Goal: Contribute content: Contribute content

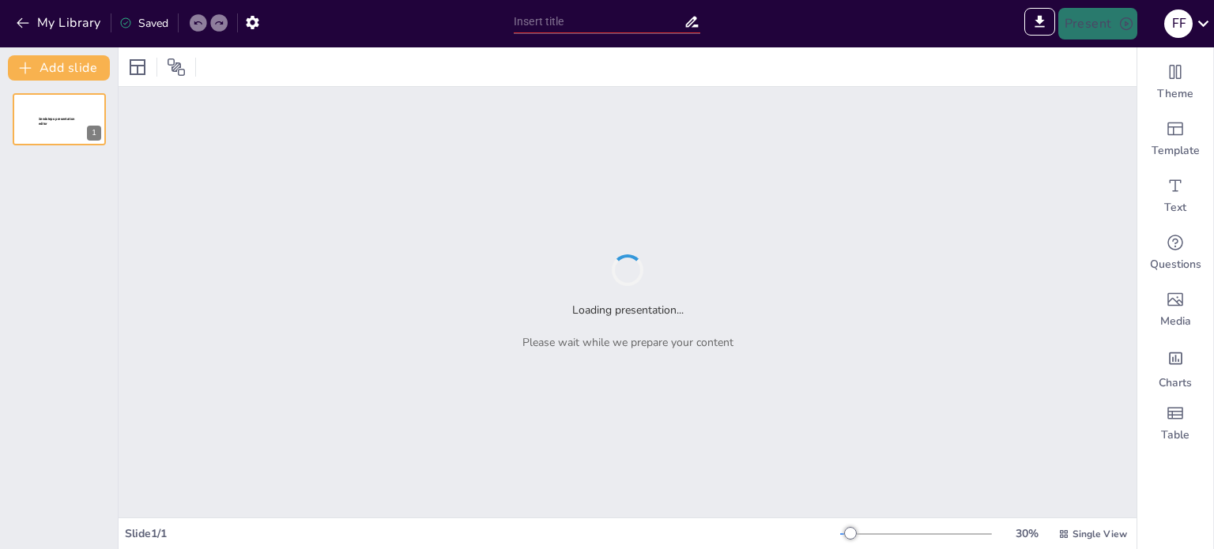
type input "30 secondes pour briller : le défi de l’entretien !"
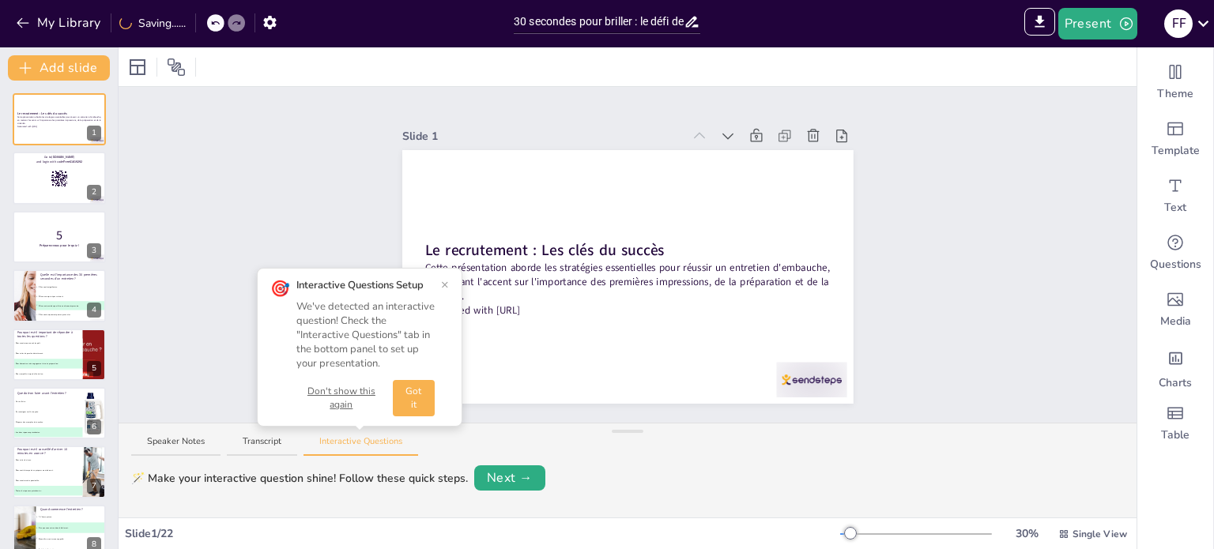
click at [451, 286] on div "🎯 Interactive Questions Setup We've detected an interactive question! Check the…" at bounding box center [360, 347] width 206 height 159
click at [432, 281] on div "Interactive Questions Setup" at bounding box center [365, 285] width 138 height 14
click at [445, 284] on button "×" at bounding box center [445, 284] width 8 height 13
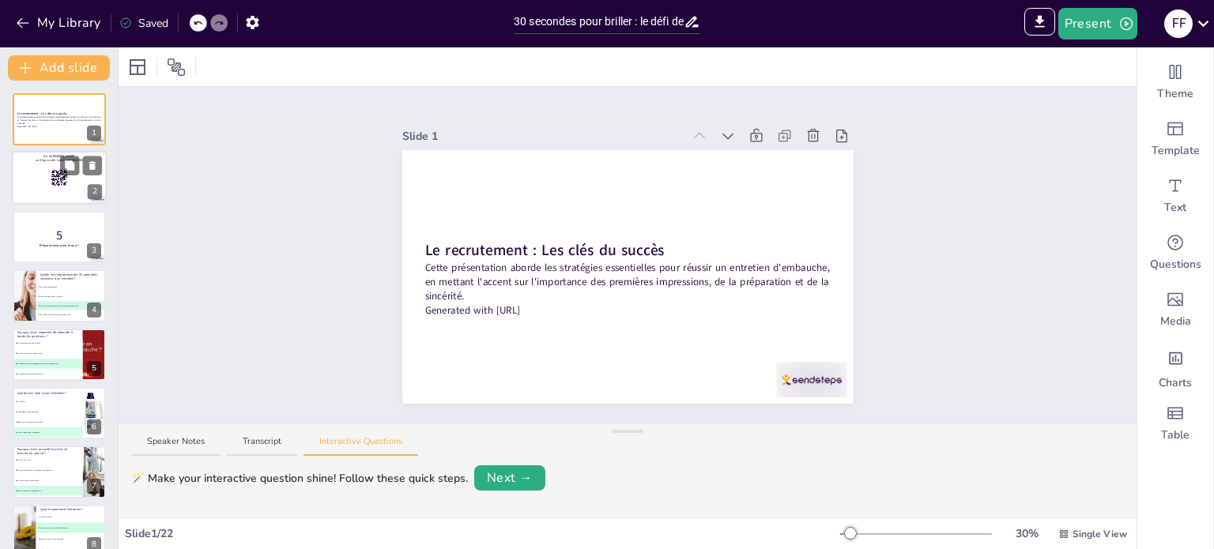
click at [40, 195] on div at bounding box center [59, 179] width 95 height 54
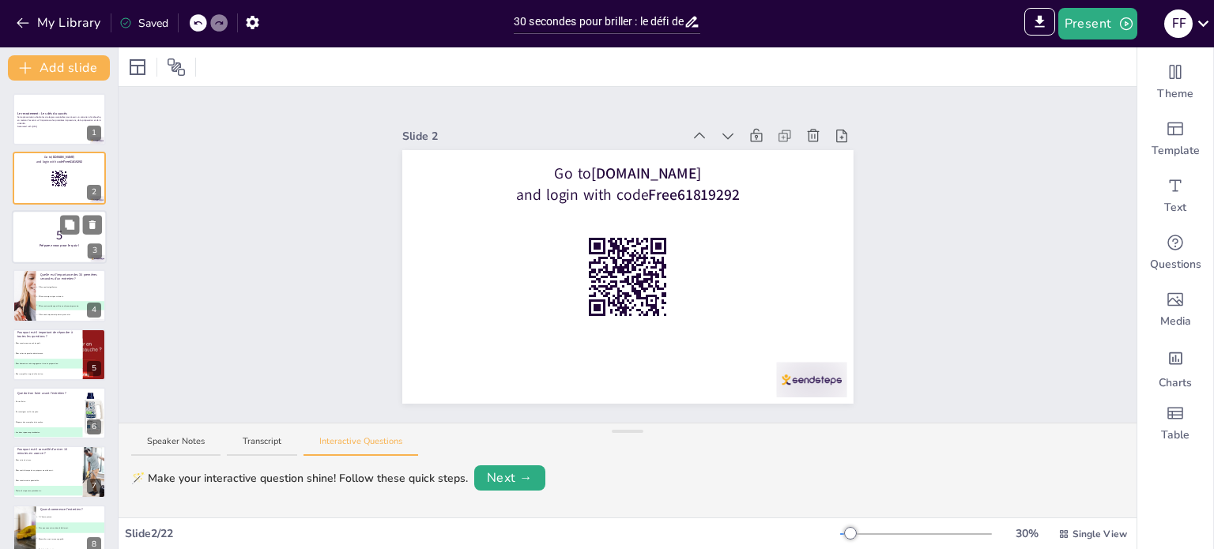
click at [47, 246] on strong "Préparez-vous pour le quiz !" at bounding box center [60, 246] width 40 height 4
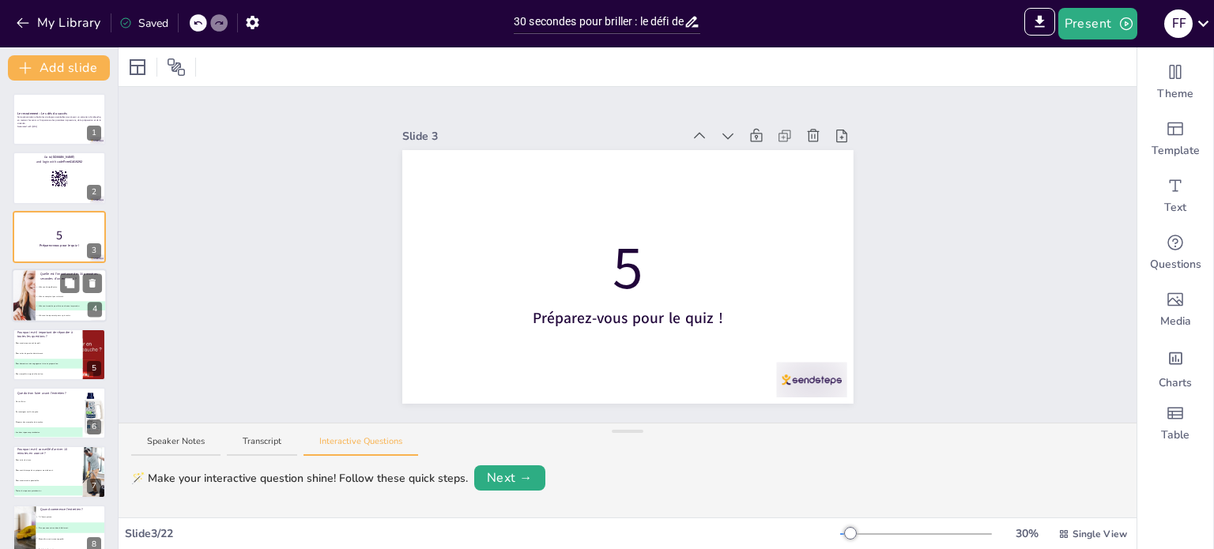
click at [67, 302] on li "C Elles sont cruciales pour faire une bonne impression." at bounding box center [71, 306] width 71 height 9
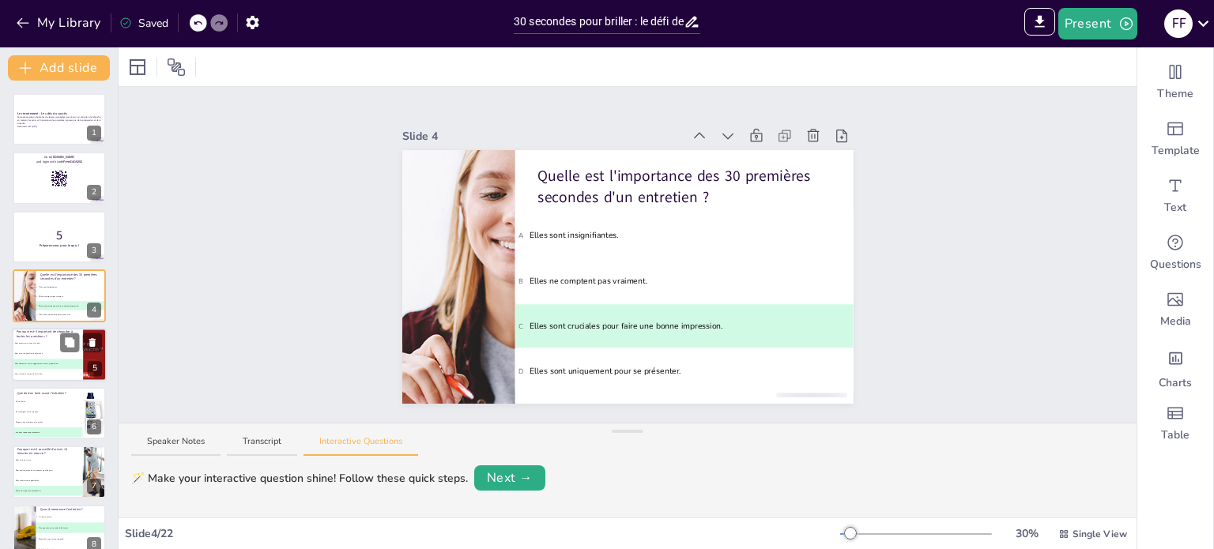
click at [54, 353] on span "B Pour éviter de paraître désintéressé." at bounding box center [48, 354] width 70 height 2
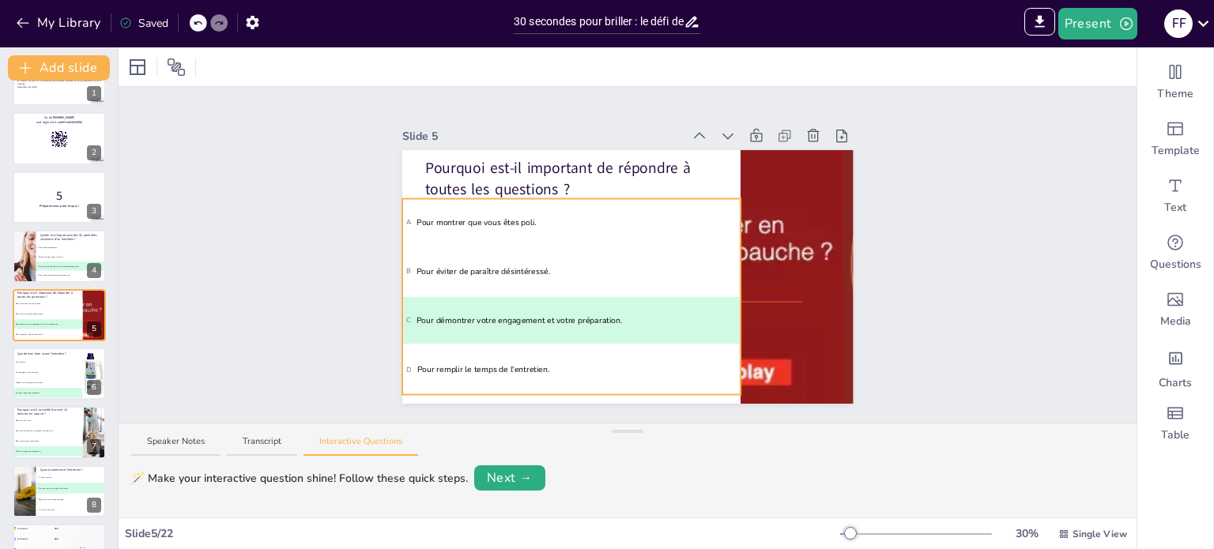
click at [458, 369] on li "D Pour remplir le temps de l'entretien." at bounding box center [571, 369] width 338 height 47
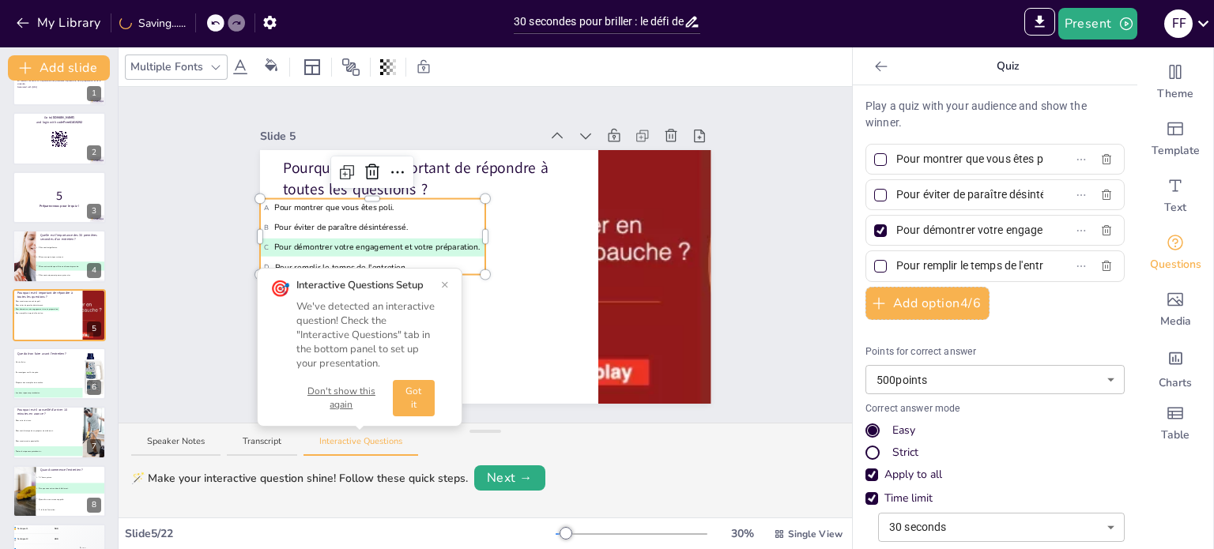
click at [217, 183] on div "Slide 1 Le recrutement : Les clés du succès Cette présentation aborde les strat…" at bounding box center [486, 255] width 540 height 298
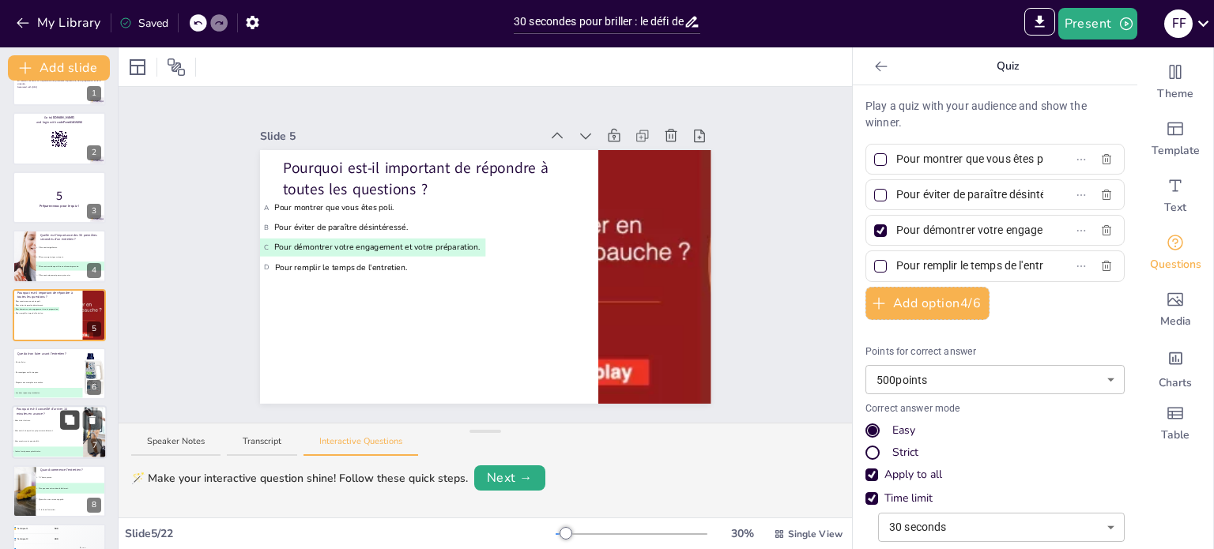
click at [63, 372] on span "B Se renseigner sur l'entreprise." at bounding box center [47, 373] width 69 height 2
type input "Ne rien faire."
type input "Se renseigner sur l'entreprise."
type input "Préparer des exemples de réussites."
type input "Les deux réponses précédentes."
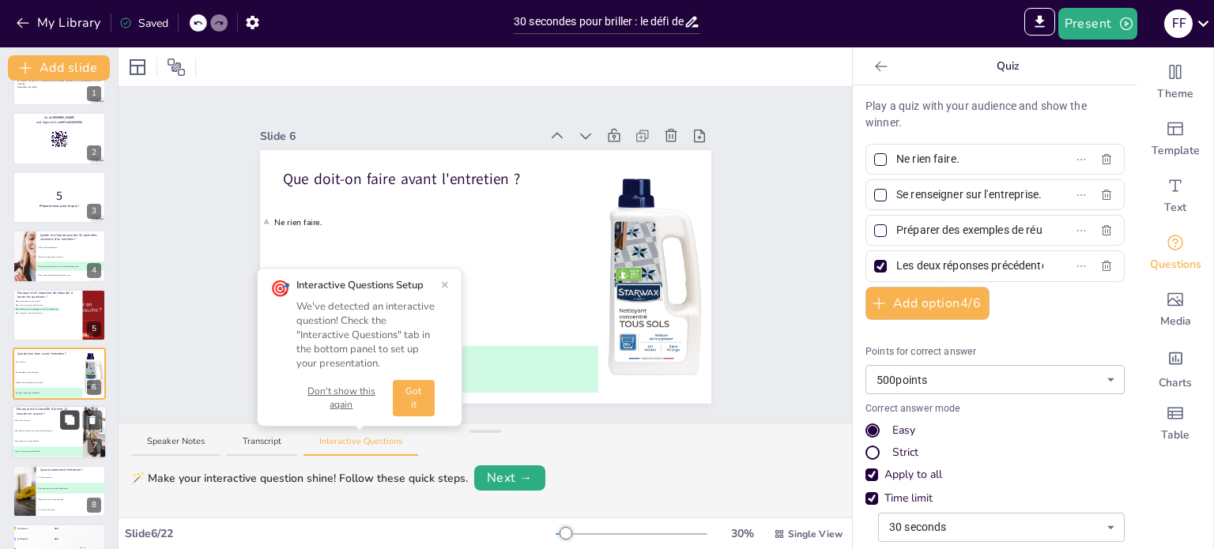
scroll to position [98, 0]
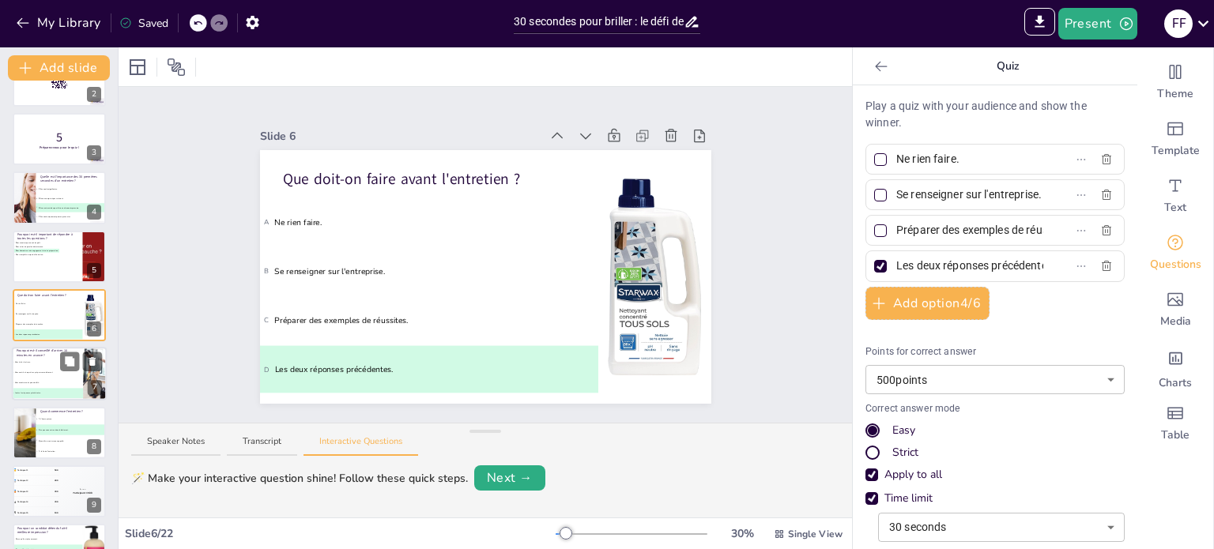
click at [30, 374] on li "B Pour avoir le temps de se préparer mentalement." at bounding box center [47, 373] width 71 height 10
type input "Pour éviter le stress."
type input "Pour avoir le temps de se préparer mentalement."
type input "Pour montrer votre ponctualité."
type input "Toutes les réponses précédentes."
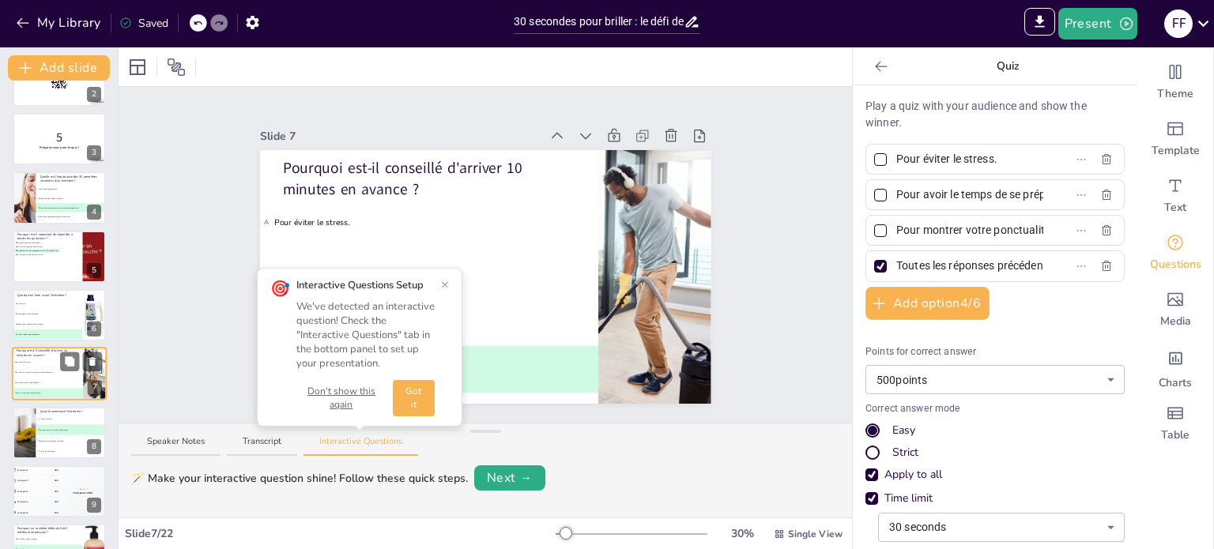
scroll to position [157, 0]
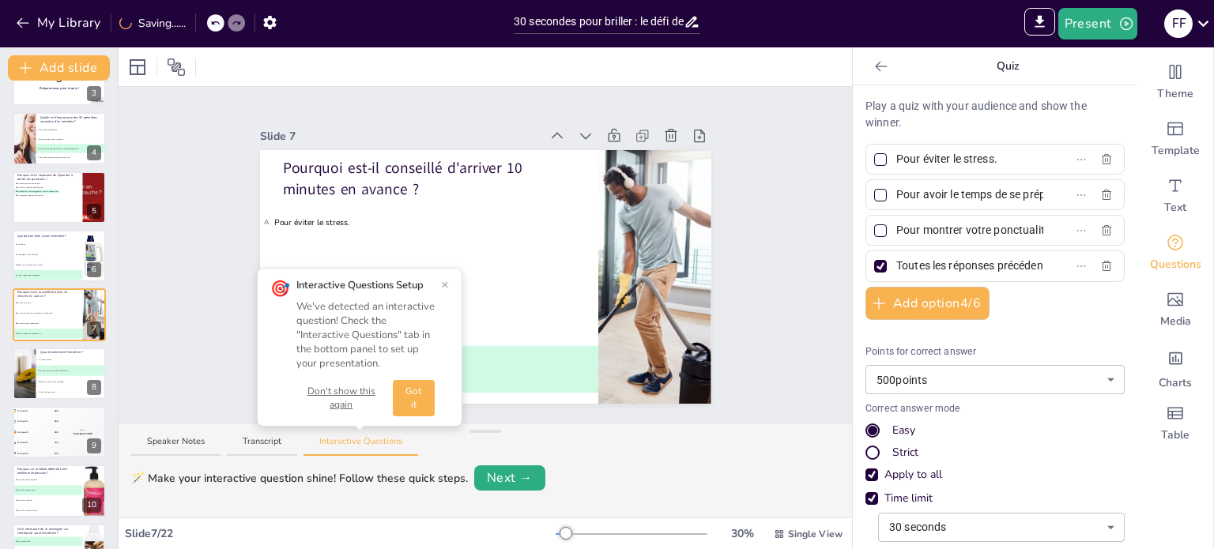
click at [407, 398] on button "Got it" at bounding box center [414, 398] width 42 height 36
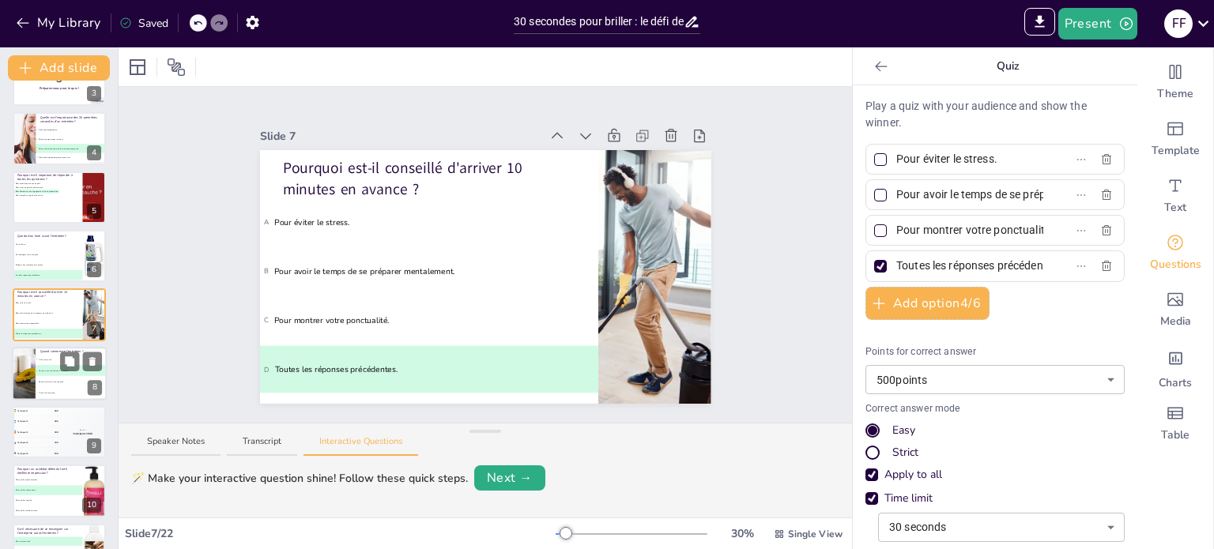
click at [41, 372] on li "B Dès que vous entrez dans le bâtiment." at bounding box center [71, 370] width 71 height 11
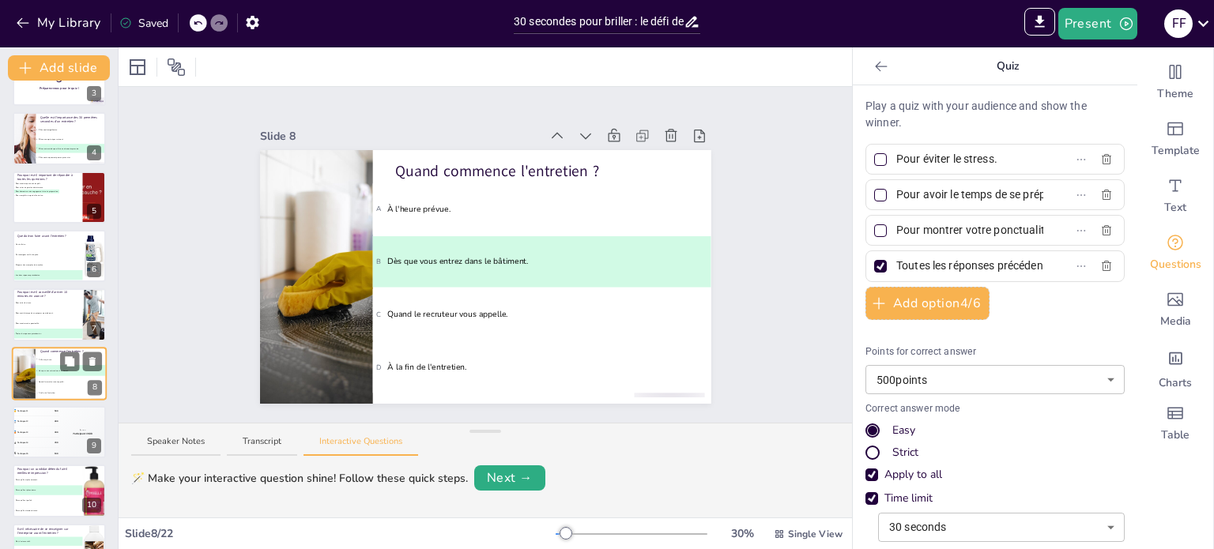
type input "À l'heure prévue."
type input "Dès que vous entrez dans le bâtiment."
type input "Quand le recruteur vous appelle."
type input "À la fin de l'entretien."
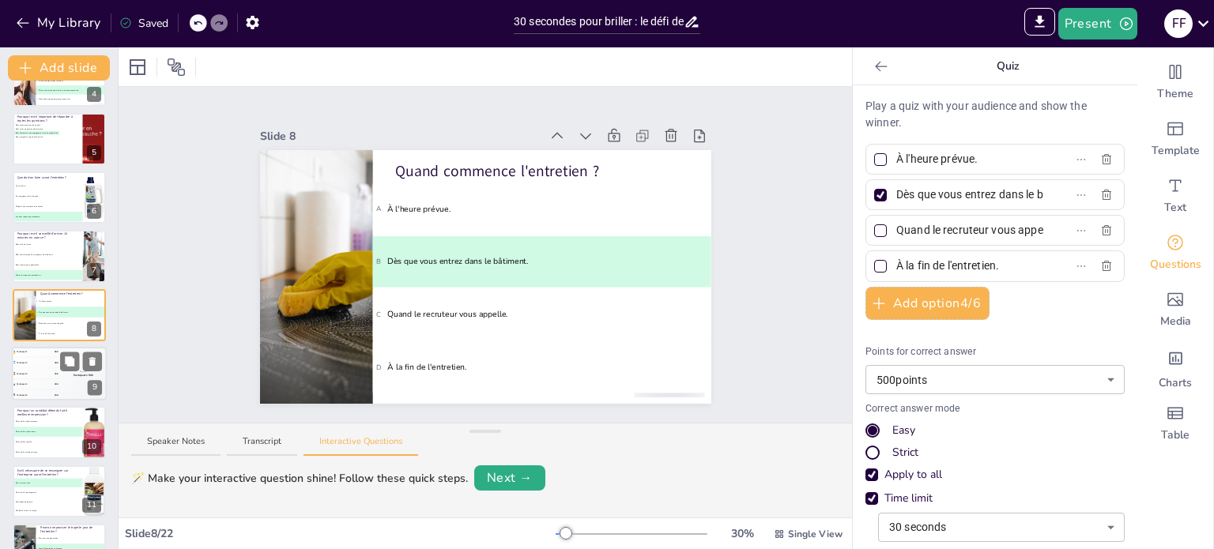
click at [62, 380] on div "Top scorer Participant 1 500" at bounding box center [82, 374] width 47 height 54
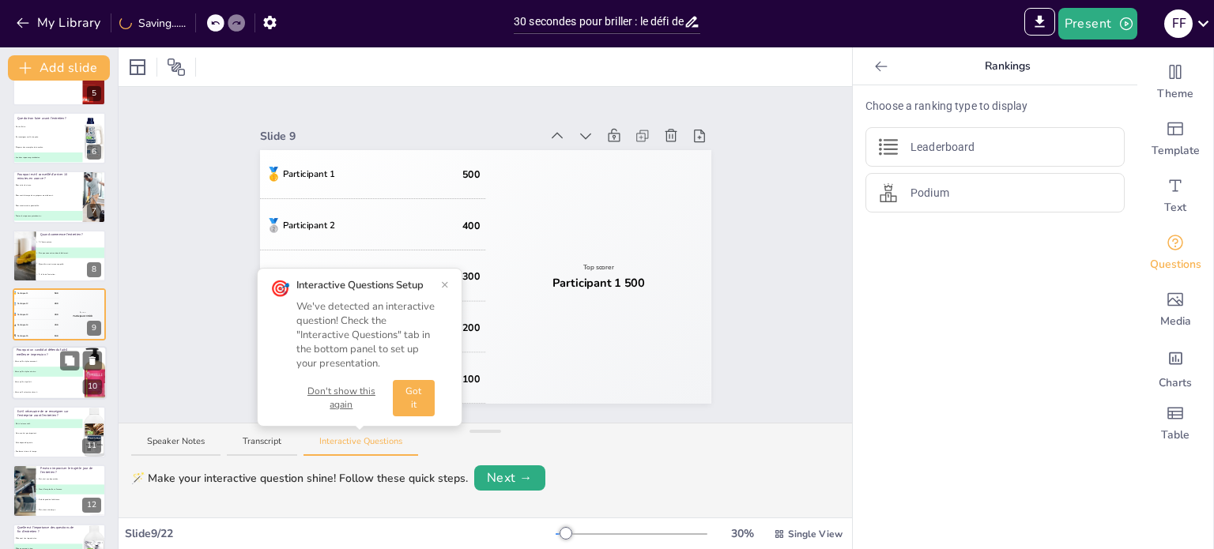
click at [61, 388] on li "D Parce qu'il est moins stressé." at bounding box center [47, 393] width 71 height 10
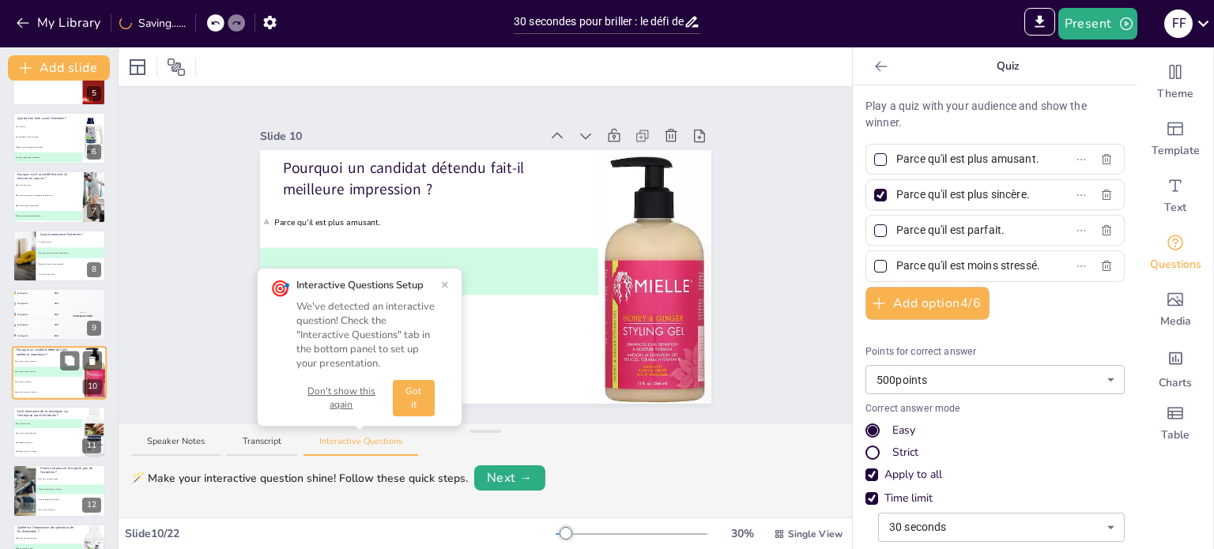
scroll to position [334, 0]
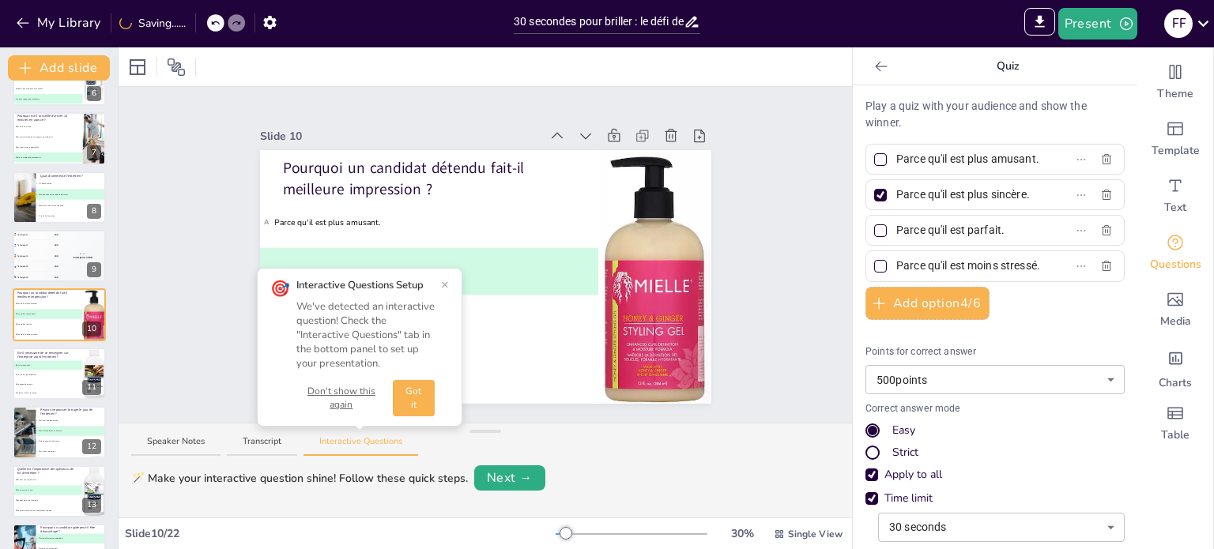
click at [346, 395] on button "Don't show this again" at bounding box center [341, 398] width 90 height 27
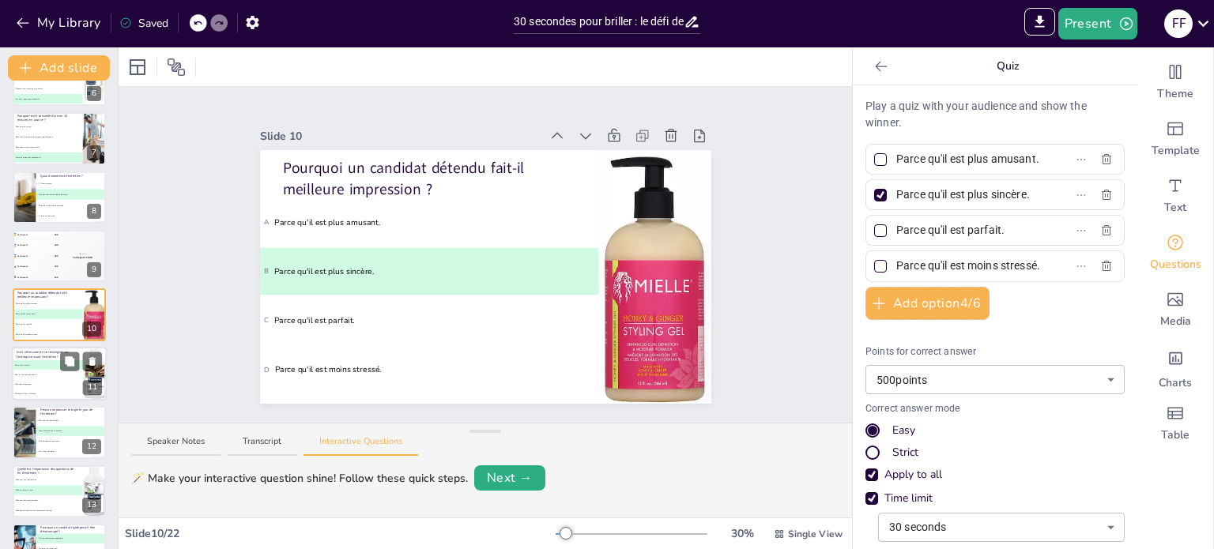
click at [63, 380] on li "C Cela dépend du poste." at bounding box center [47, 384] width 71 height 9
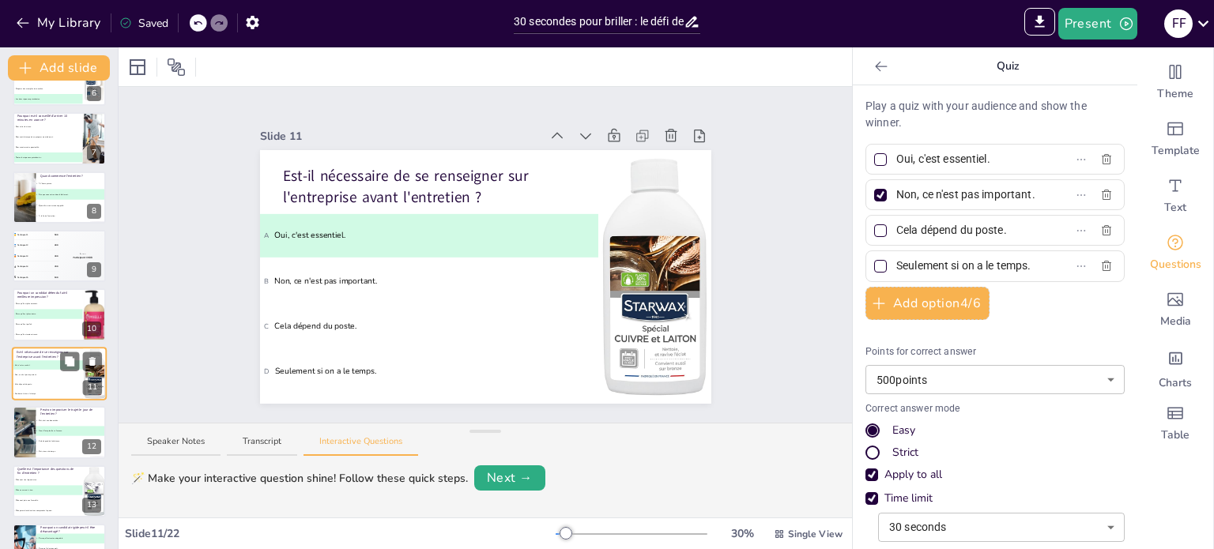
type input "Oui, c'est essentiel."
type input "Non, ce n'est pas important."
type input "Cela dépend du poste."
type input "Seulement si on a le temps."
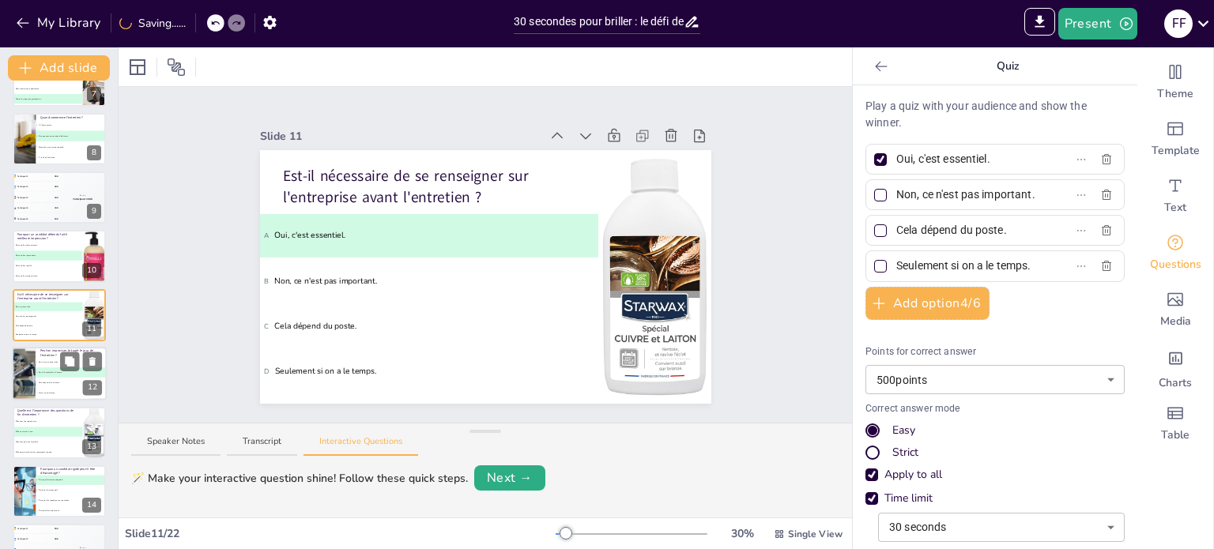
click at [58, 392] on span "D Oui, si on a du temps." at bounding box center [71, 393] width 70 height 2
type input "Oui, c'est une bonne idée."
type input "Non, il faut planifier à l'avance."
type input "Cela dépend de la distance."
type input "Oui, si on a du temps."
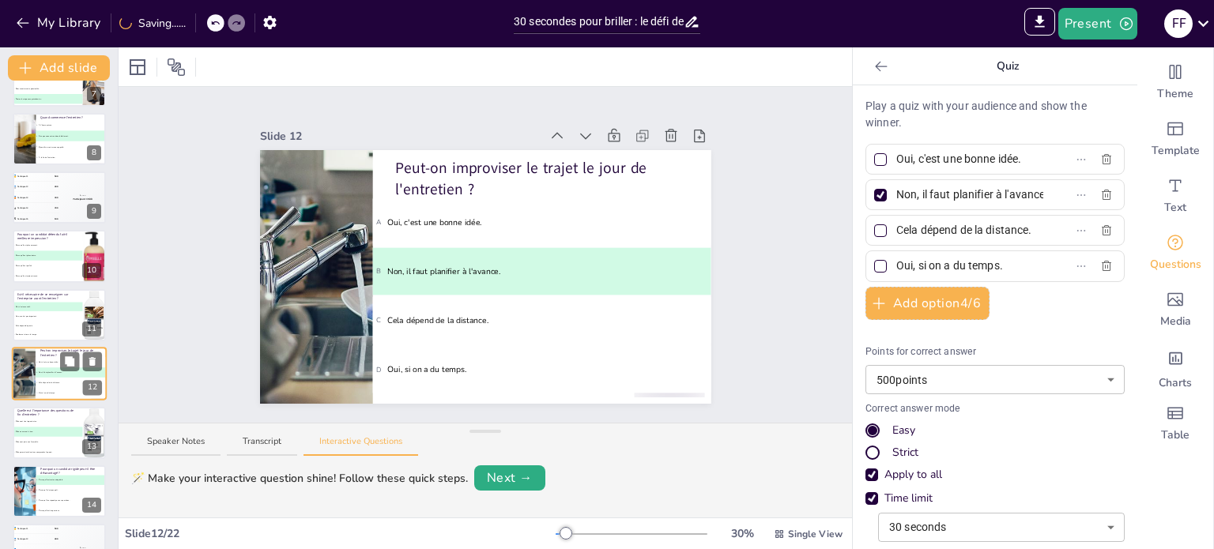
scroll to position [451, 0]
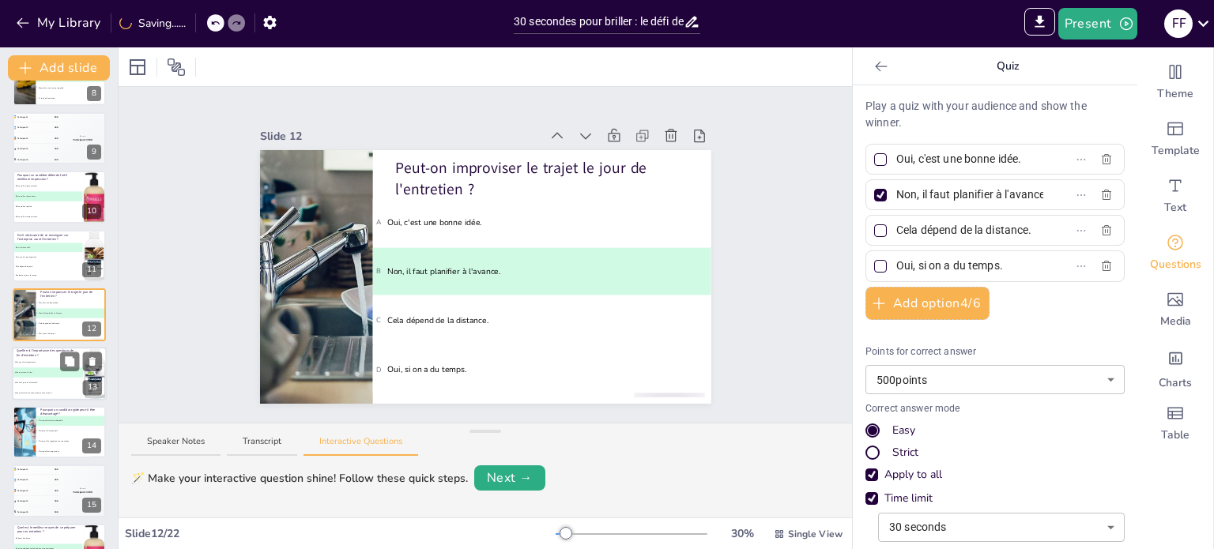
click at [47, 385] on li "C Elles sont juste une formalité." at bounding box center [47, 383] width 71 height 10
type input "Elles sont très importantes."
type input "Elles ne servent à rien."
type input "Elles sont juste une formalité."
type input "Elles permettent de mieux comprendre le poste."
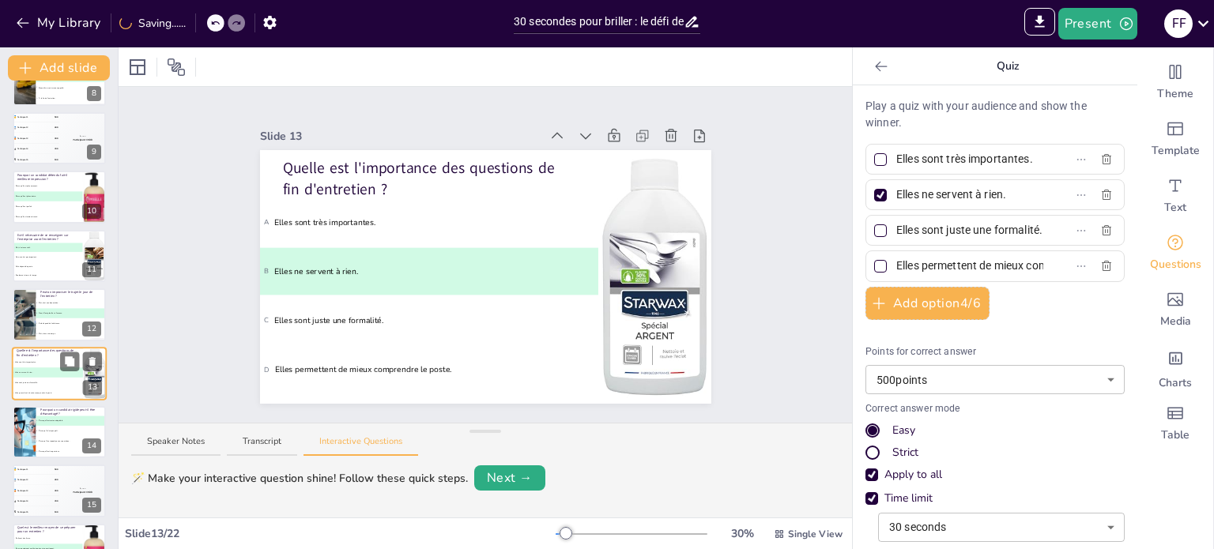
scroll to position [509, 0]
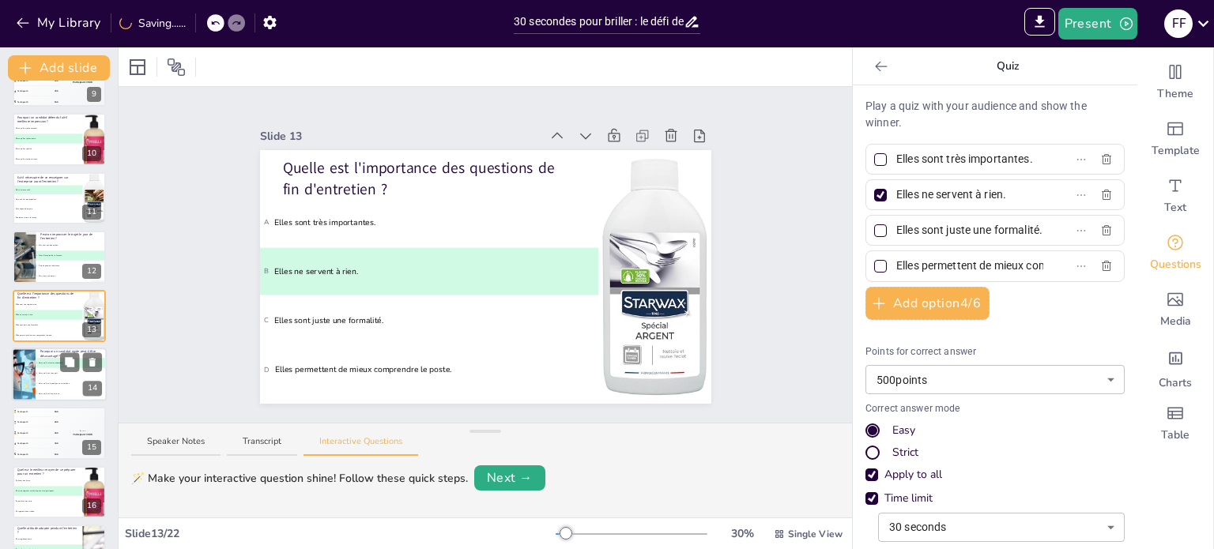
click at [60, 393] on span "D Parce qu'il est trop sérieux." at bounding box center [71, 394] width 70 height 2
type input "Parce qu'il est moins adaptable."
type input "Parce qu'il n'est pas poli."
type input "Parce qu'il ne répond pas aux questions."
type input "Parce qu'il est trop sérieux."
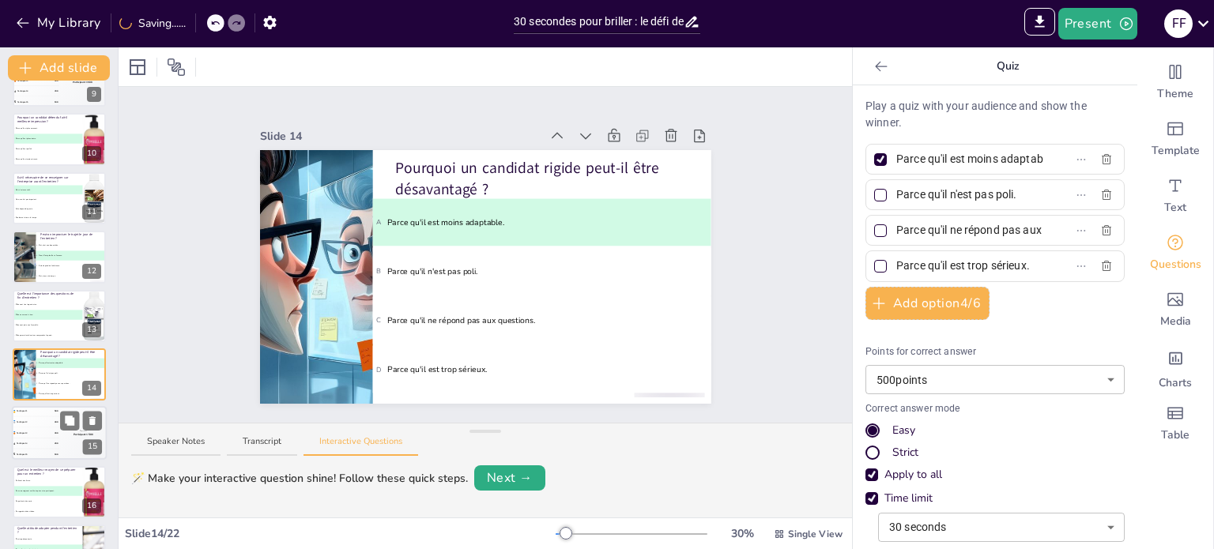
scroll to position [568, 0]
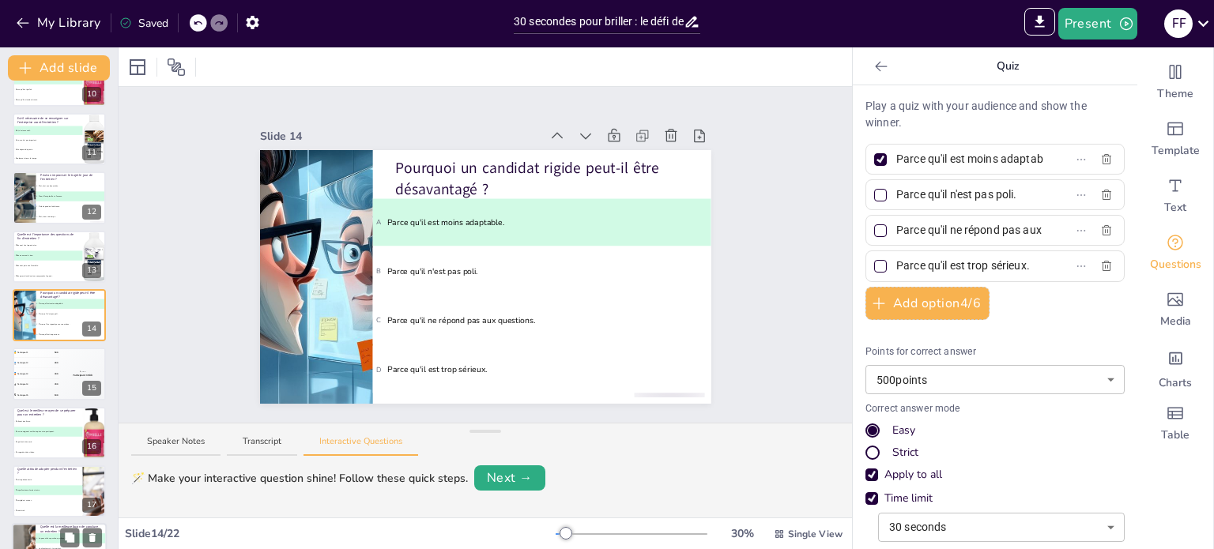
drag, startPoint x: 58, startPoint y: 429, endPoint x: 59, endPoint y: 420, distance: 9.5
click at [59, 429] on li "B En se renseignant sur l'entreprise et en pratiquant." at bounding box center [48, 431] width 70 height 9
type input "En lisant des livres."
type input "En se renseignant sur l'entreprise et en pratiquant."
type input "En parlant à des amis."
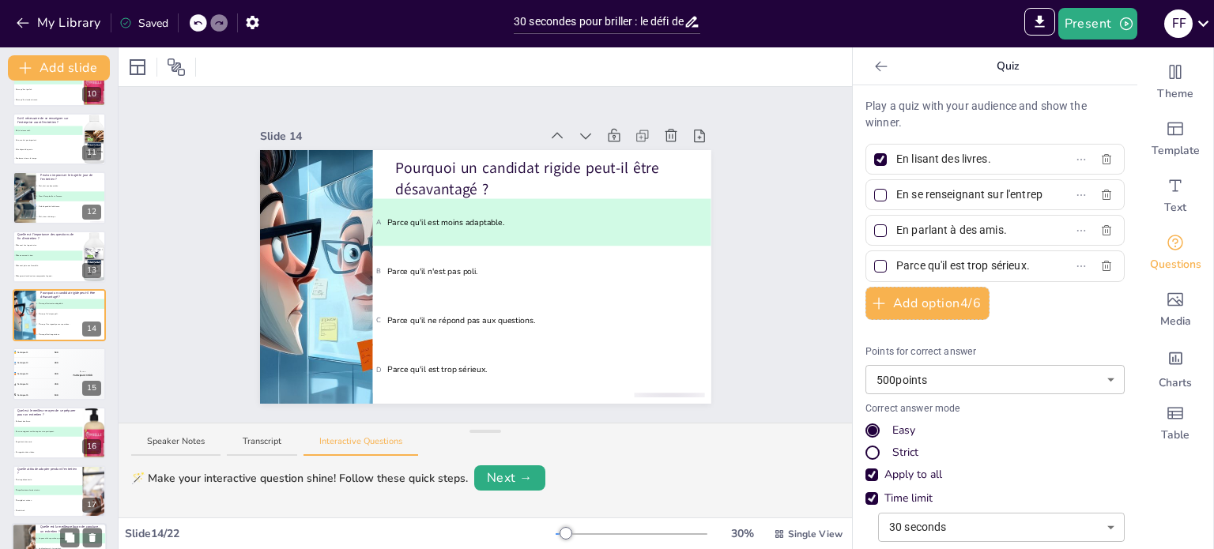
type input "En regardant des vidéos."
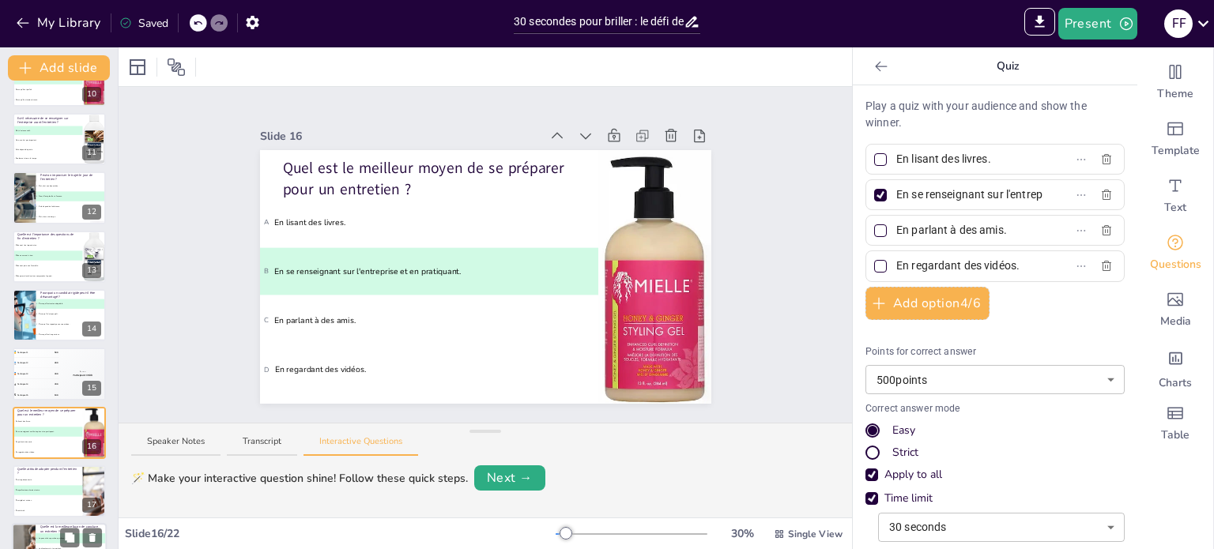
scroll to position [686, 0]
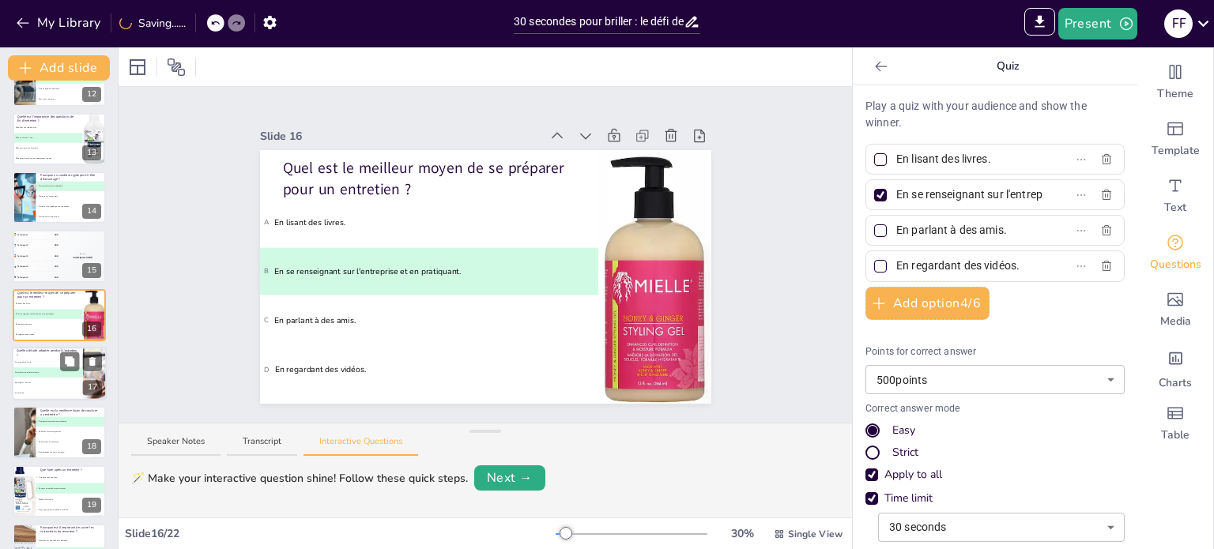
click at [44, 385] on li "C Être rigide et sérieux." at bounding box center [47, 383] width 71 height 10
type input "Être trop décontracté."
type input "Être professionnel mais sincère."
type input "Être rigide et sérieux."
type input "Être distrait."
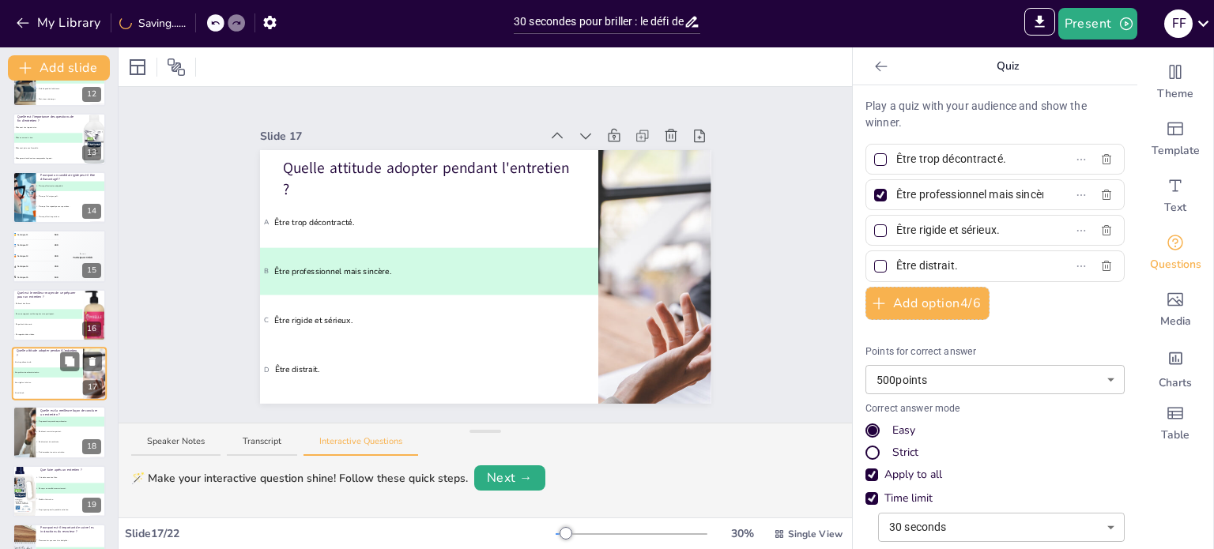
scroll to position [745, 0]
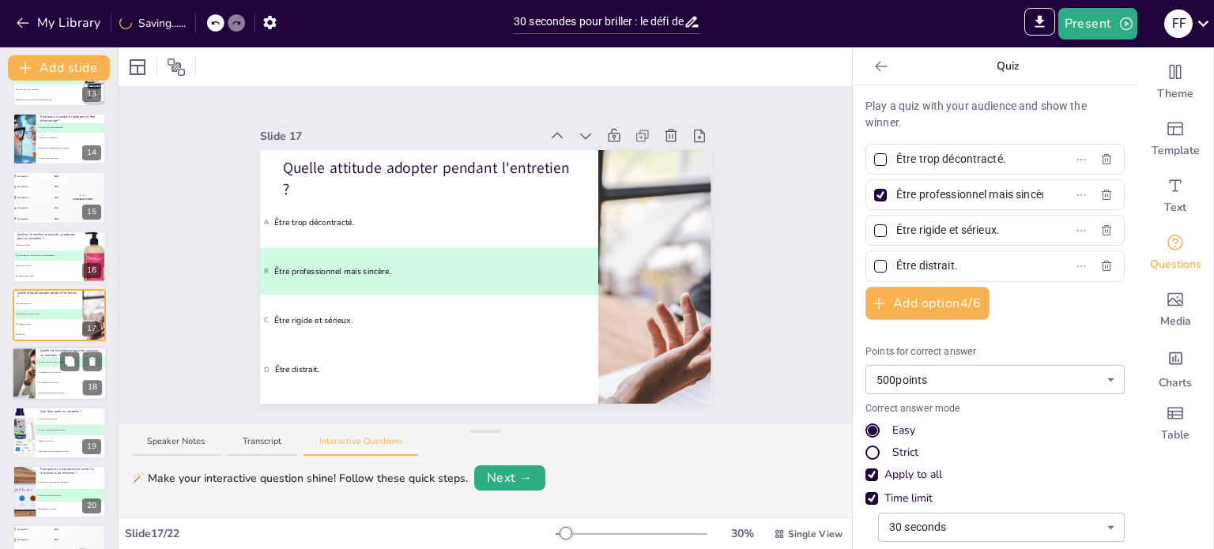
click at [64, 383] on span "C En discutant de vos loisirs." at bounding box center [71, 384] width 70 height 2
type input "En posant des questions pertinentes."
type input "En disant merci et en partant."
type input "En discutant de vos loisirs."
type input "En demandant un autre entretien."
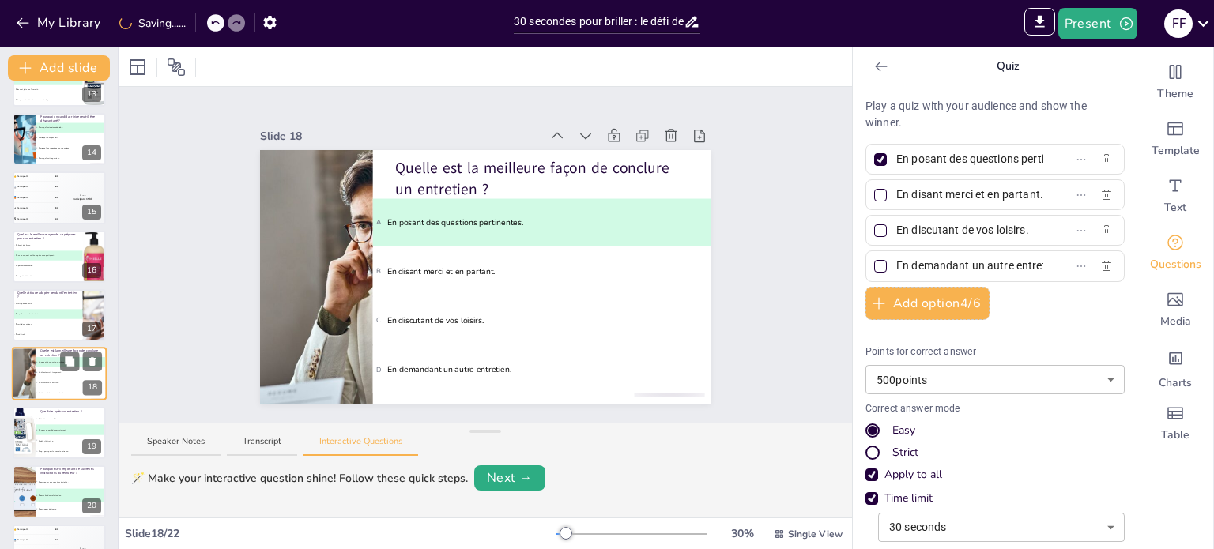
scroll to position [803, 0]
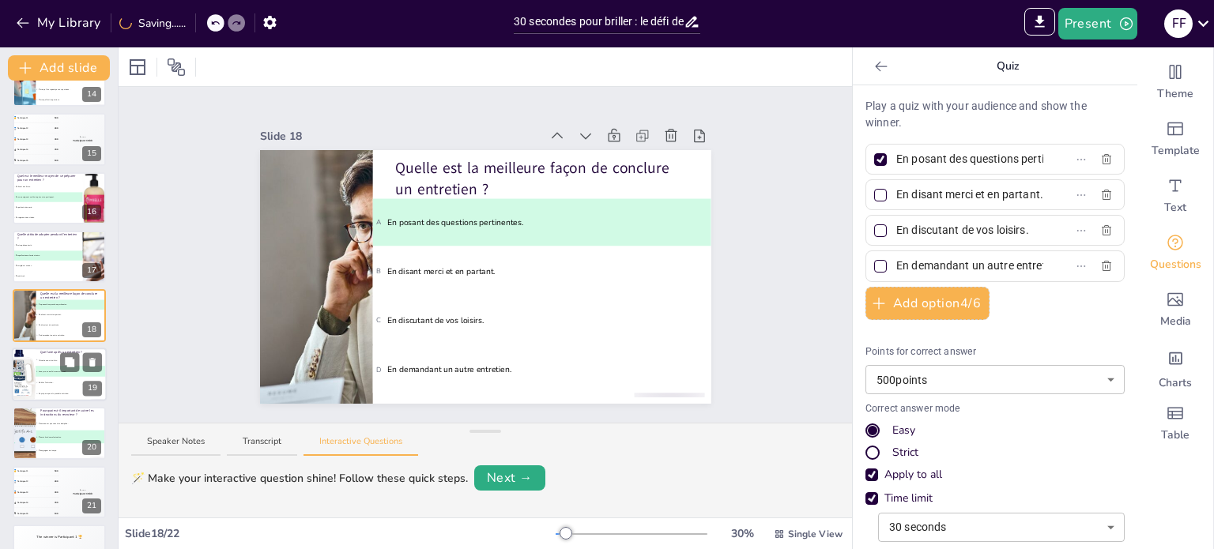
click at [47, 381] on span "C Oublier l'entretien." at bounding box center [71, 382] width 70 height 2
type input "Attendre sans rien faire."
type input "Envoyer un email de remerciement."
type input "Oublier l'entretien."
type input "Se préparer pour le prochain entretien."
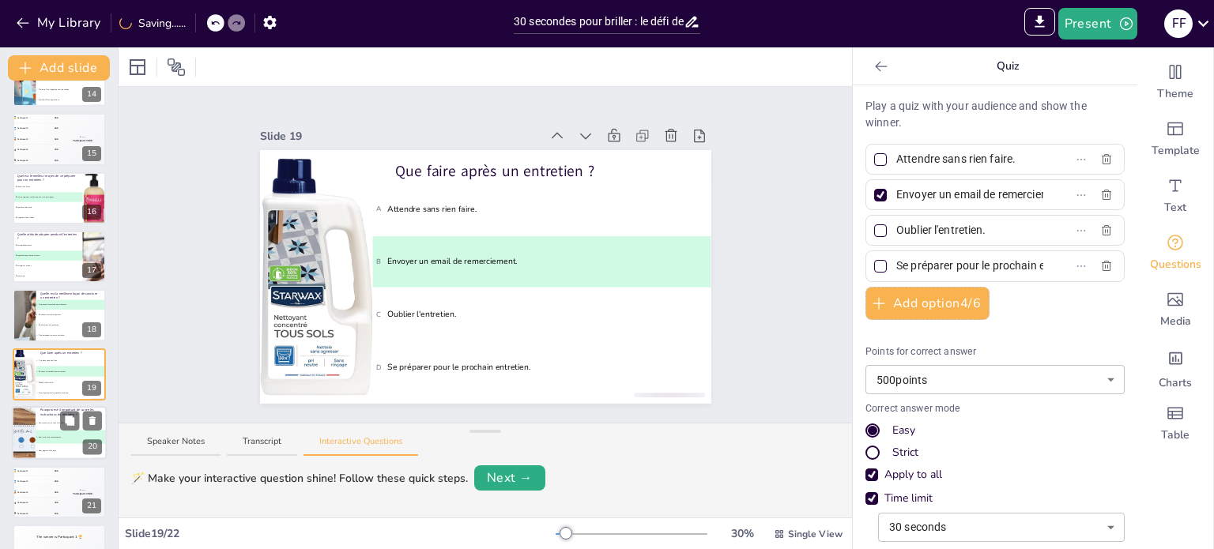
scroll to position [844, 0]
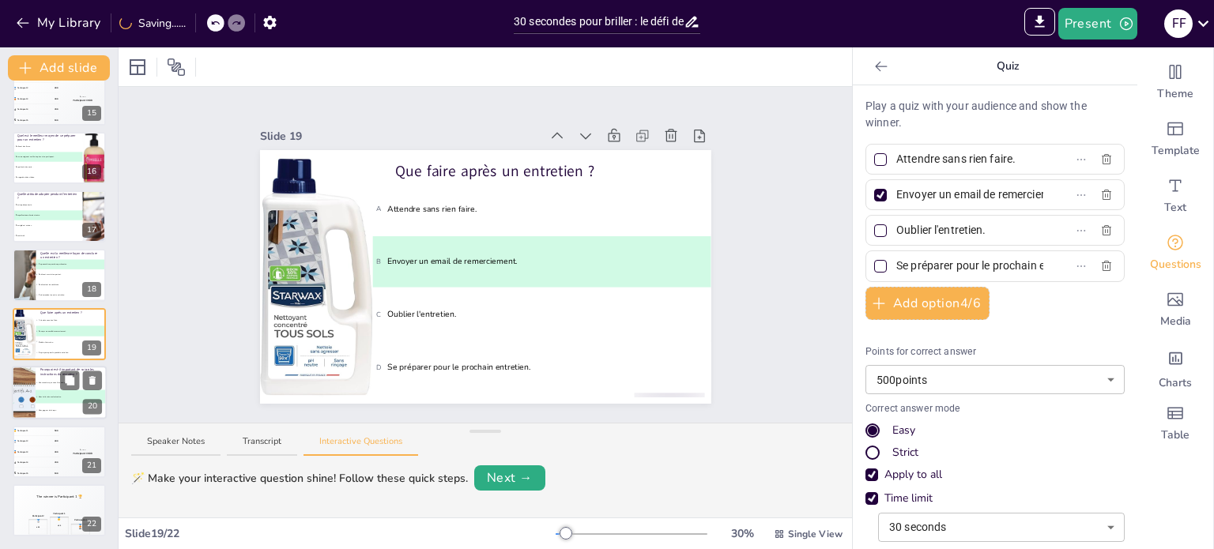
click at [59, 407] on li "C Pour gagner du temps." at bounding box center [71, 410] width 71 height 13
type input "Pour montrer que vous êtes discipliné."
type input "Pour éviter des malentendus."
type input "Pour gagner du temps."
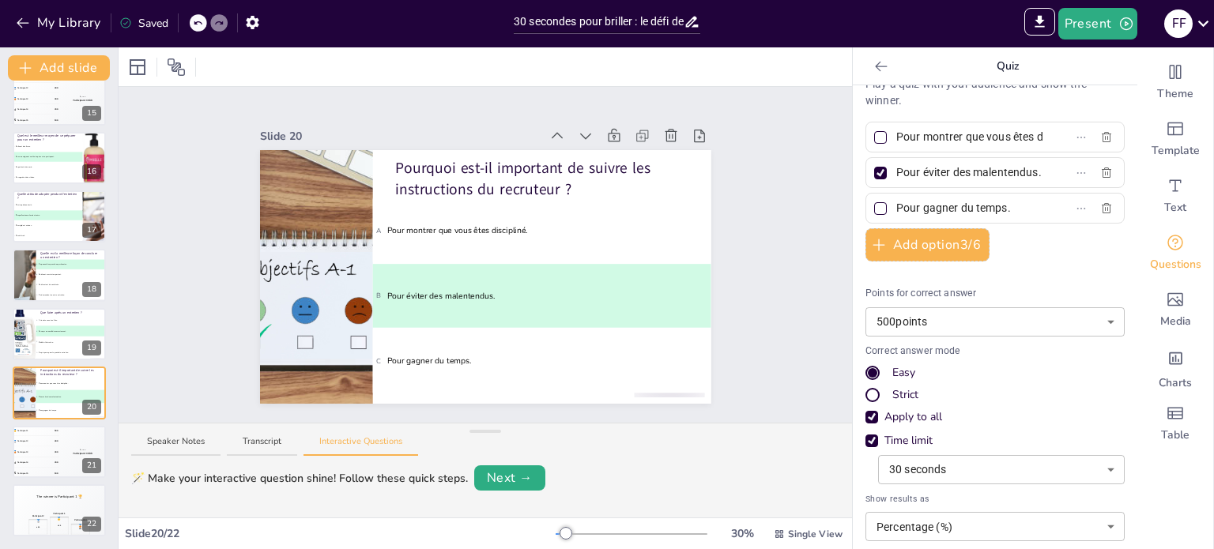
scroll to position [0, 0]
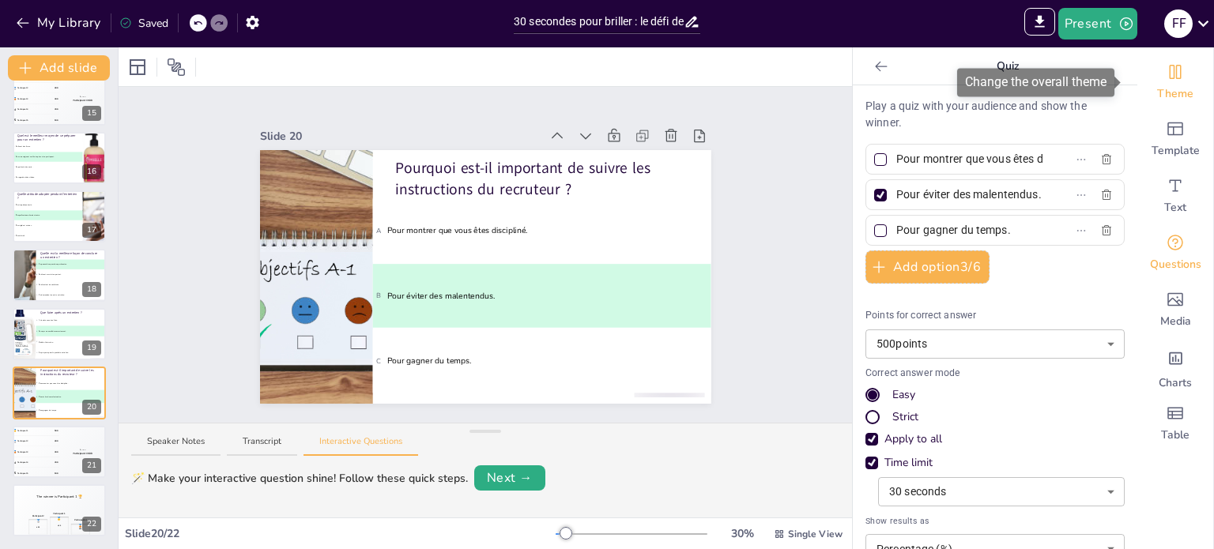
click at [1167, 75] on icon "Change the overall theme" at bounding box center [1175, 71] width 19 height 19
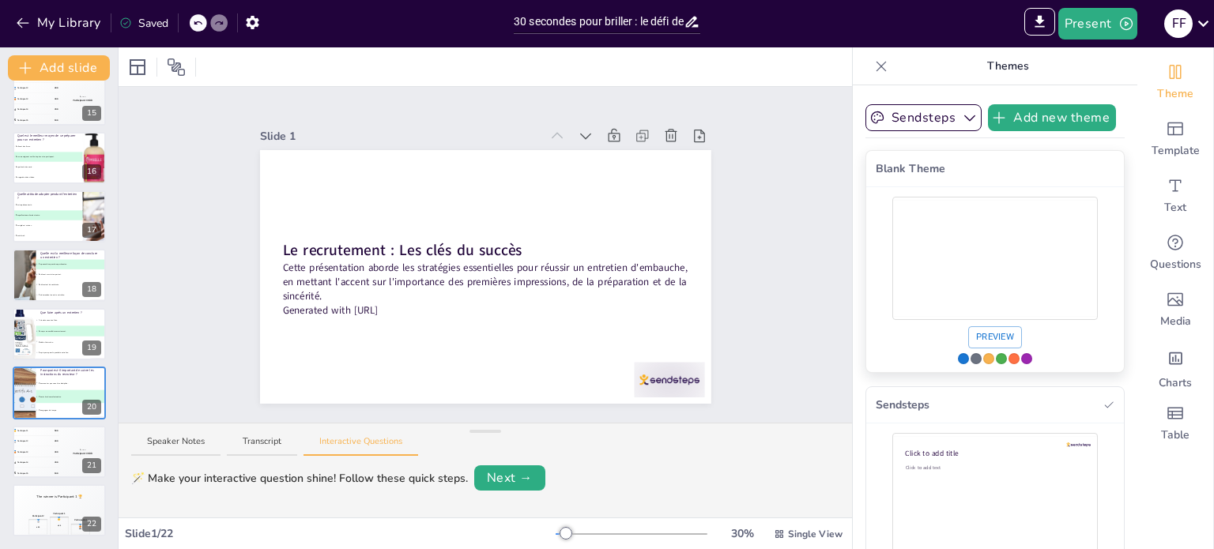
click at [958, 359] on div "Use theme Blank Theme" at bounding box center [963, 358] width 11 height 11
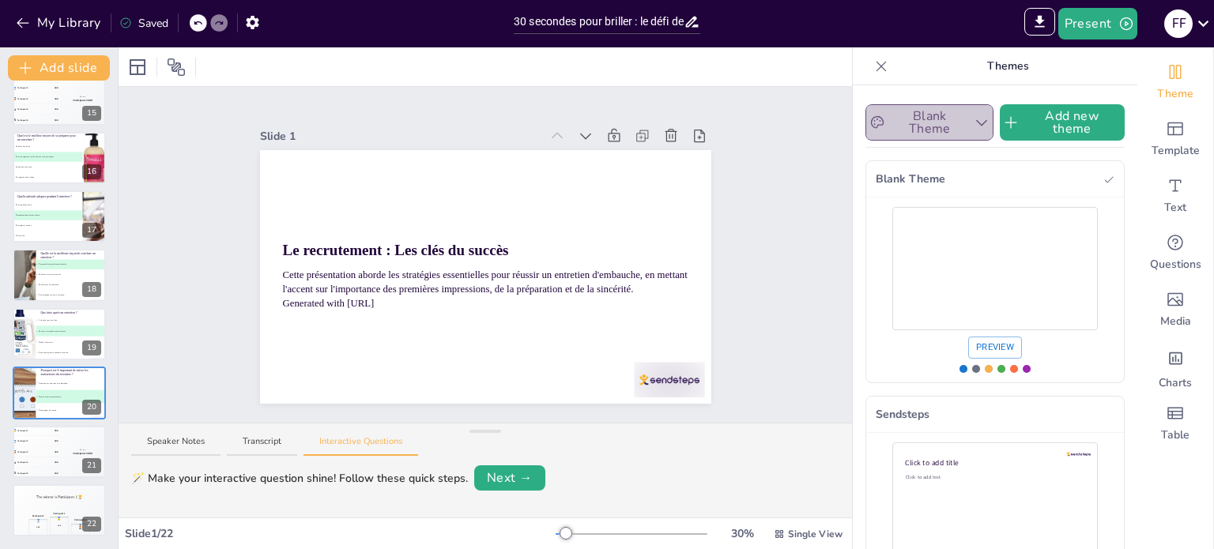
click at [974, 124] on icon "button" at bounding box center [982, 123] width 16 height 16
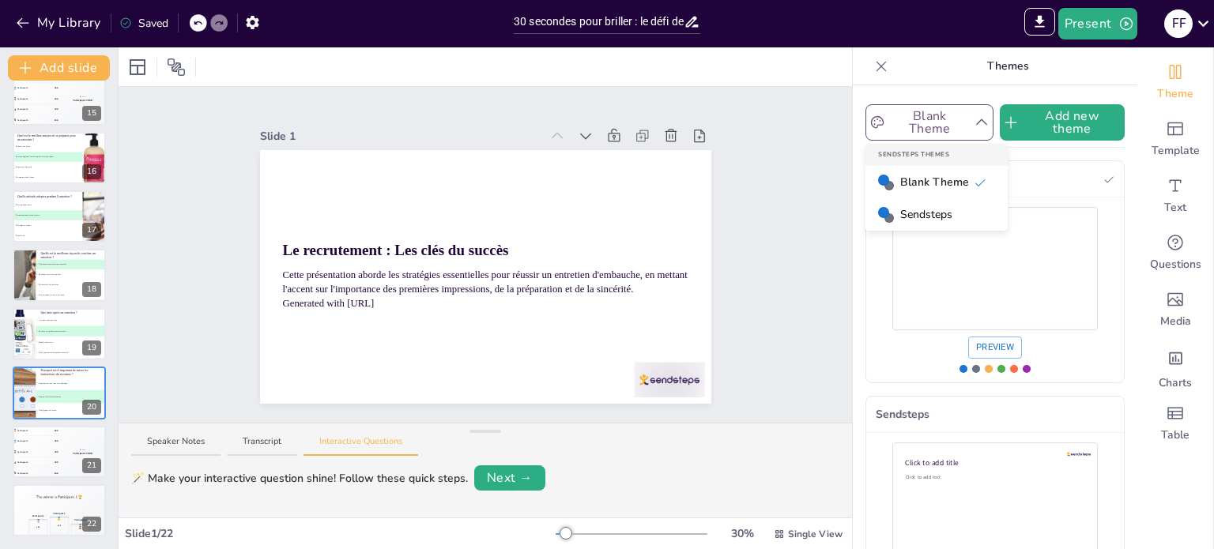
click at [922, 213] on span "Sendsteps" at bounding box center [927, 214] width 52 height 17
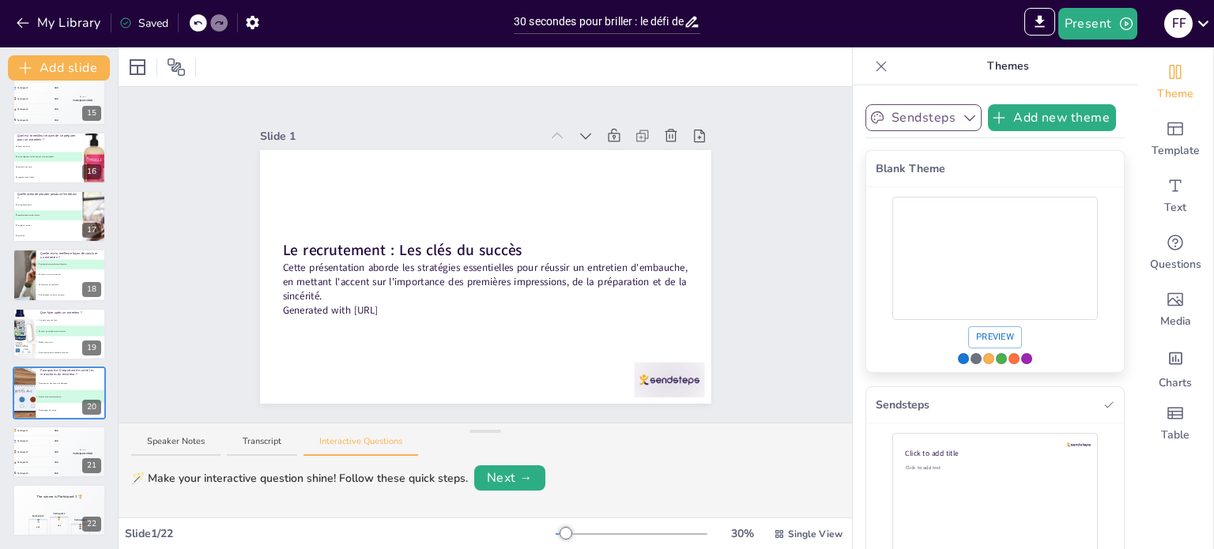
click at [971, 337] on button "Preview" at bounding box center [996, 338] width 54 height 22
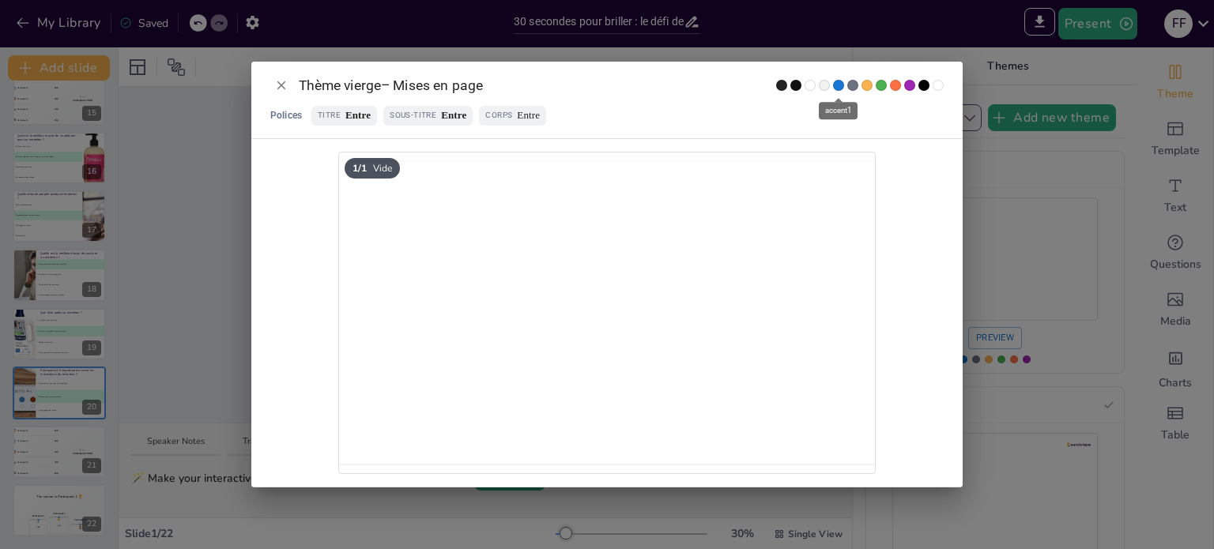
click at [837, 81] on span "accent1" at bounding box center [838, 85] width 11 height 11
click at [837, 85] on span "accent1" at bounding box center [838, 85] width 11 height 11
click at [869, 85] on span "accent3" at bounding box center [867, 85] width 11 height 11
click at [878, 85] on span "accent4" at bounding box center [881, 85] width 11 height 11
click at [837, 81] on span "accent1" at bounding box center [838, 85] width 11 height 11
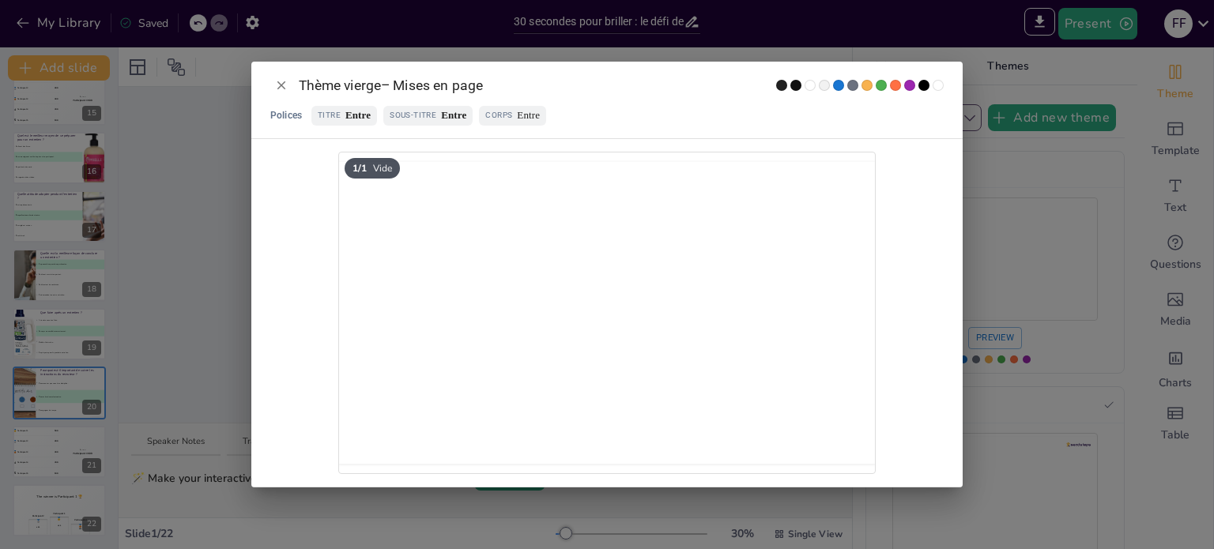
click at [1094, 306] on div "Thème vierge – Mises en page Polices Titre Entre Sous-titre Entre Corps Entre 1…" at bounding box center [607, 274] width 1214 height 549
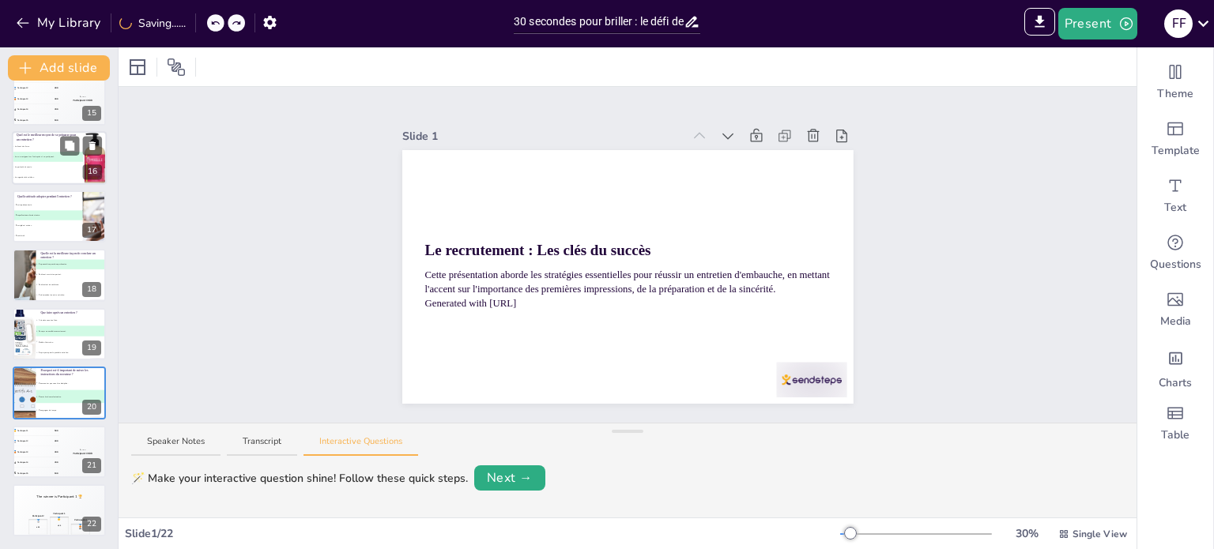
click at [98, 162] on div at bounding box center [95, 158] width 54 height 54
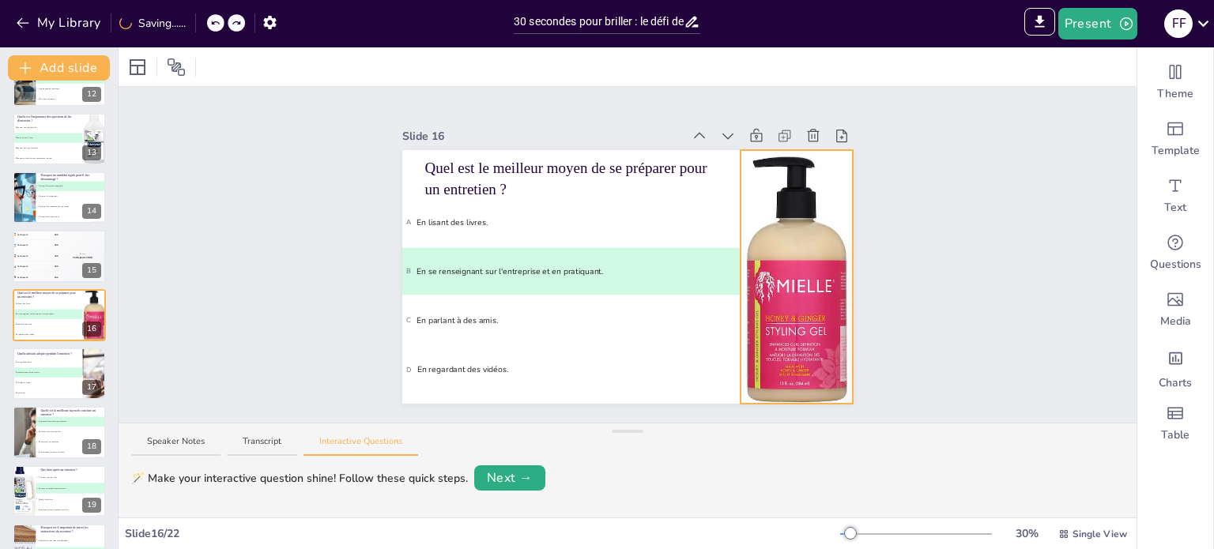
click at [769, 289] on div at bounding box center [797, 277] width 254 height 254
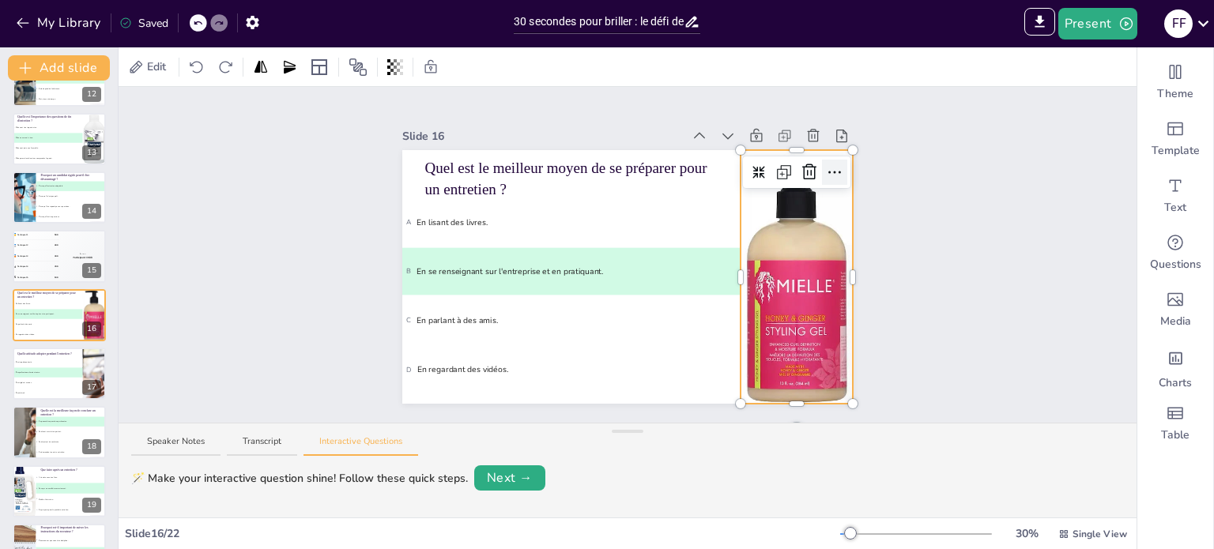
click at [825, 166] on icon at bounding box center [834, 172] width 19 height 19
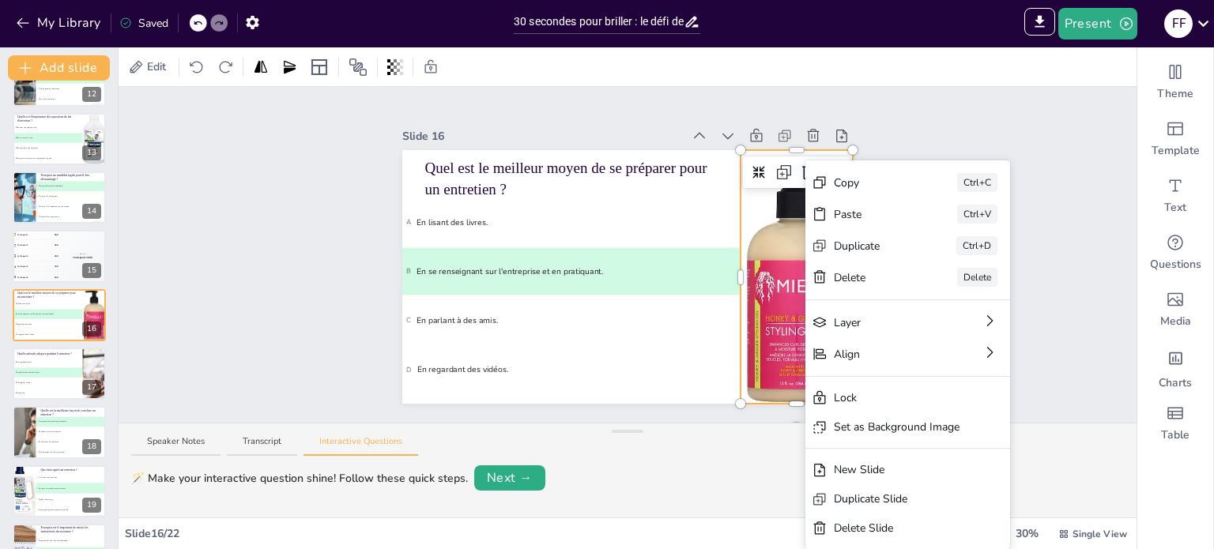
click at [876, 124] on div "Slide 1 Le recrutement : Les clés du succès Cette présentation aborde les strat…" at bounding box center [628, 255] width 540 height 298
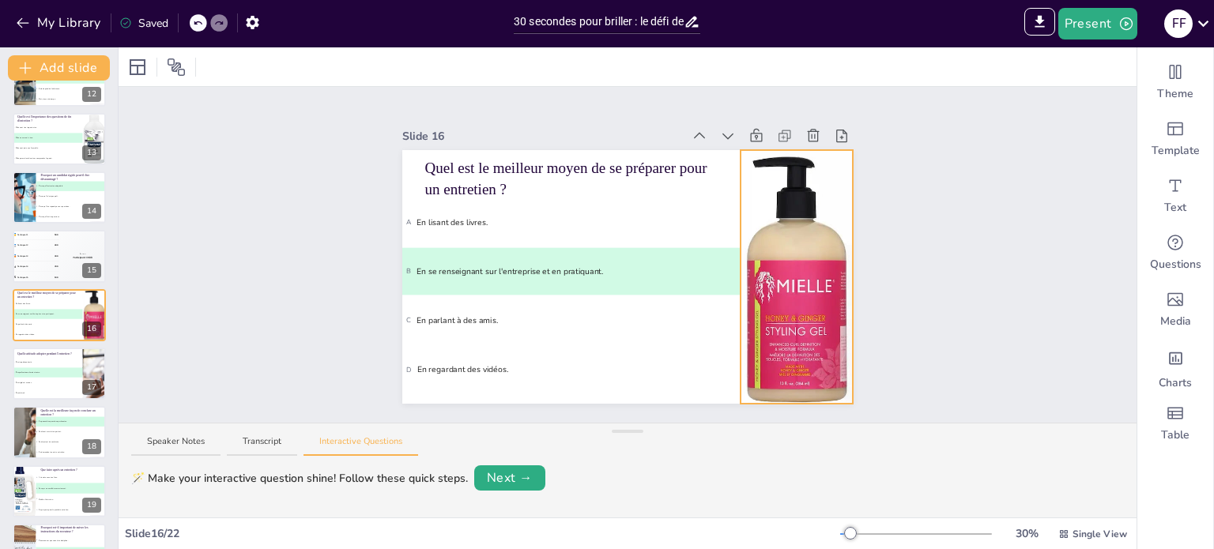
click at [787, 250] on div at bounding box center [797, 277] width 254 height 254
click at [803, 168] on icon at bounding box center [810, 172] width 14 height 16
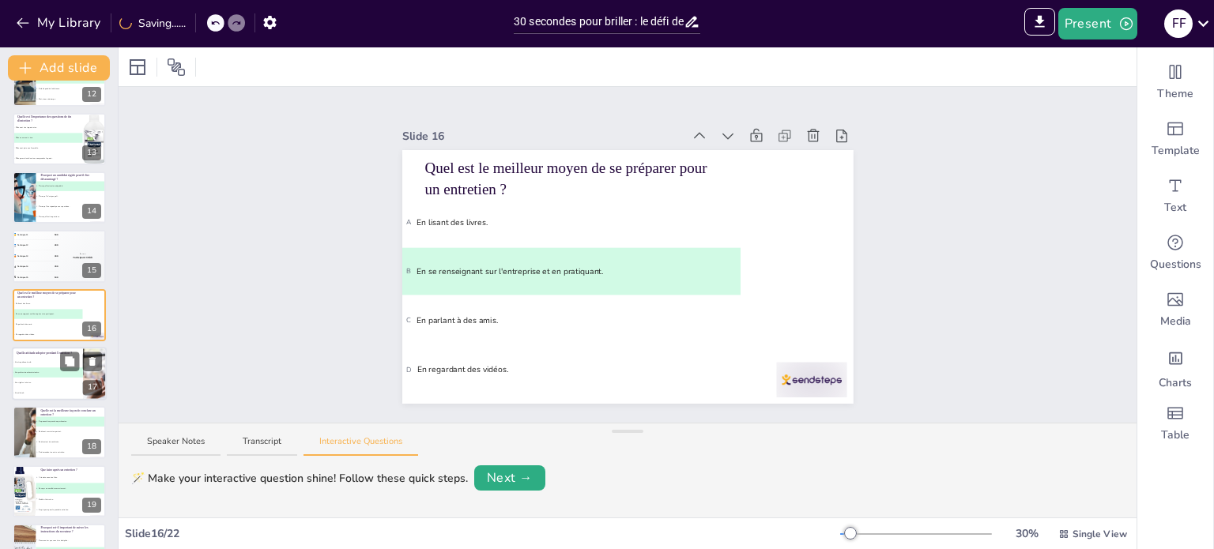
click at [62, 372] on span "B Être professionnel mais sincère." at bounding box center [48, 373] width 70 height 2
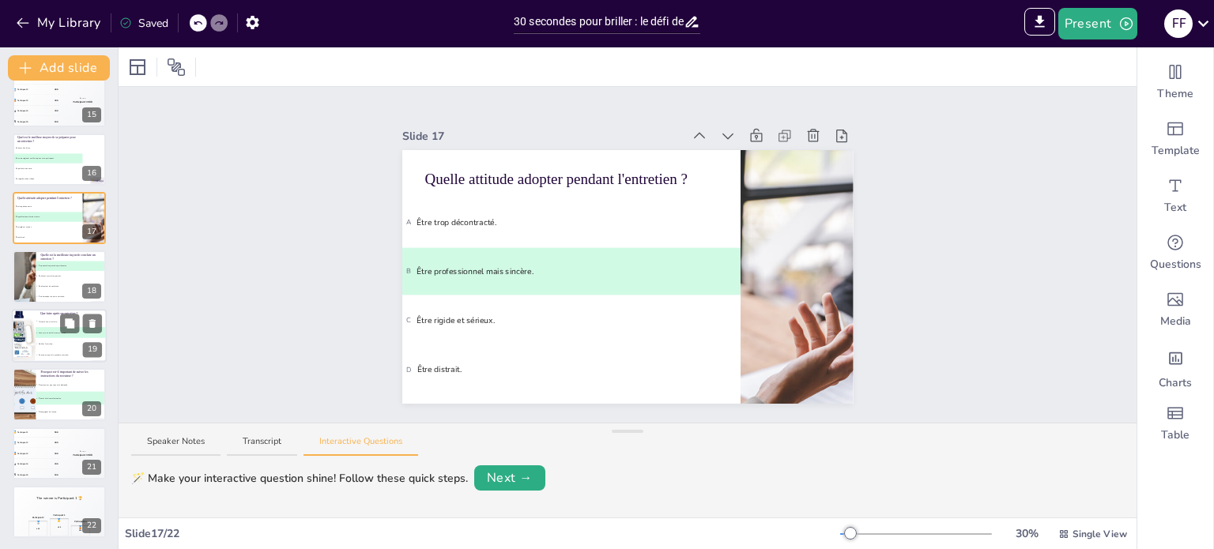
scroll to position [844, 0]
click at [29, 330] on div at bounding box center [24, 335] width 54 height 54
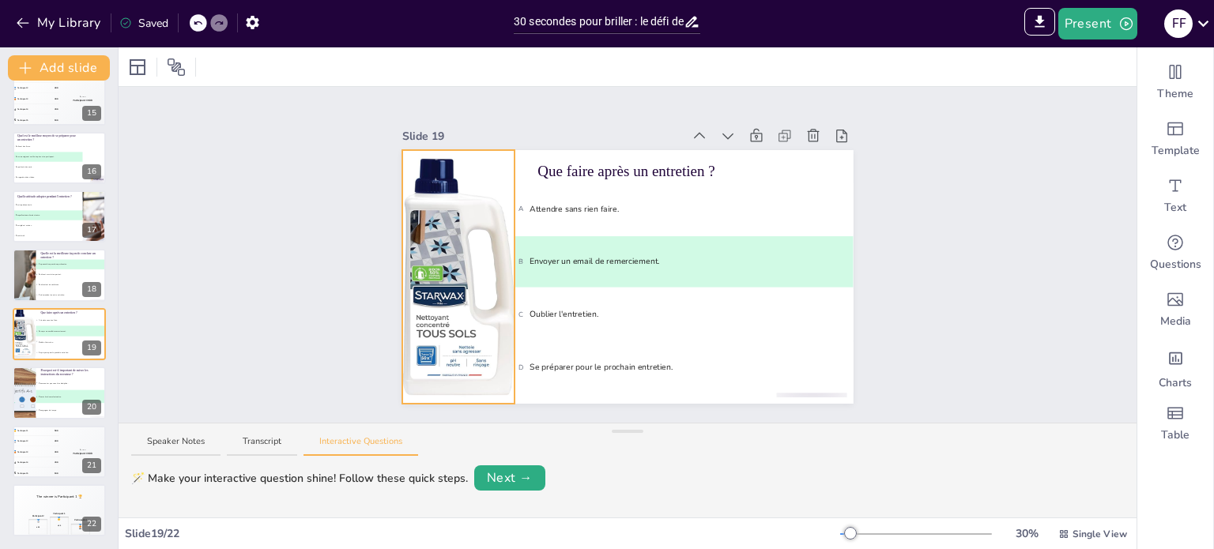
click at [444, 266] on div at bounding box center [459, 277] width 254 height 254
click at [466, 167] on icon at bounding box center [471, 172] width 19 height 19
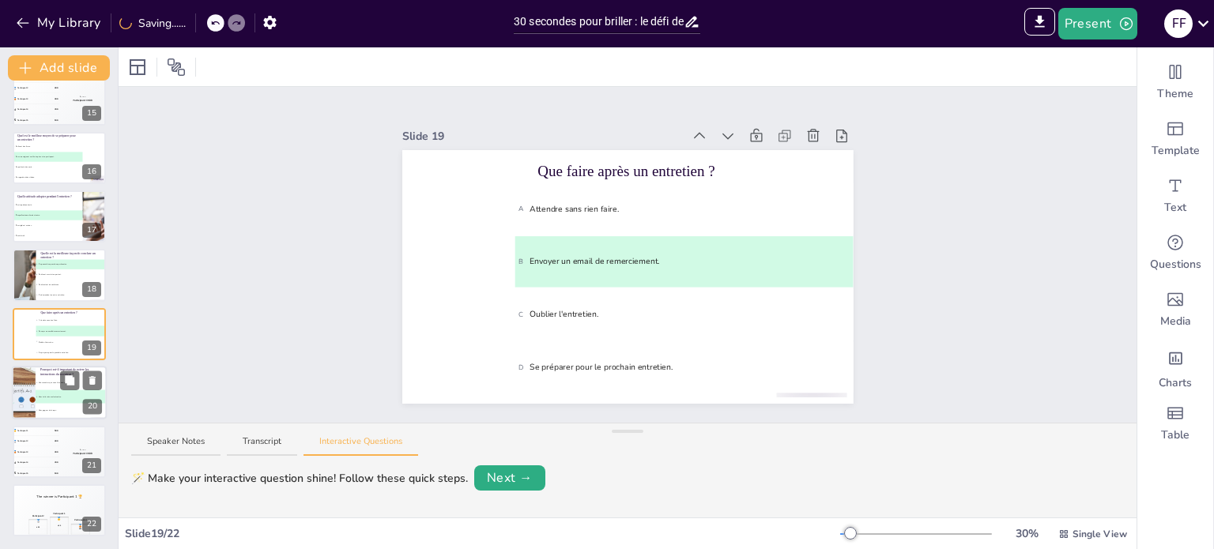
click at [28, 400] on div at bounding box center [23, 393] width 81 height 54
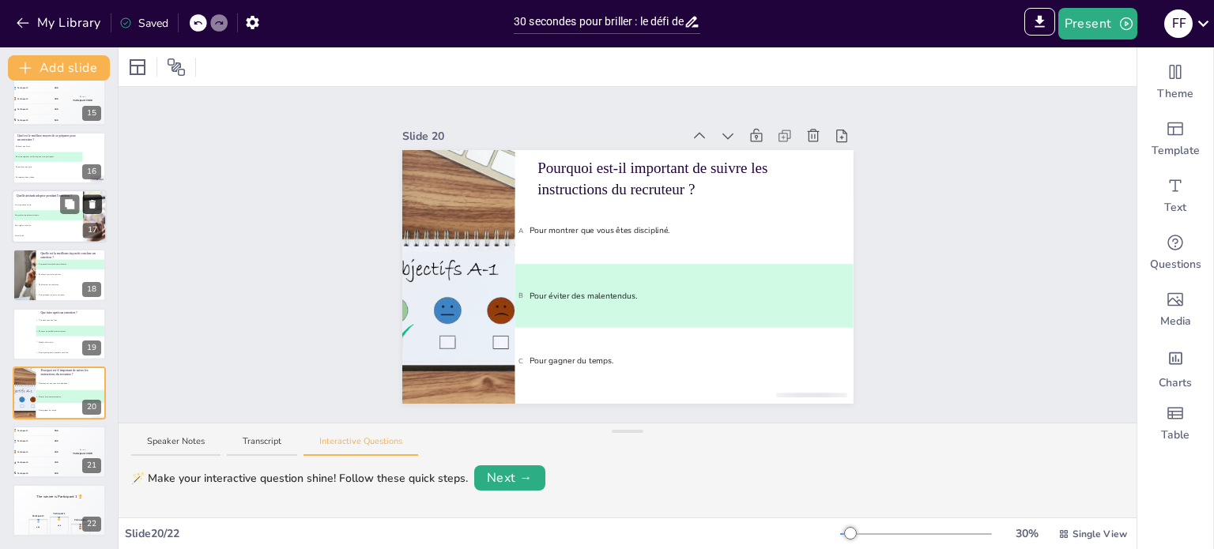
click at [93, 212] on button at bounding box center [92, 203] width 19 height 19
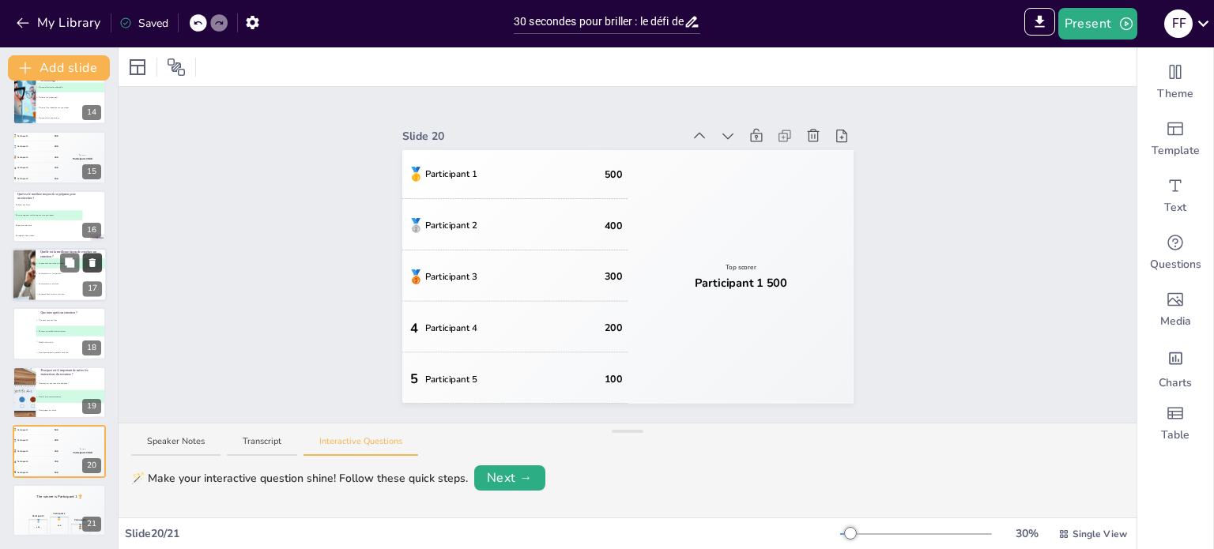
scroll to position [784, 0]
click at [51, 221] on li "C En parlant à des amis." at bounding box center [47, 226] width 71 height 10
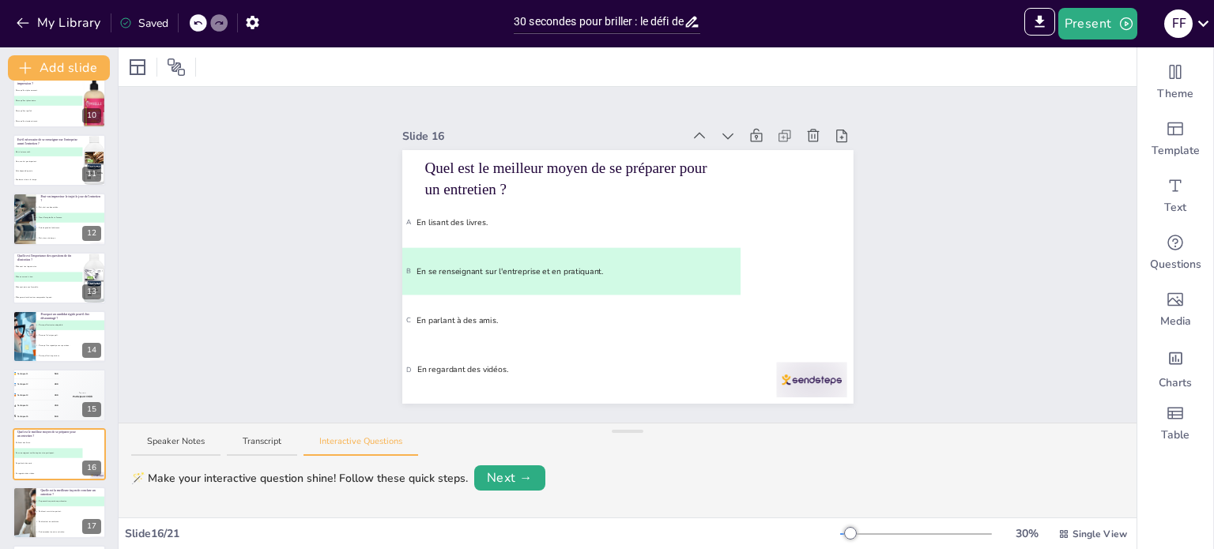
scroll to position [468, 0]
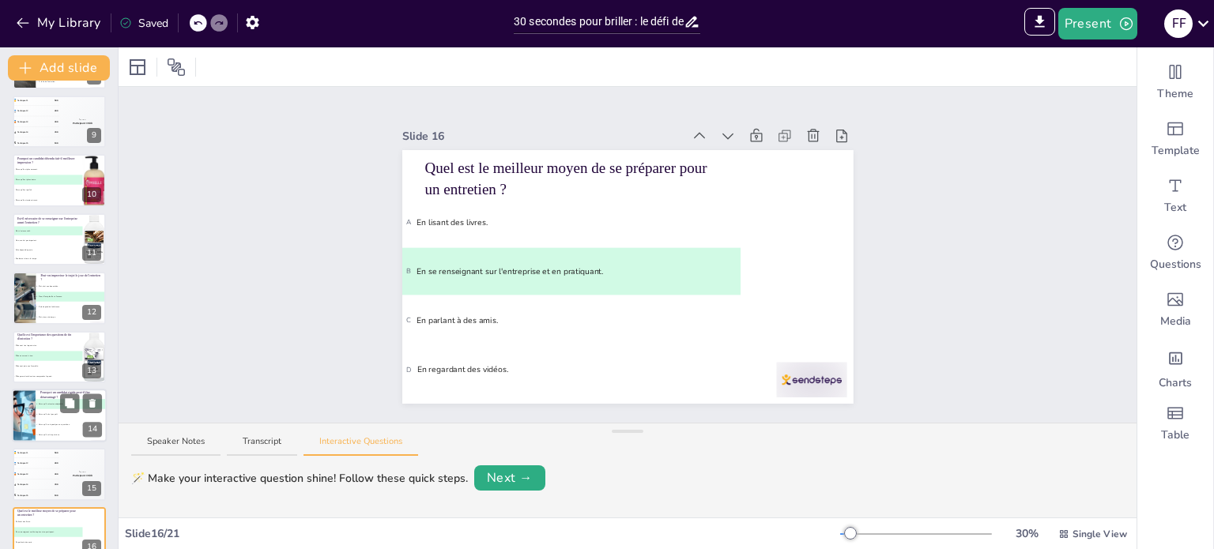
click at [21, 409] on div at bounding box center [23, 416] width 102 height 54
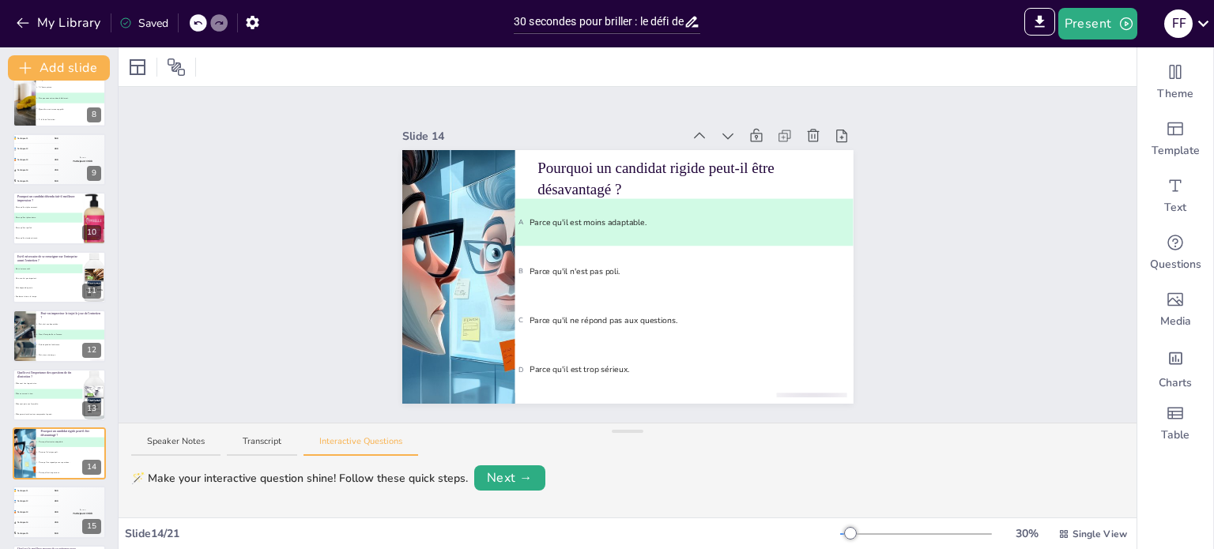
scroll to position [410, 0]
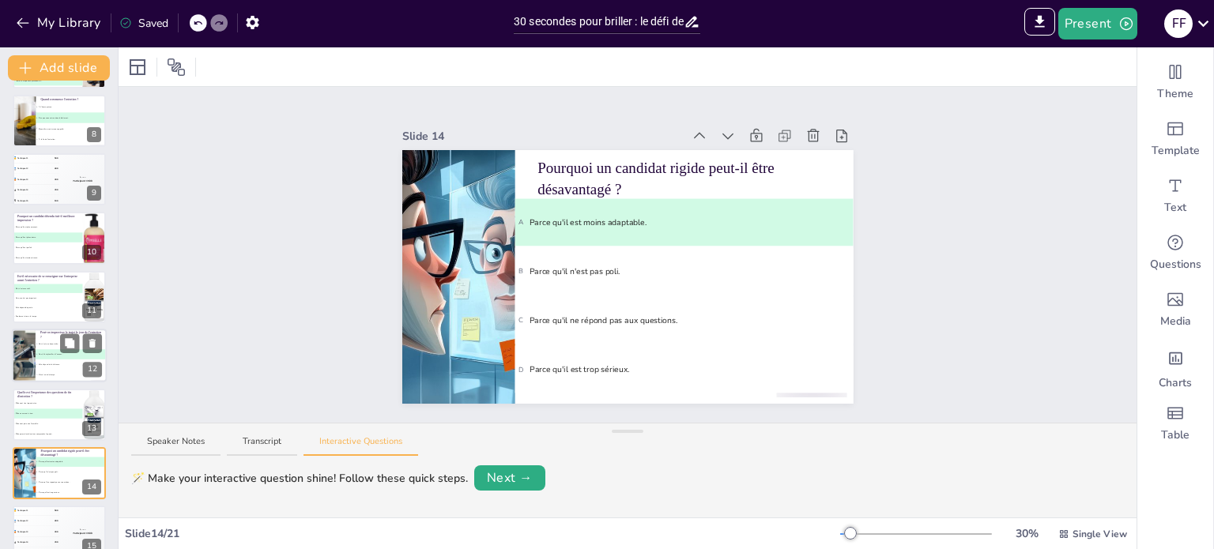
click at [22, 364] on div at bounding box center [23, 356] width 133 height 54
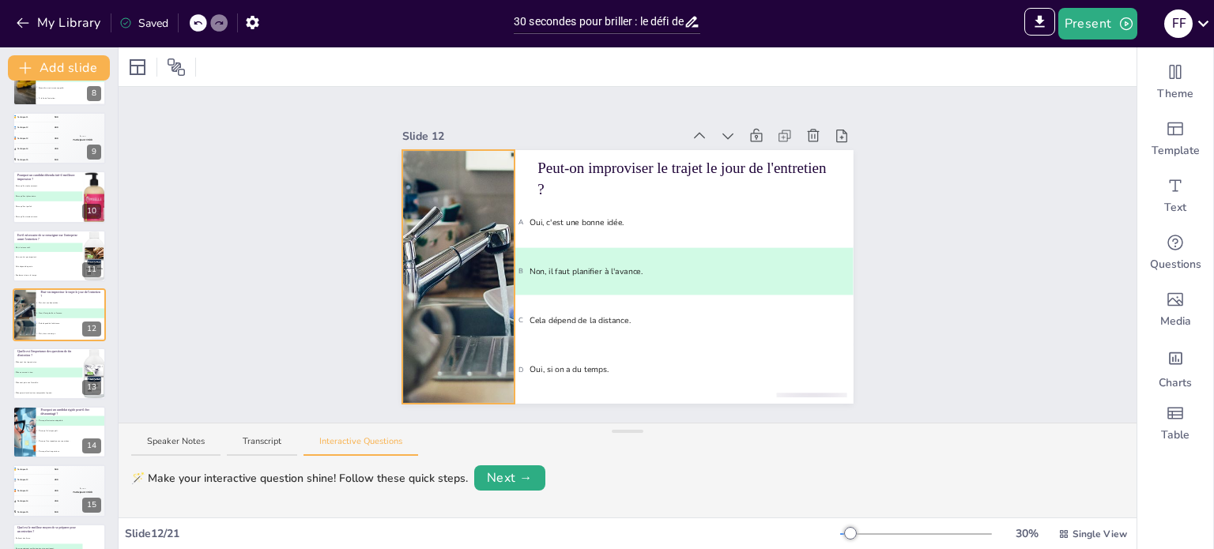
click at [461, 183] on div at bounding box center [459, 277] width 630 height 254
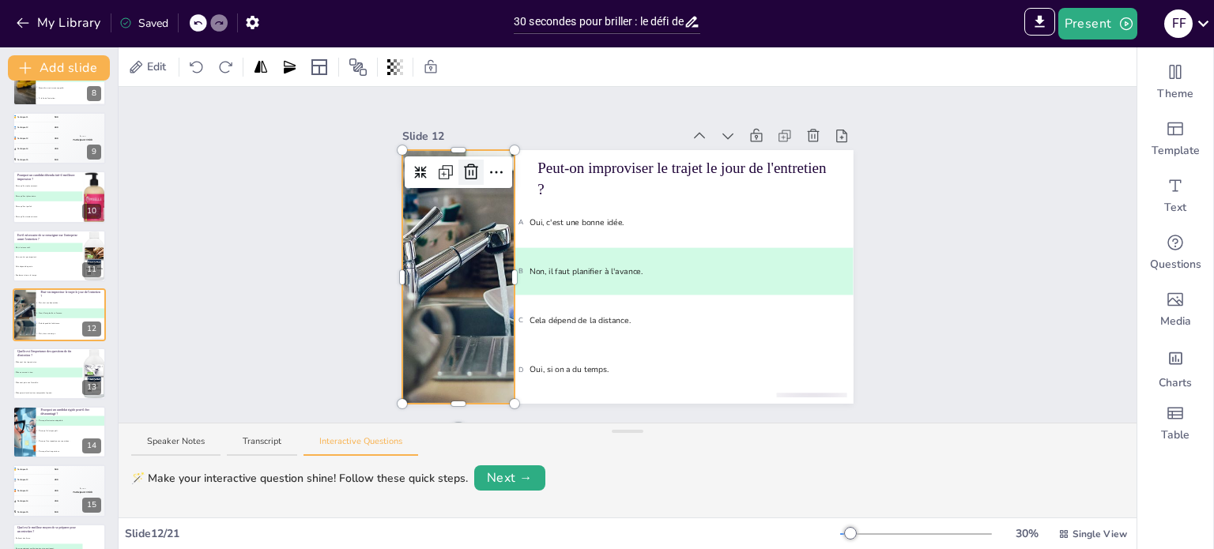
click at [462, 165] on icon at bounding box center [471, 172] width 19 height 19
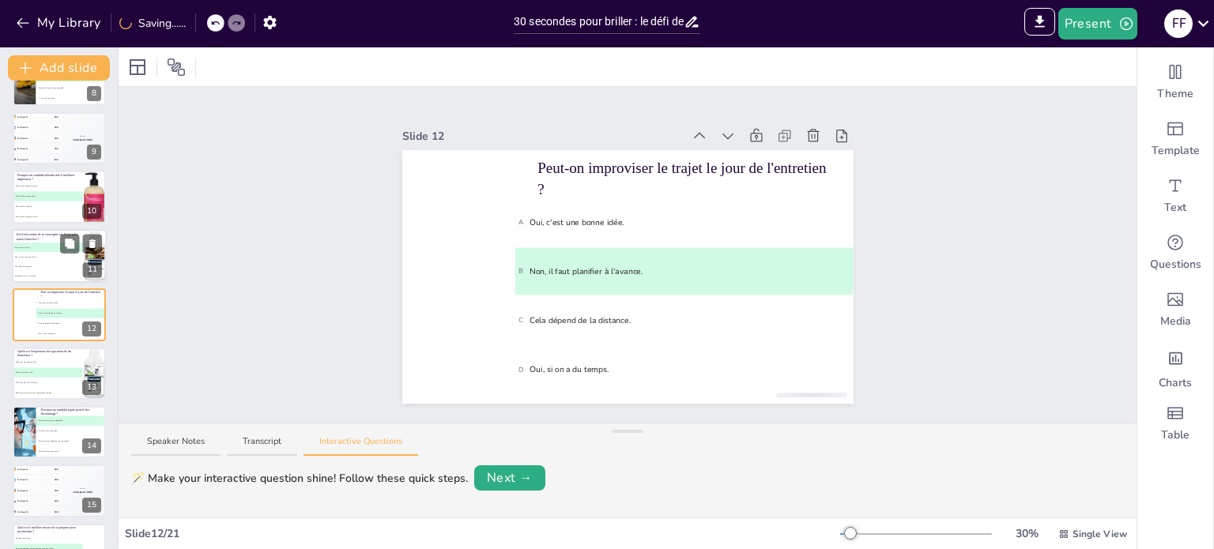
click at [62, 256] on span "B Non, ce n'est pas important." at bounding box center [48, 256] width 70 height 2
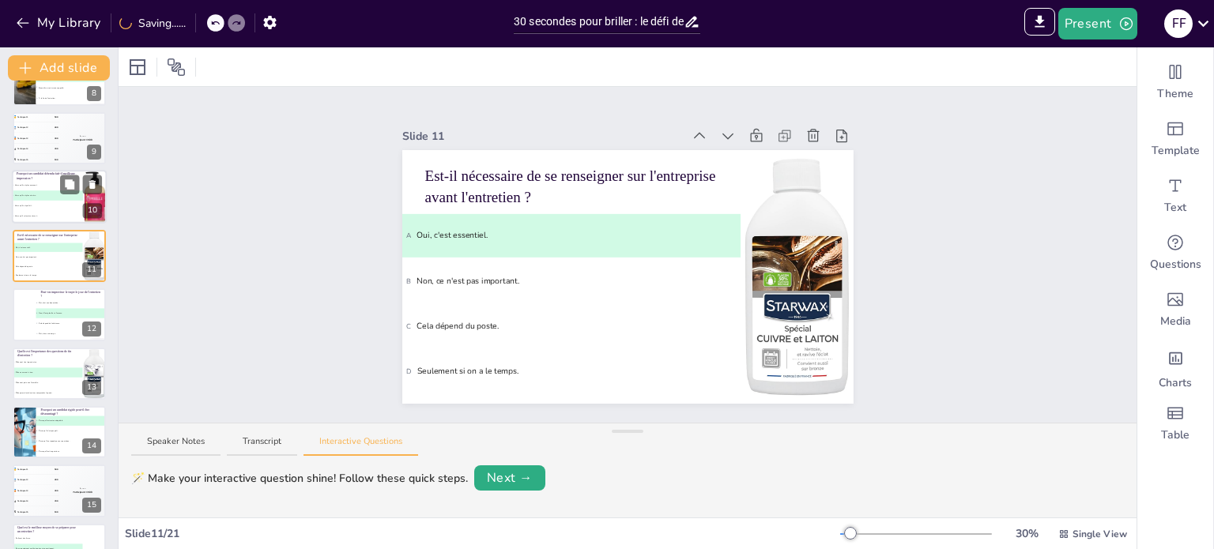
scroll to position [392, 0]
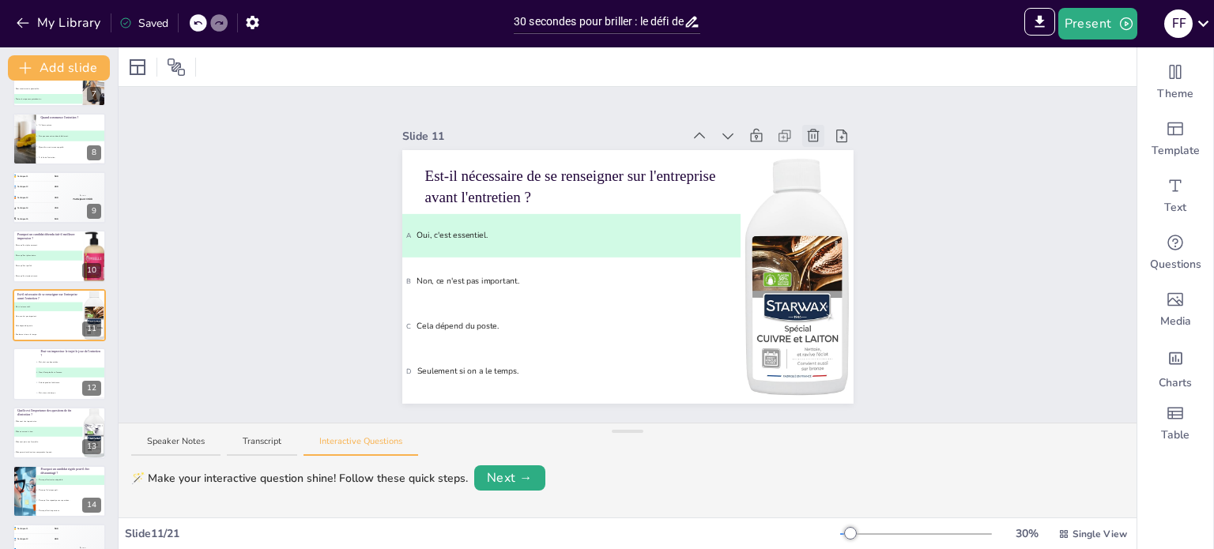
click at [806, 128] on icon at bounding box center [814, 136] width 16 height 16
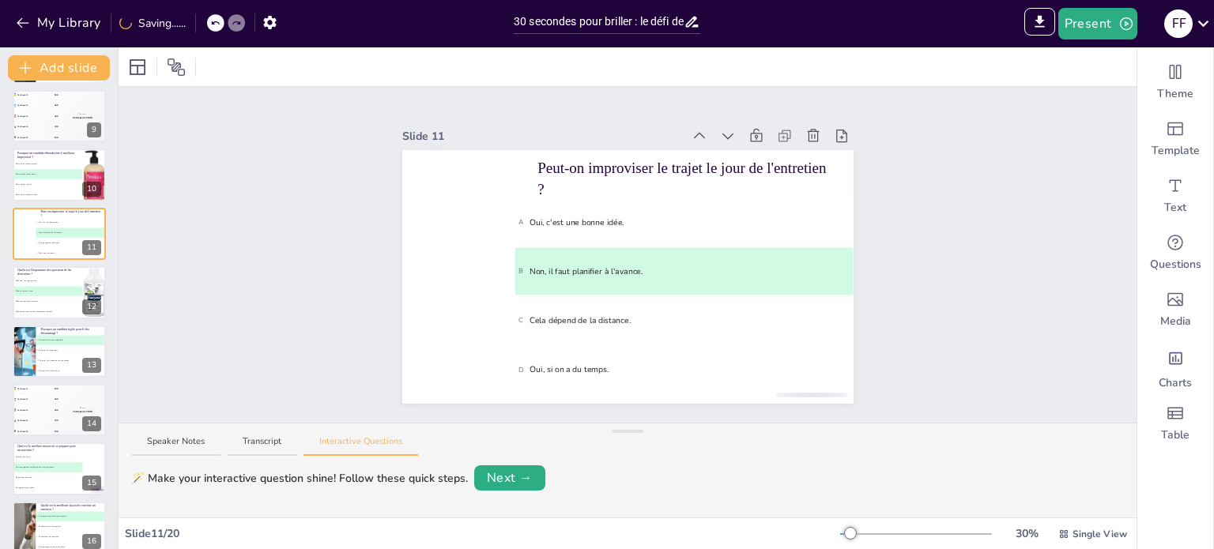
scroll to position [410, 0]
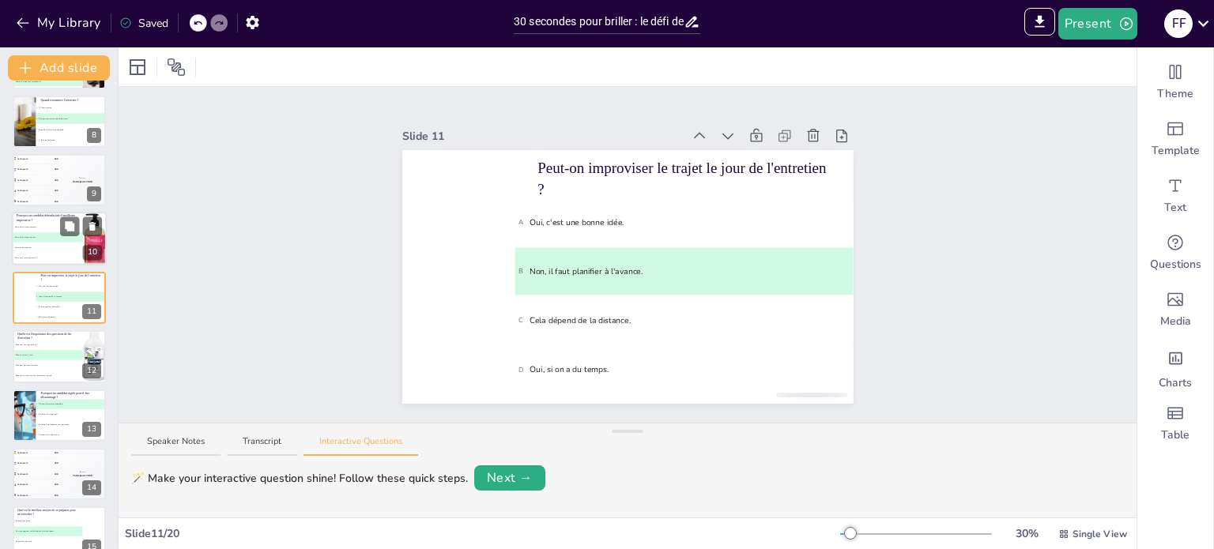
click at [49, 247] on span "C Parce qu'il est parfait." at bounding box center [48, 248] width 70 height 2
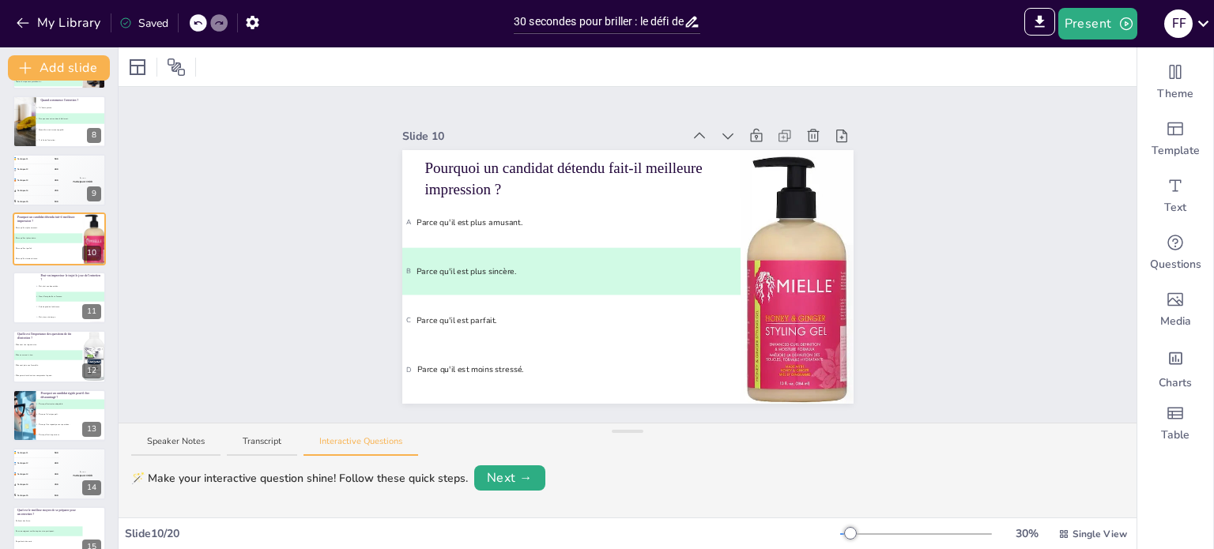
scroll to position [334, 0]
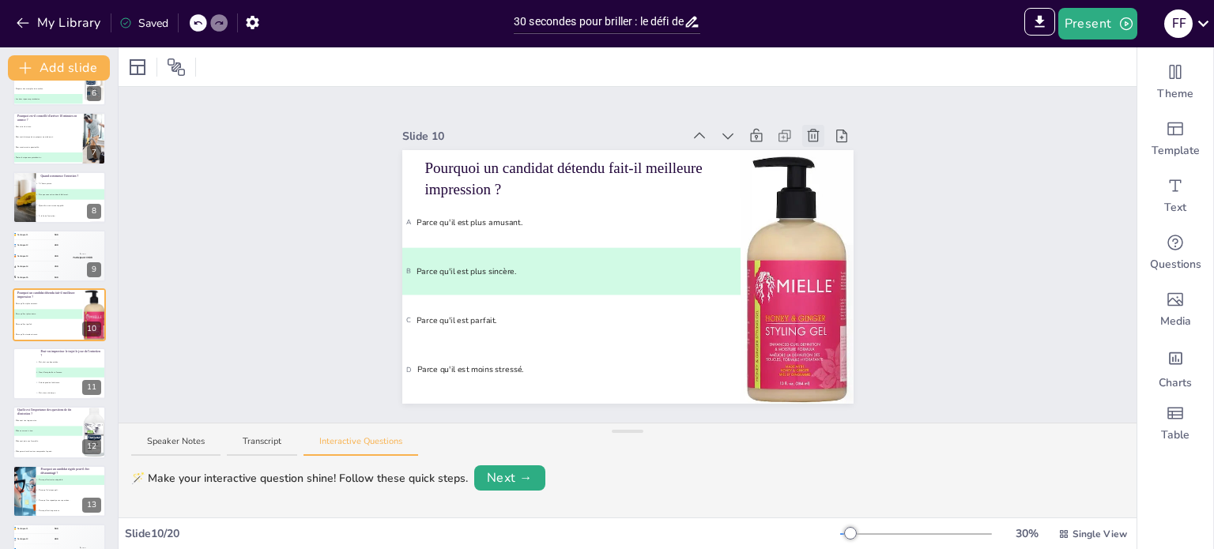
click at [808, 132] on icon at bounding box center [814, 135] width 12 height 13
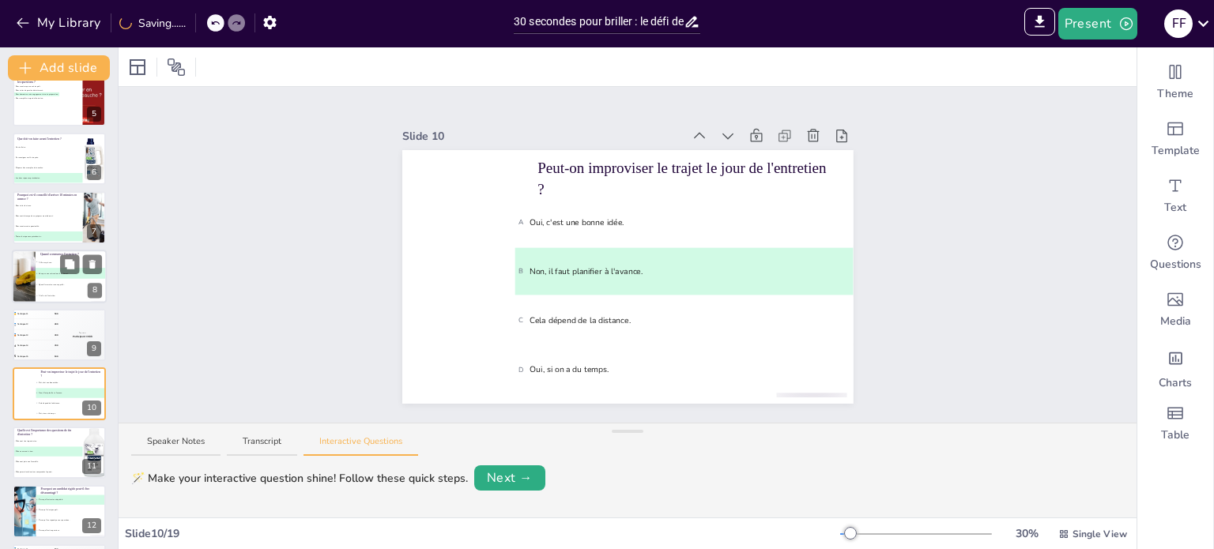
click at [28, 281] on div at bounding box center [23, 277] width 71 height 54
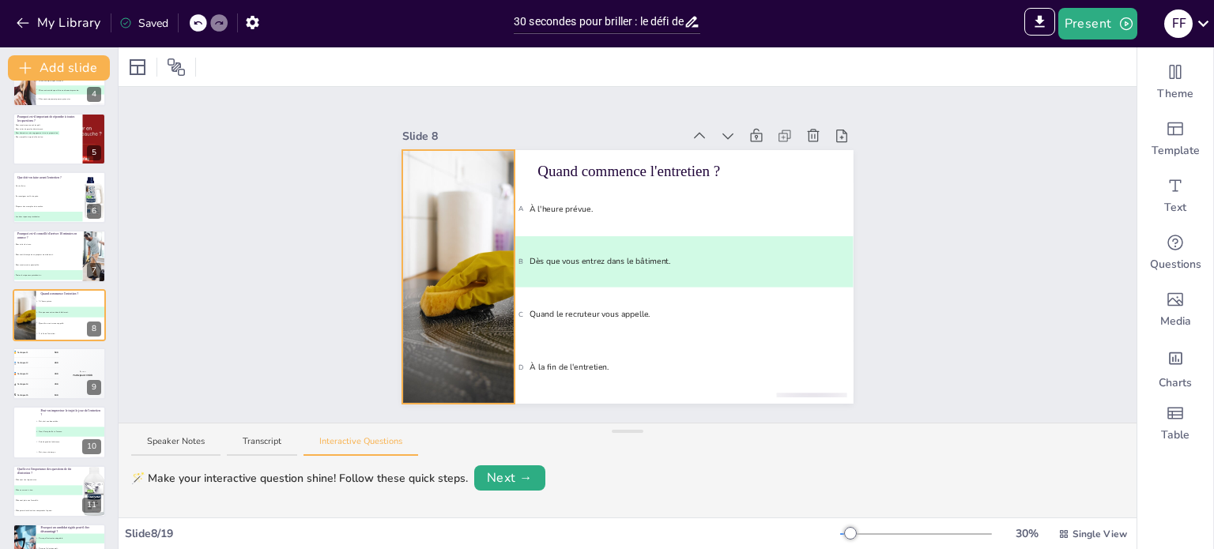
click at [487, 179] on div "Quand commence l'entretien ? A À l'heure prévue. B Dès que vous entrez dans le …" at bounding box center [627, 277] width 451 height 254
click at [462, 167] on icon at bounding box center [471, 172] width 19 height 19
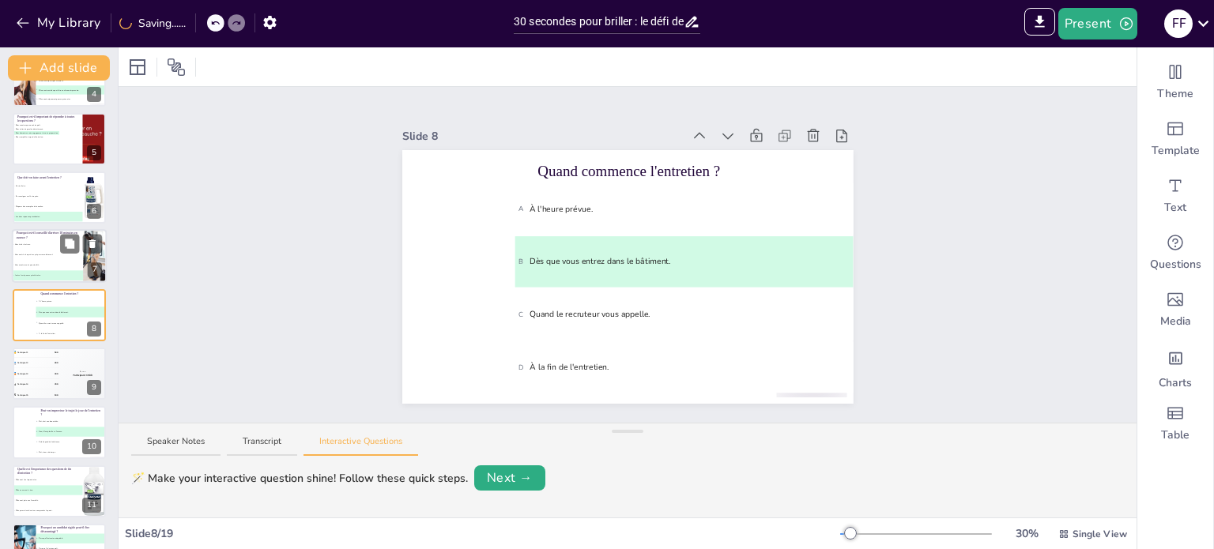
click at [27, 255] on span "B Pour avoir le temps de se préparer mentalement." at bounding box center [48, 255] width 70 height 2
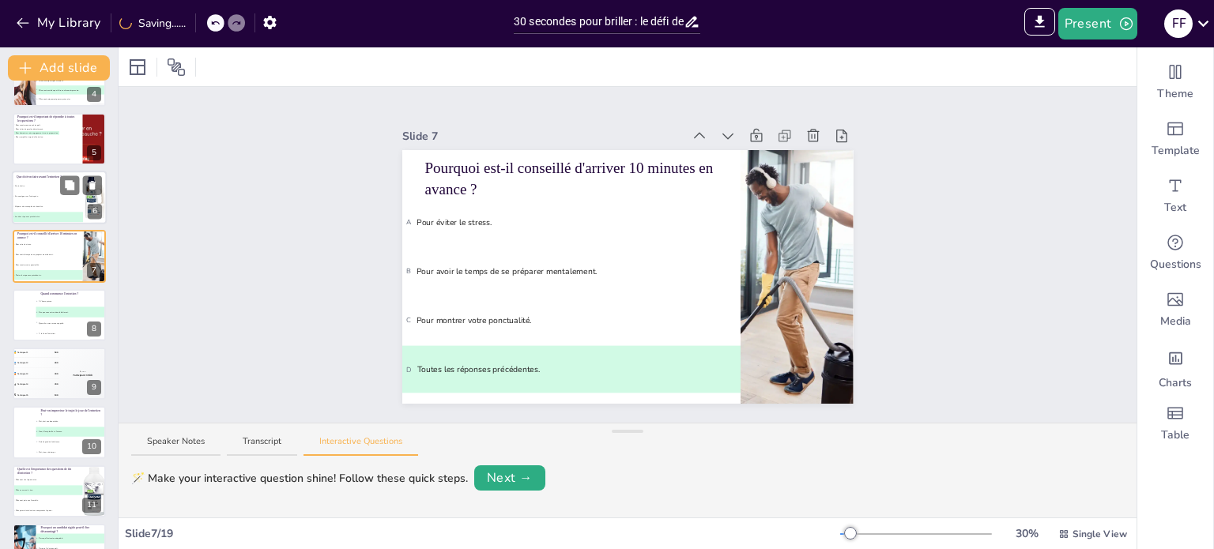
scroll to position [157, 0]
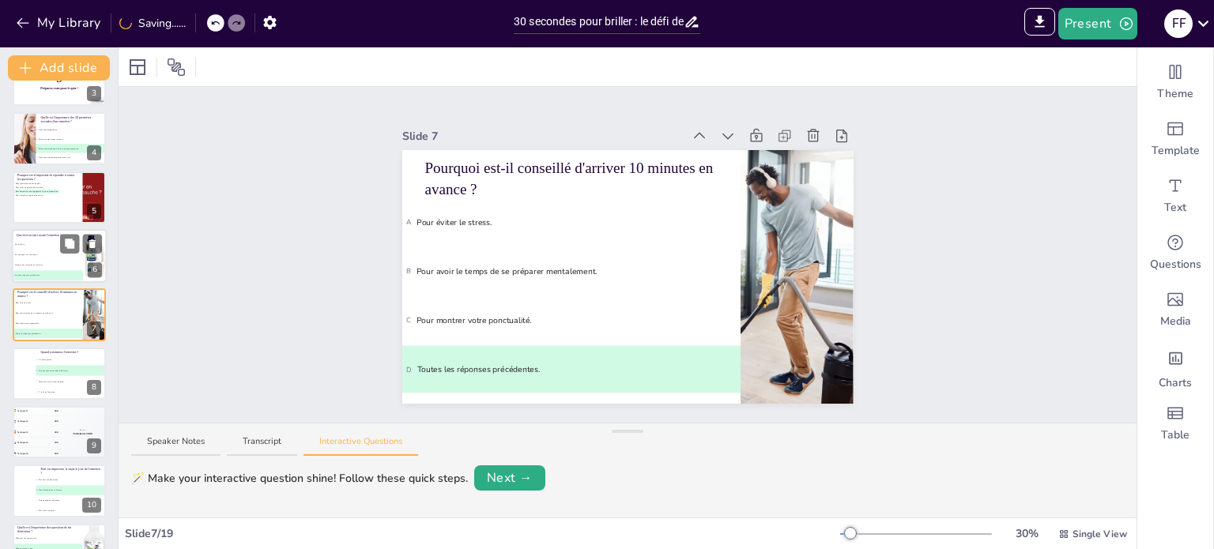
click at [25, 258] on li "B Se renseigner sur l'entreprise." at bounding box center [47, 255] width 71 height 10
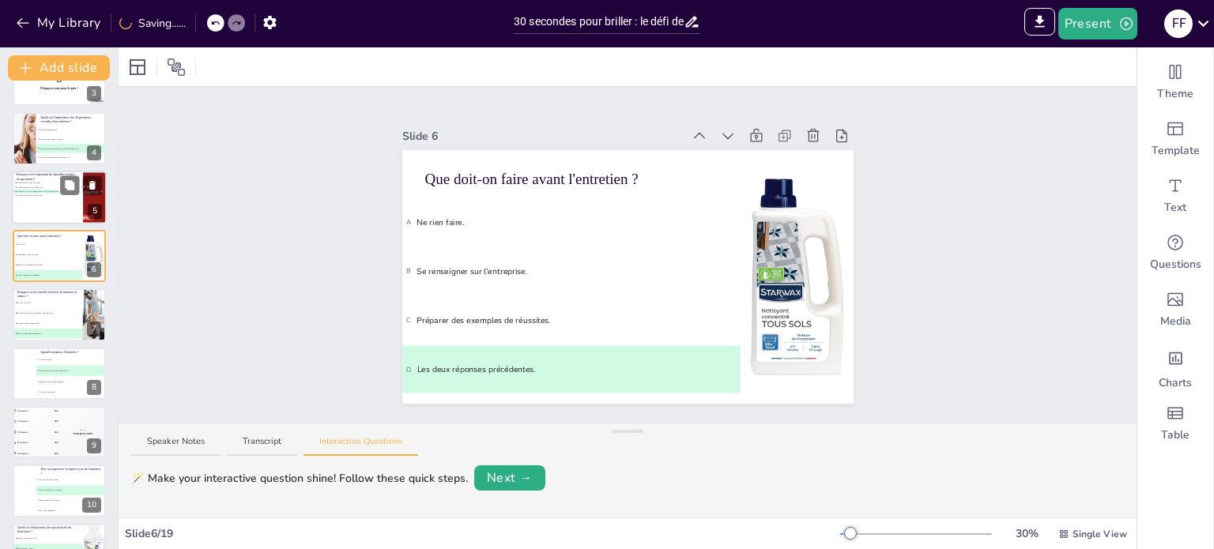
scroll to position [98, 0]
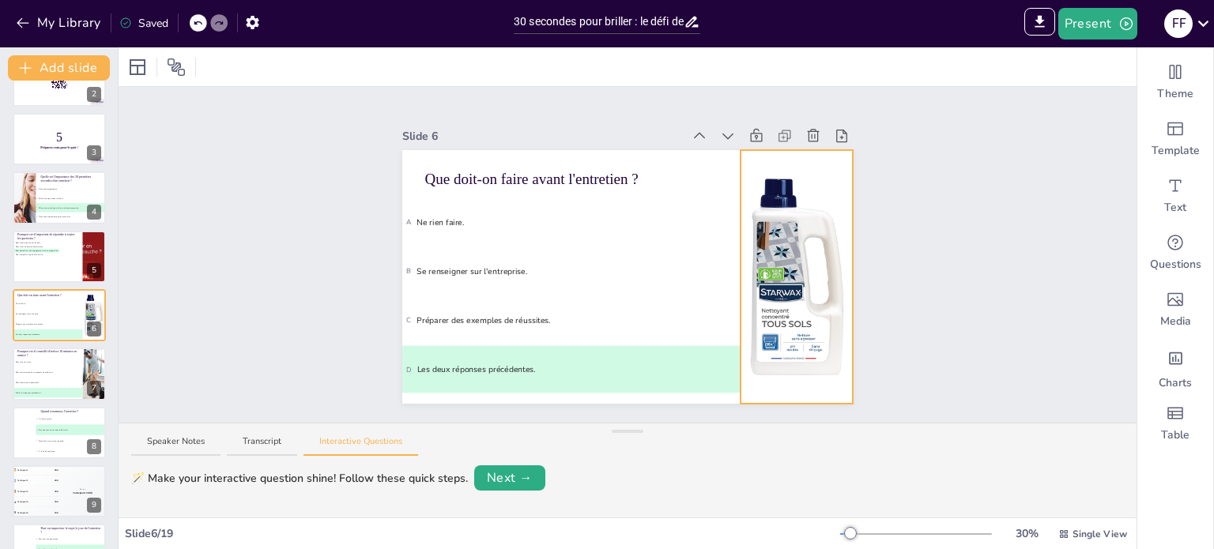
click at [794, 220] on div at bounding box center [796, 277] width 485 height 254
click at [803, 167] on icon at bounding box center [810, 172] width 14 height 16
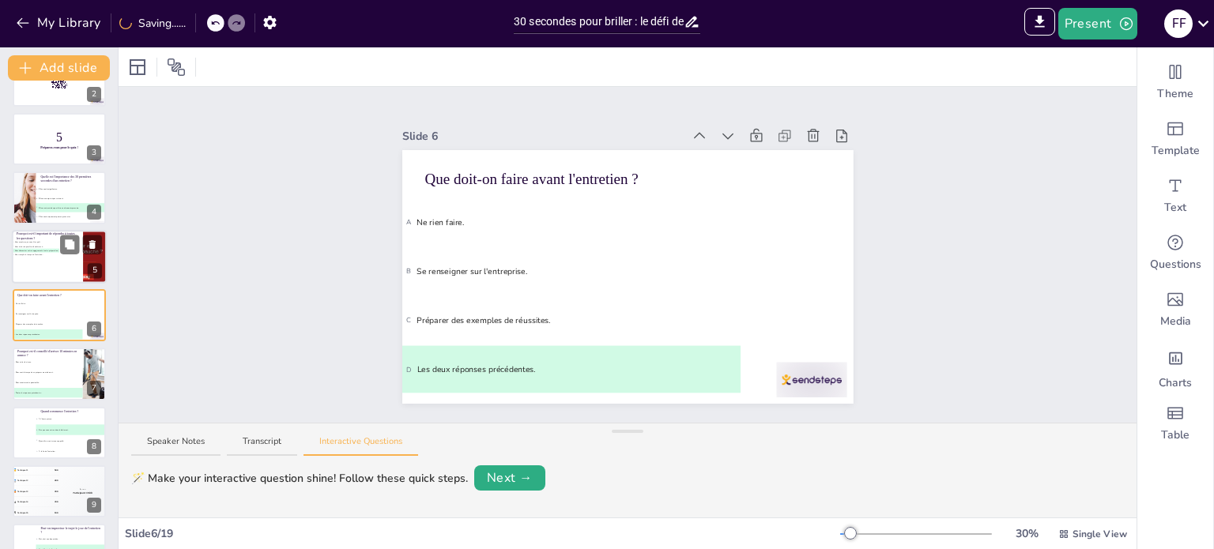
click at [43, 262] on div at bounding box center [59, 257] width 95 height 54
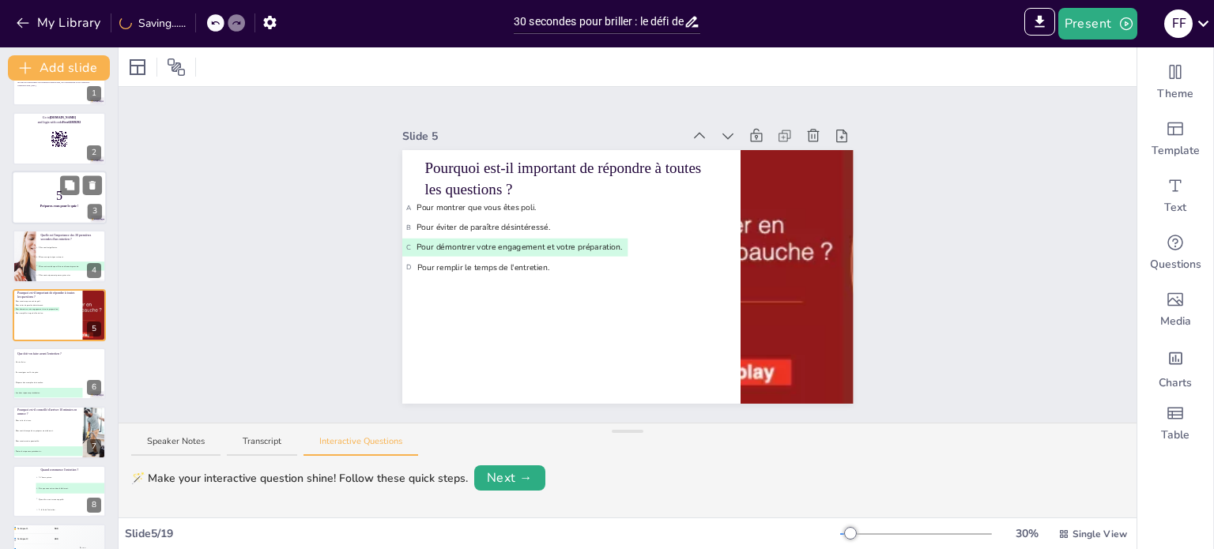
click at [48, 240] on p "Quelle est l'importance des 30 premières secondes d'un entretien ?" at bounding box center [70, 237] width 61 height 9
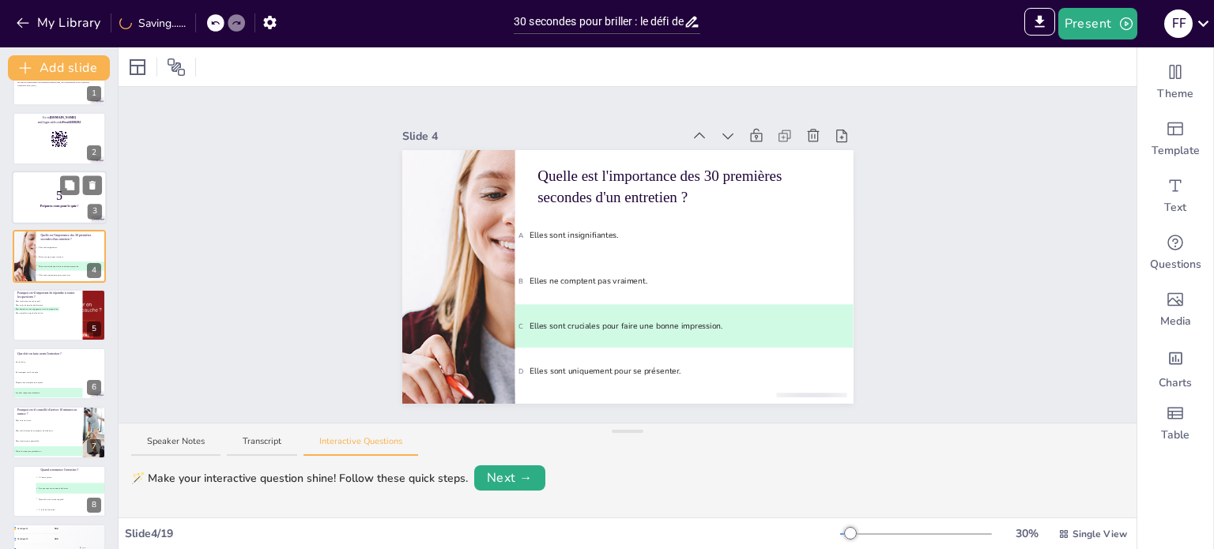
scroll to position [0, 0]
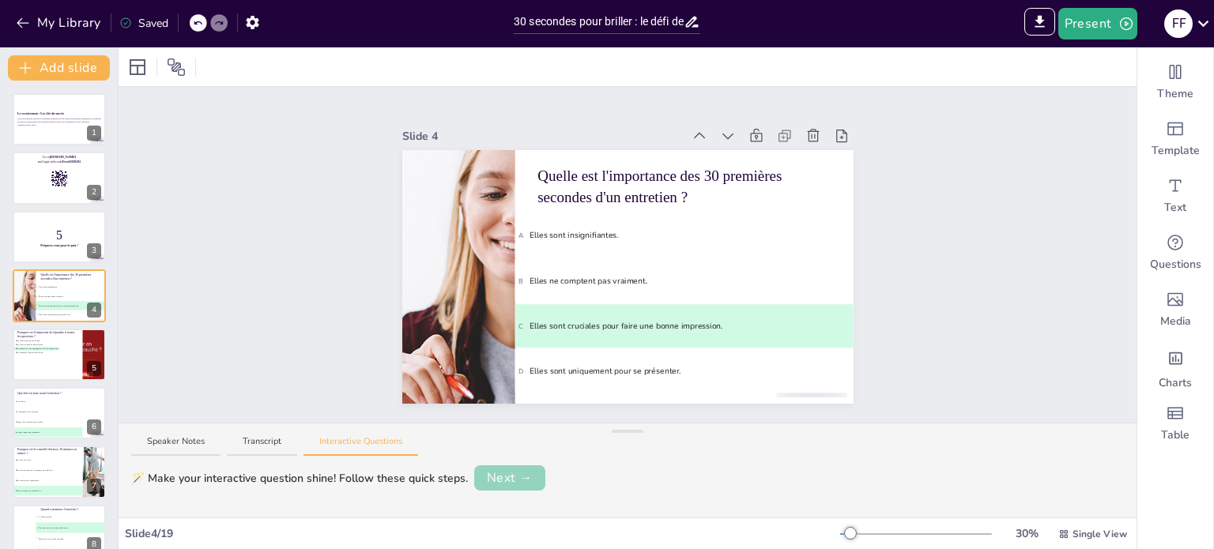
click at [505, 480] on button "Next →" at bounding box center [509, 478] width 71 height 25
click at [579, 481] on button "Next →" at bounding box center [568, 478] width 65 height 22
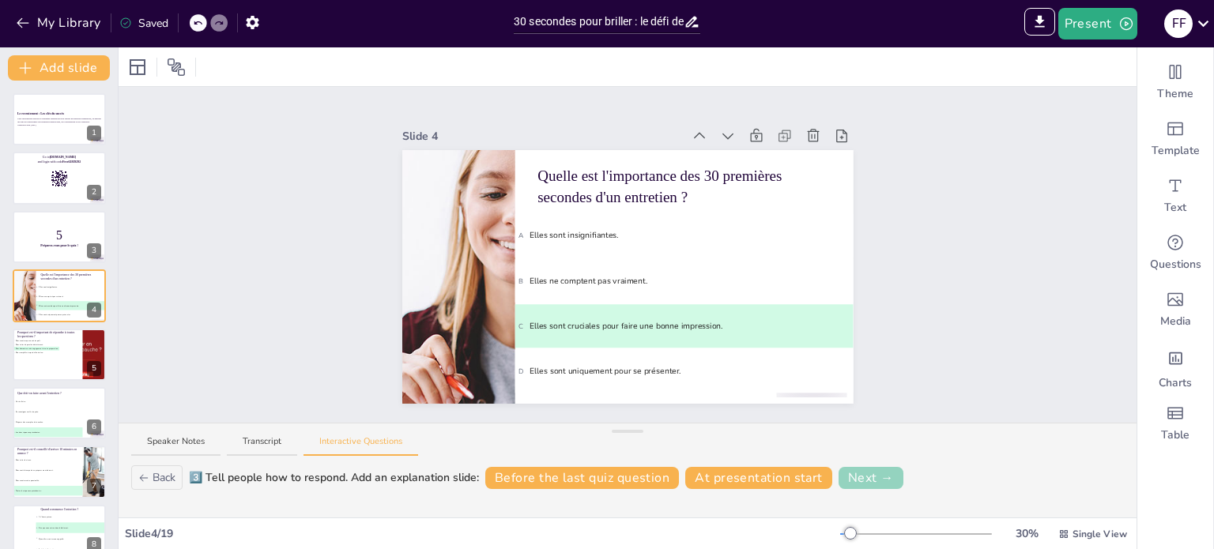
click at [874, 482] on button "Next →" at bounding box center [871, 478] width 65 height 22
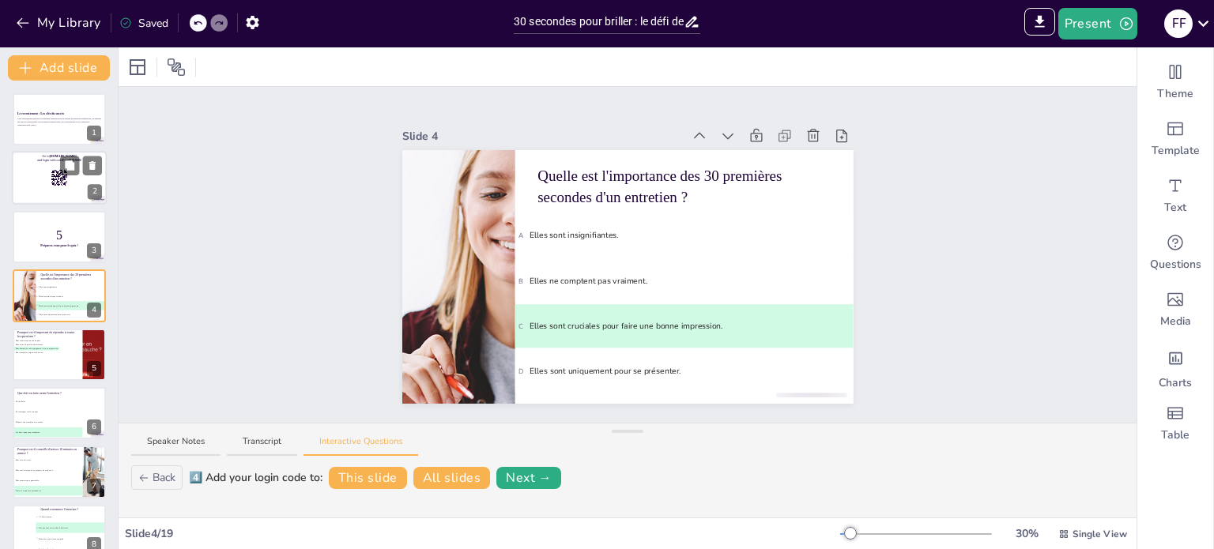
click at [47, 183] on div at bounding box center [59, 179] width 95 height 54
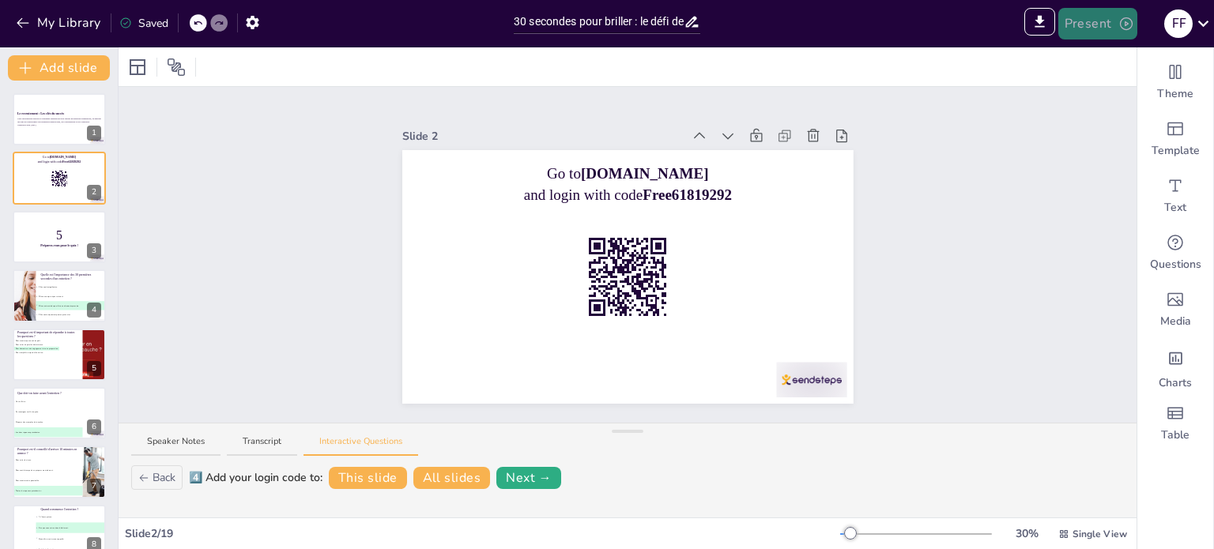
click at [1124, 28] on icon "button" at bounding box center [1127, 24] width 16 height 16
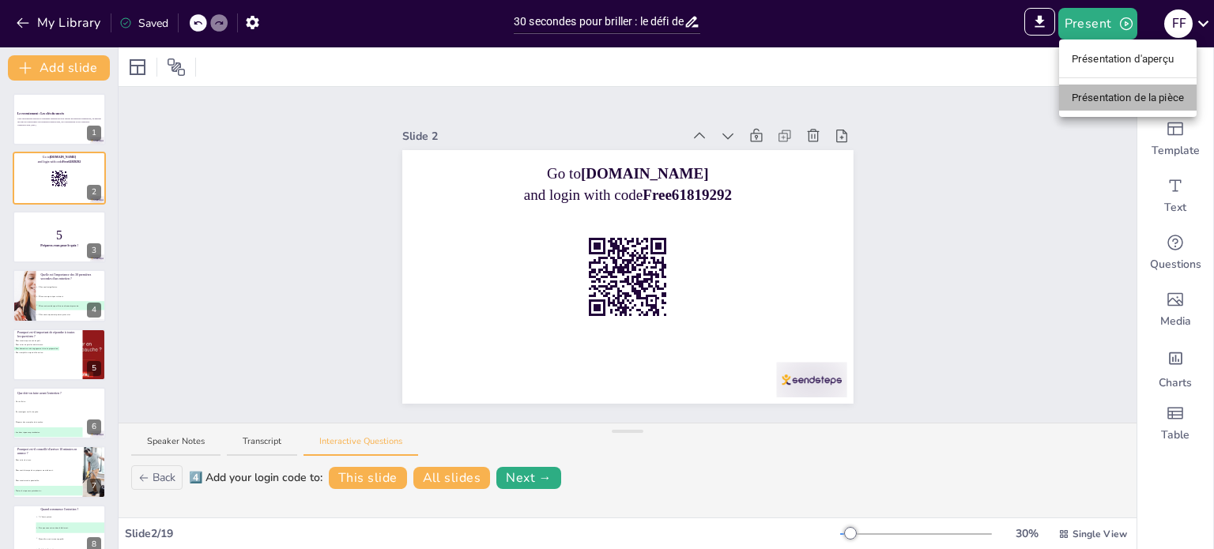
click at [1121, 94] on font "Présentation de la pièce" at bounding box center [1128, 98] width 112 height 12
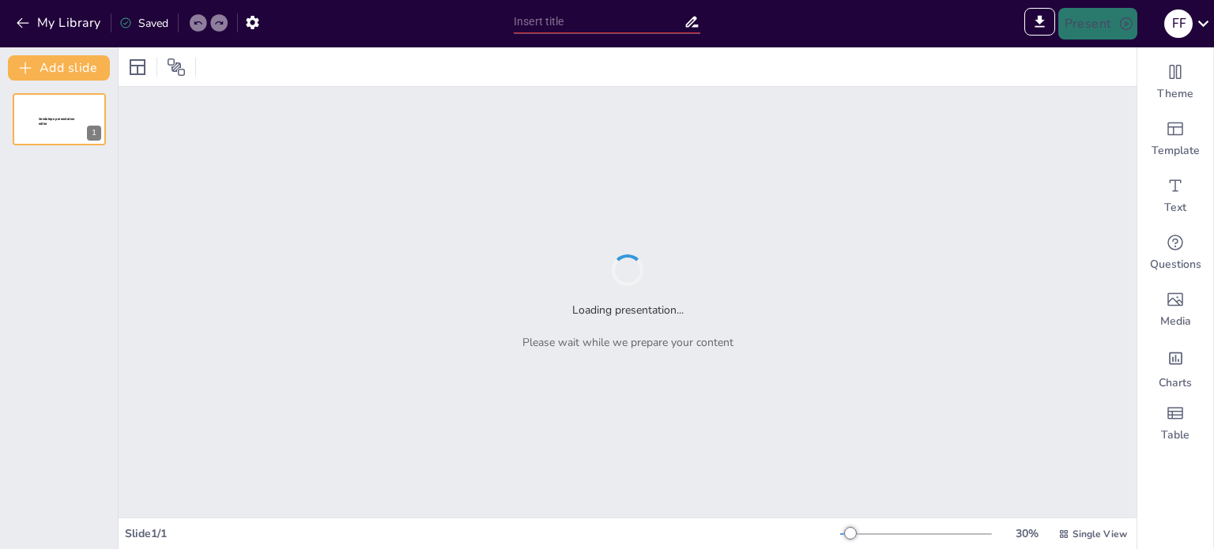
type input "Sendsteps presentation"
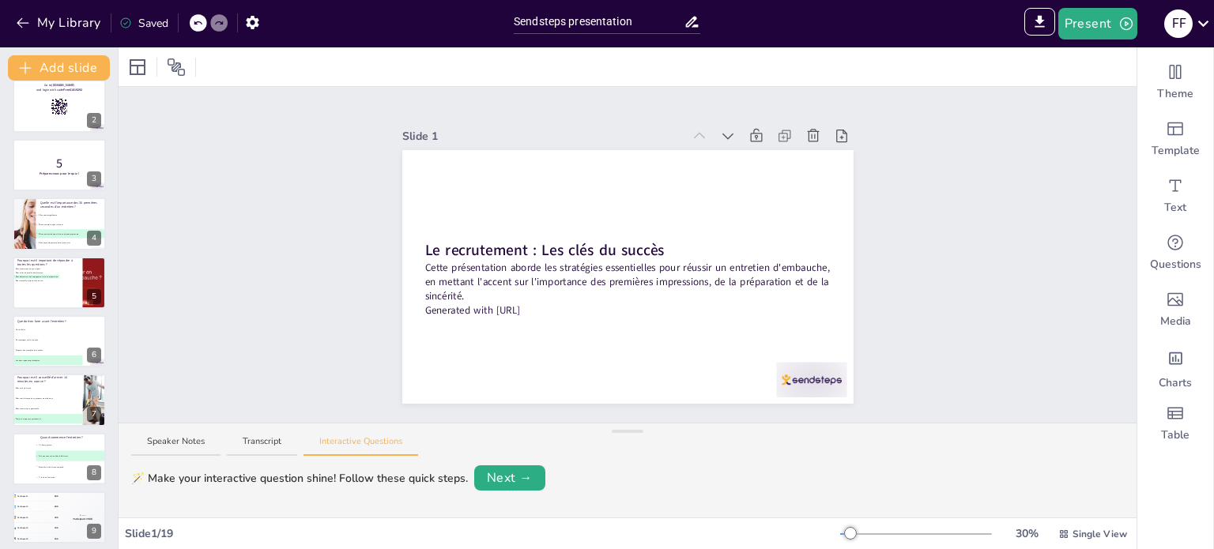
scroll to position [237, 0]
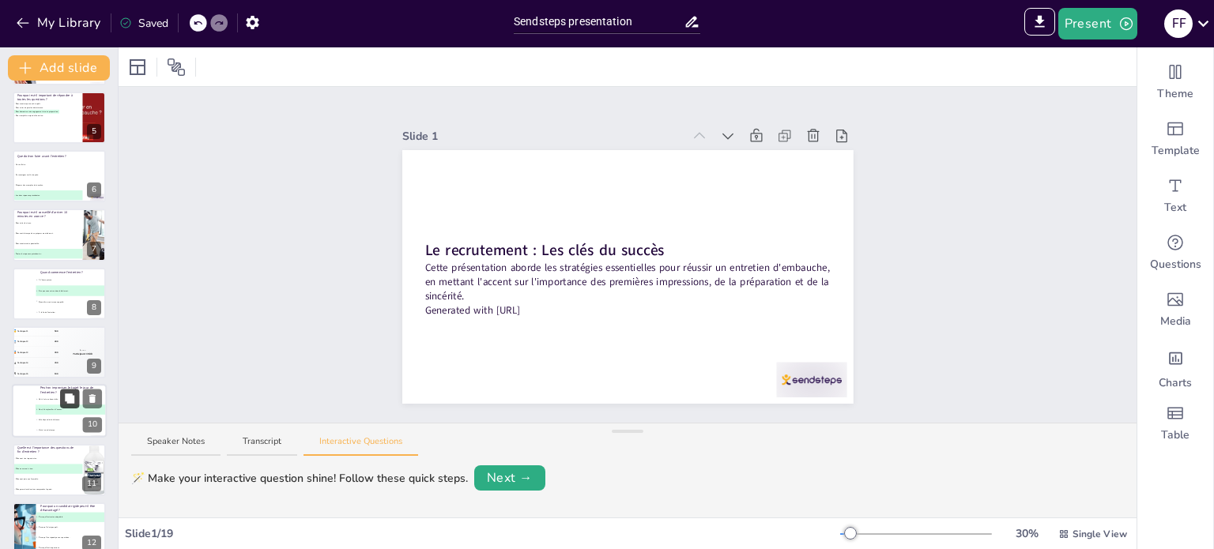
click at [60, 404] on button at bounding box center [69, 399] width 19 height 19
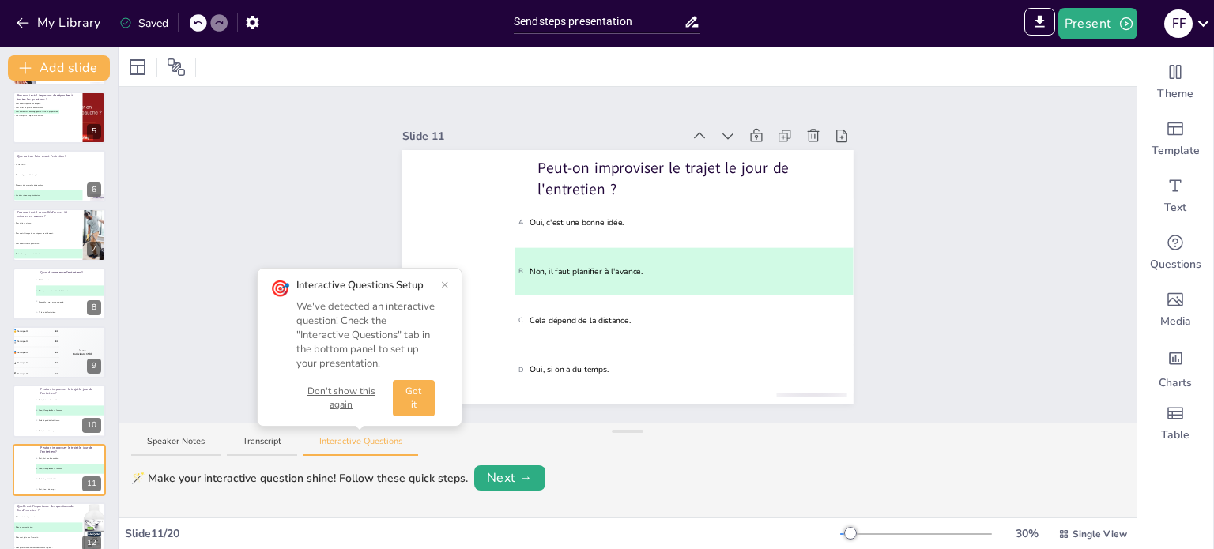
scroll to position [392, 0]
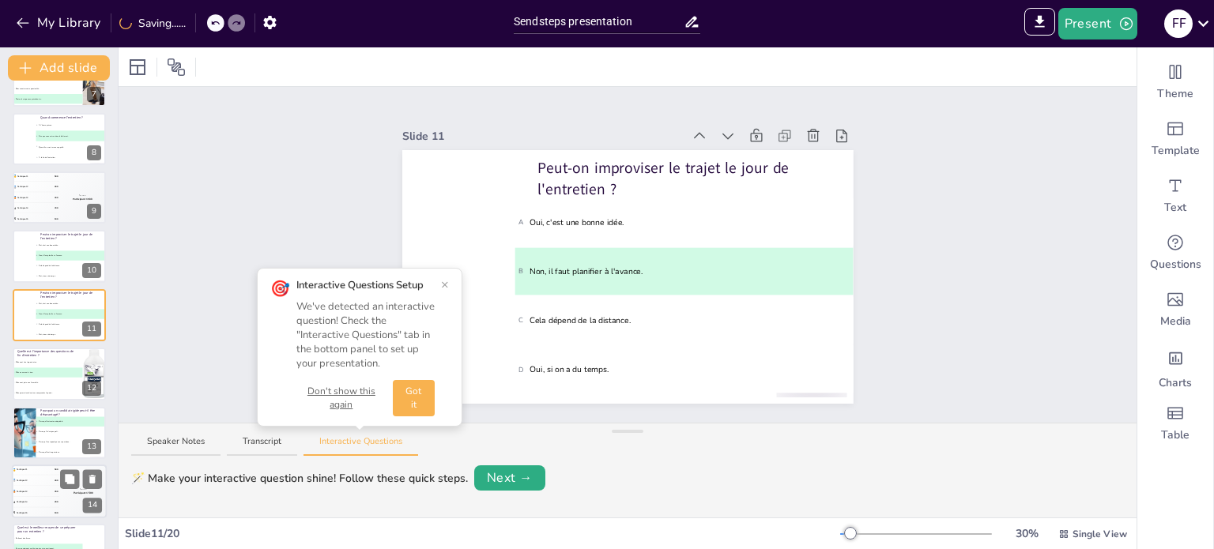
click at [41, 487] on div "🥉 Participant 3 300" at bounding box center [35, 492] width 47 height 10
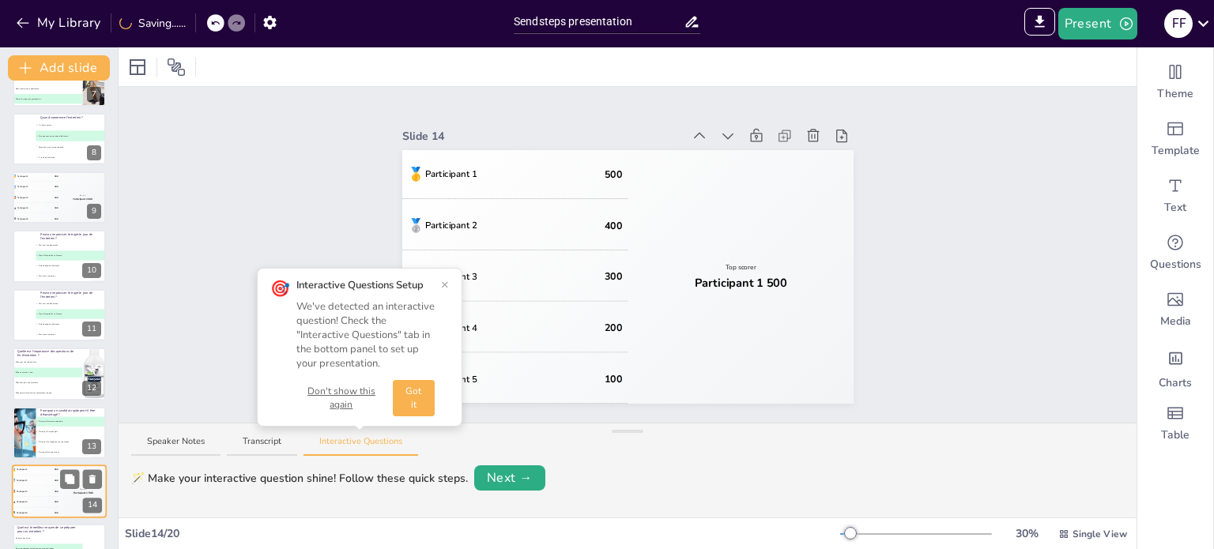
scroll to position [568, 0]
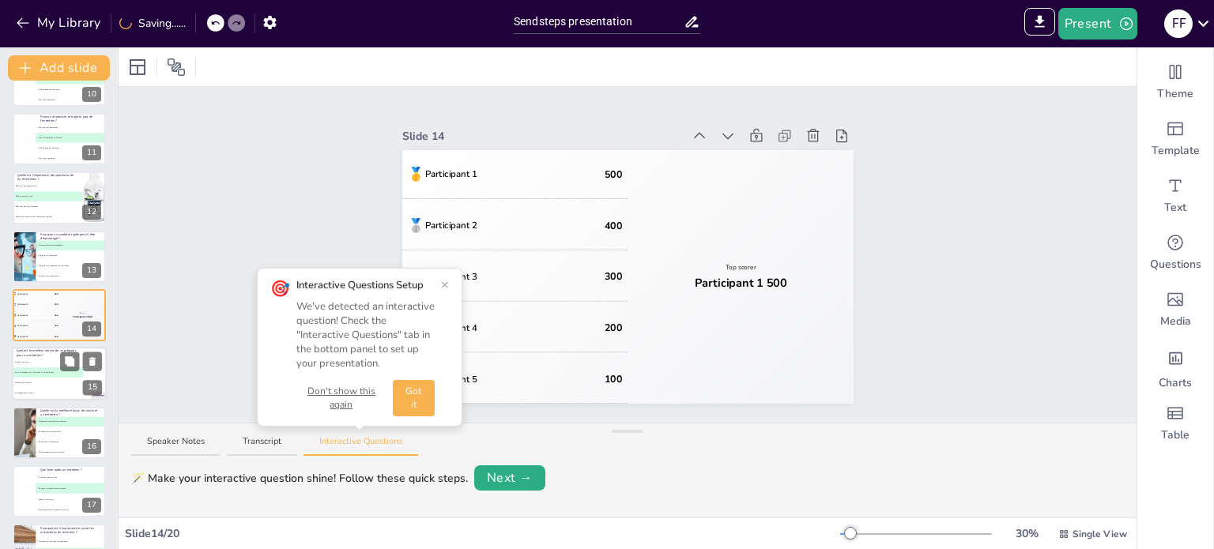
click at [46, 366] on li "A En lisant des livres." at bounding box center [47, 363] width 71 height 10
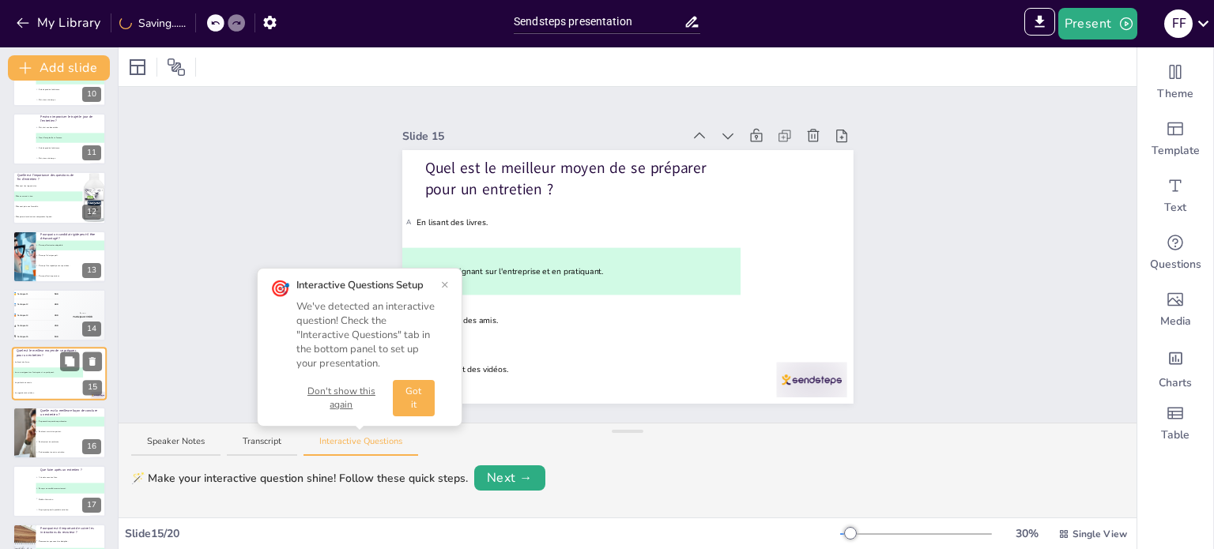
scroll to position [627, 0]
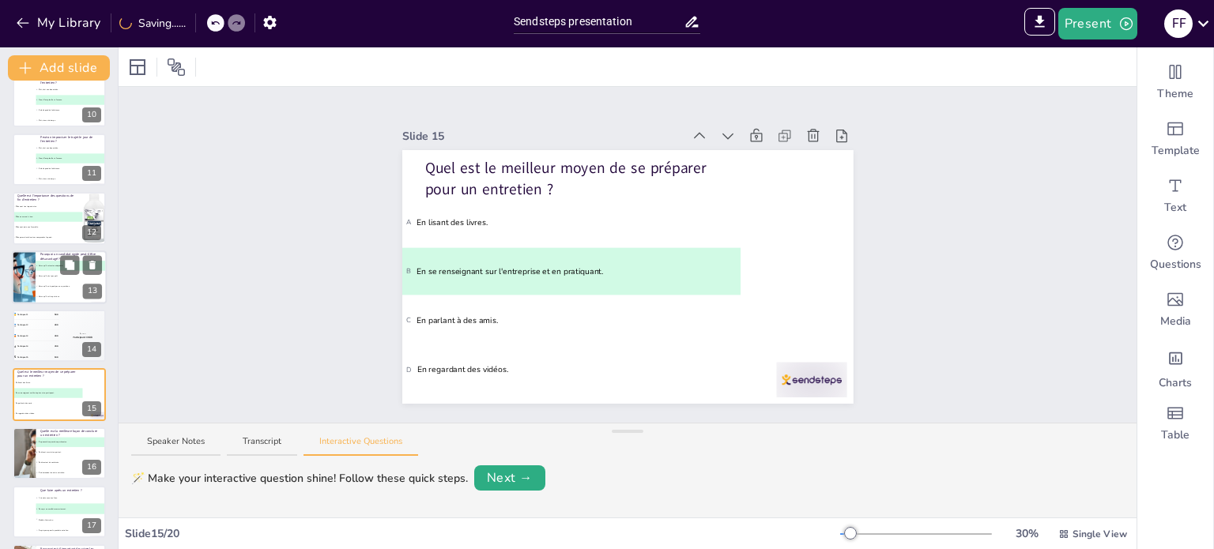
click at [54, 285] on span "C Parce qu'il ne répond pas aux questions." at bounding box center [71, 286] width 70 height 2
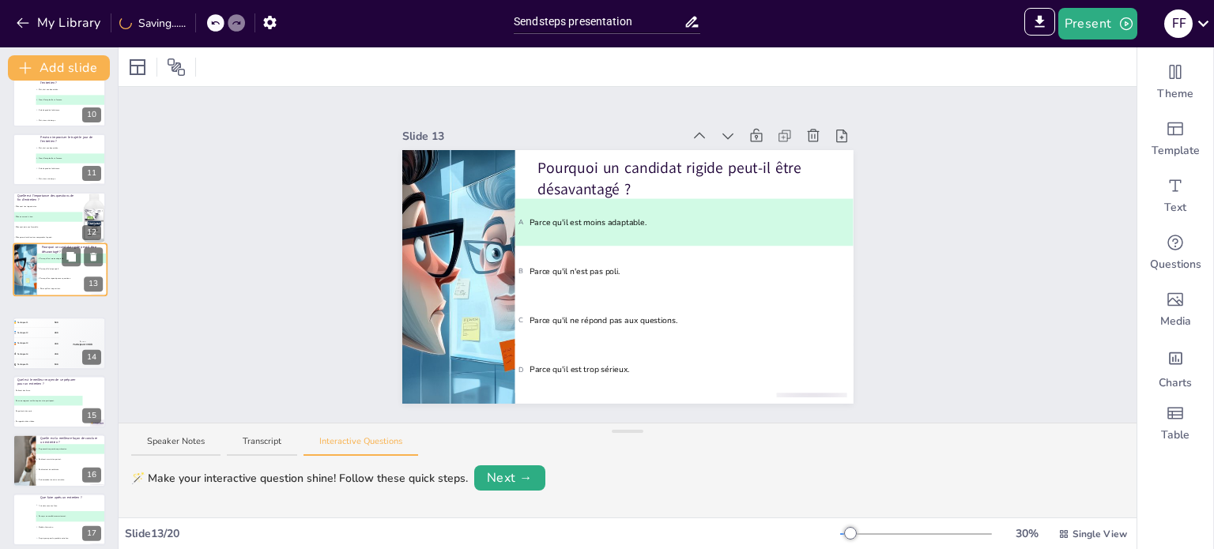
scroll to position [509, 0]
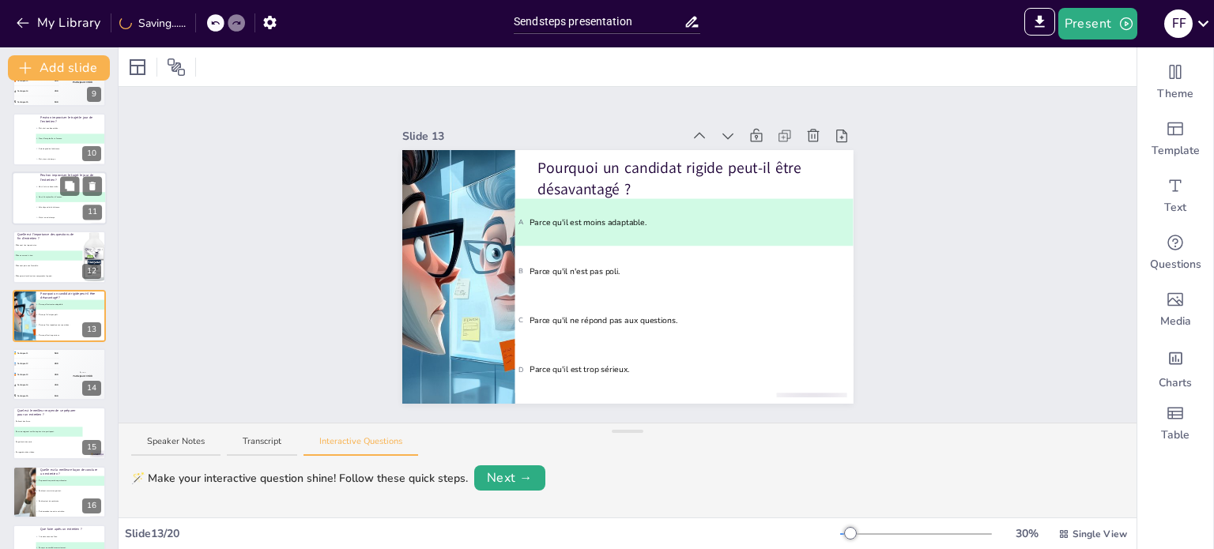
click at [52, 257] on li "B Elles ne servent à rien." at bounding box center [48, 255] width 70 height 9
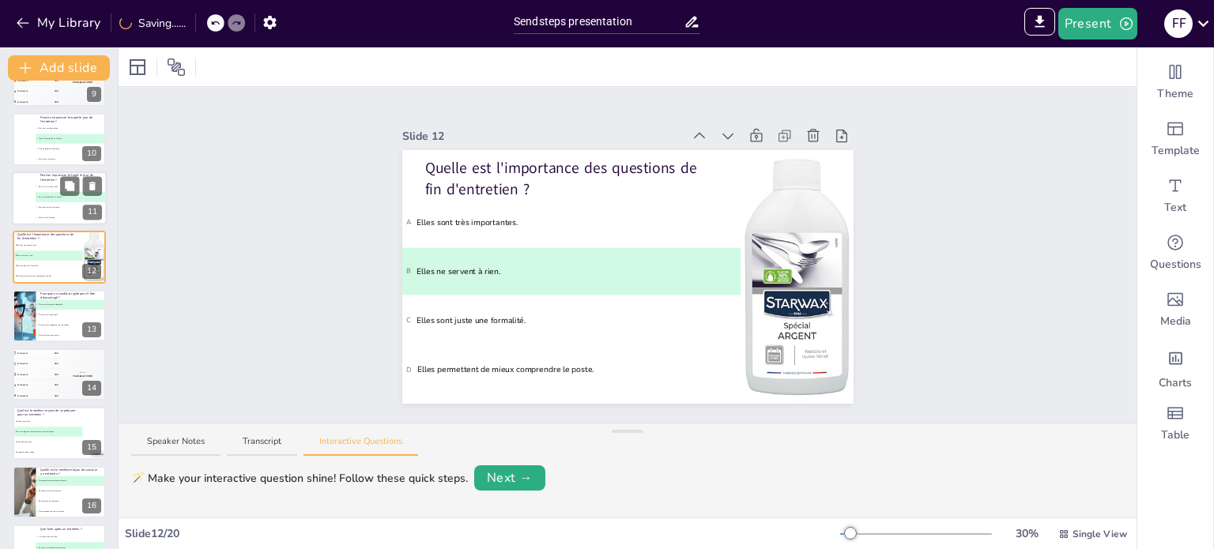
scroll to position [451, 0]
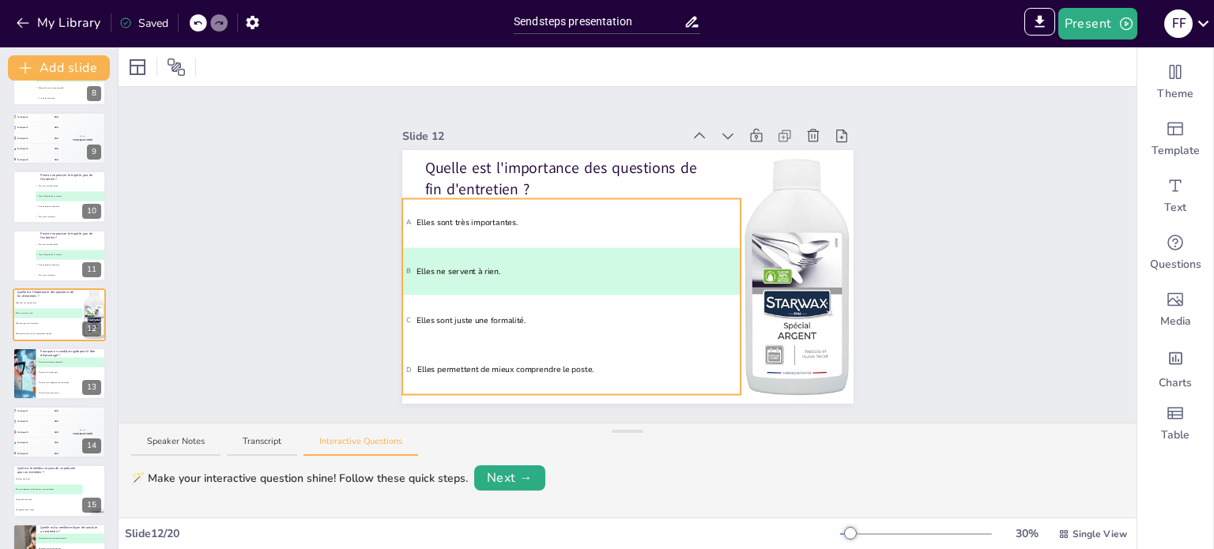
click at [444, 217] on span "A Elles sont très importantes." at bounding box center [571, 223] width 330 height 13
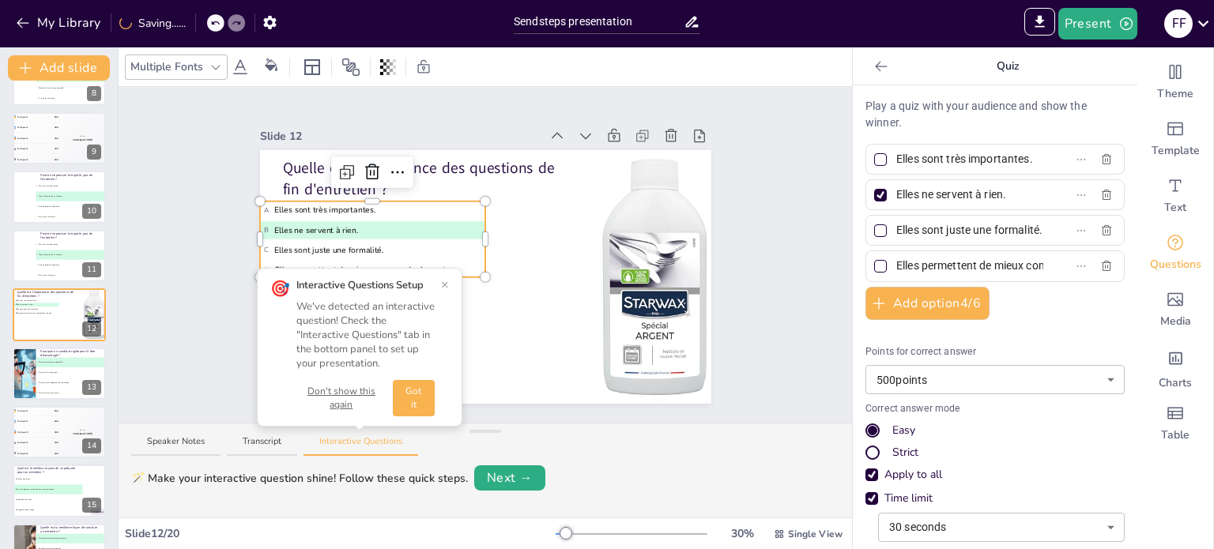
click at [874, 154] on div at bounding box center [880, 159] width 13 height 13
click at [897, 154] on input "Elles sont très importantes." at bounding box center [970, 159] width 147 height 23
click at [874, 192] on div at bounding box center [880, 195] width 13 height 13
click at [897, 192] on input "Elles ne servent à rien." at bounding box center [970, 194] width 147 height 23
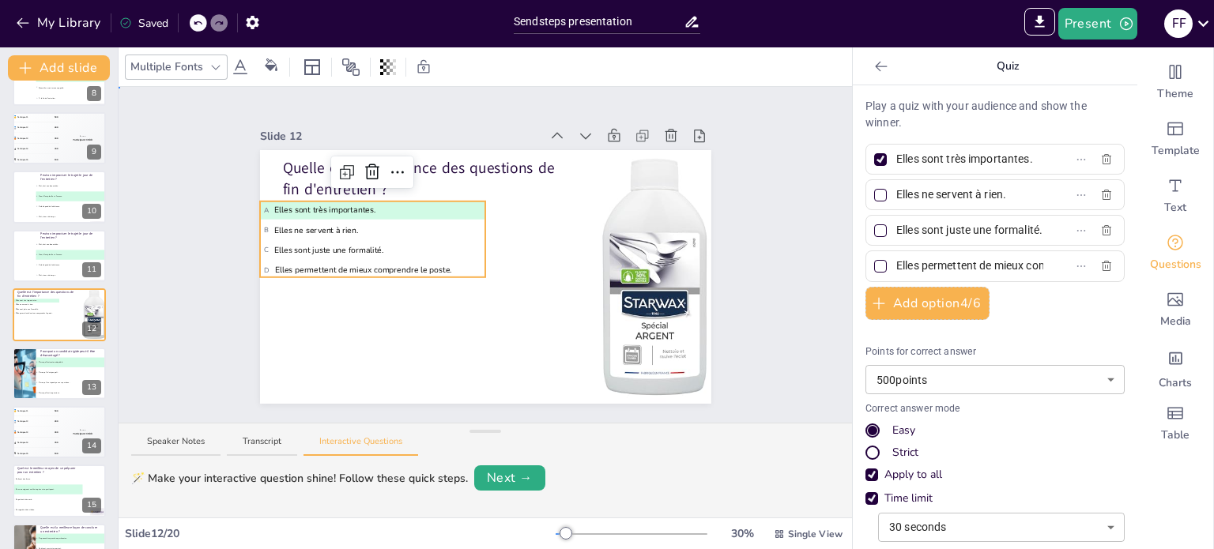
click at [155, 343] on div "Slide 1 Le recrutement : Les clés du succès Cette présentation aborde les strat…" at bounding box center [486, 255] width 734 height 336
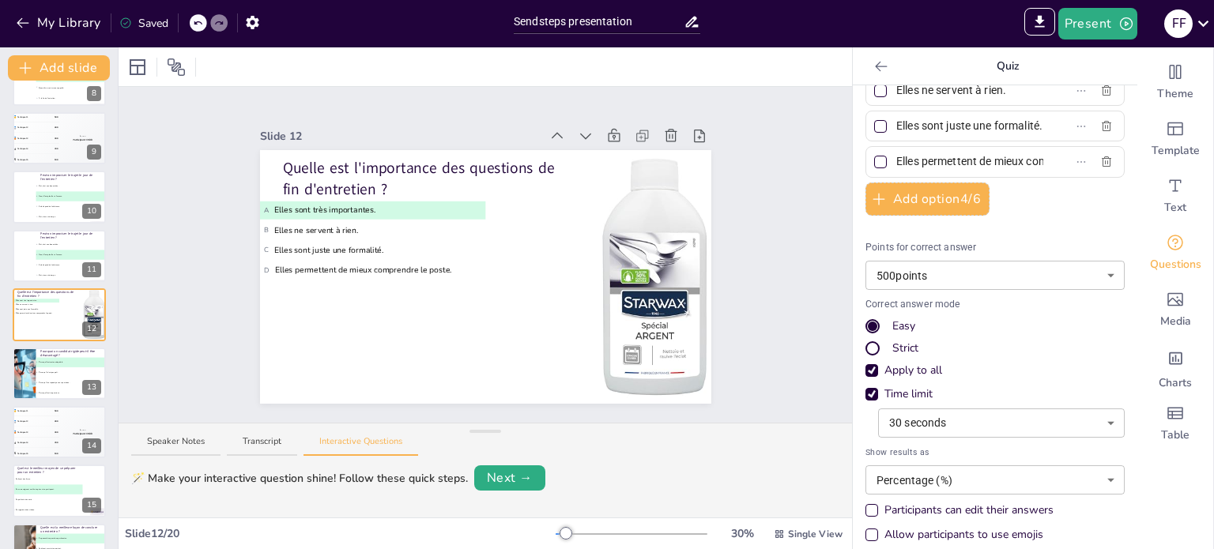
scroll to position [117, 0]
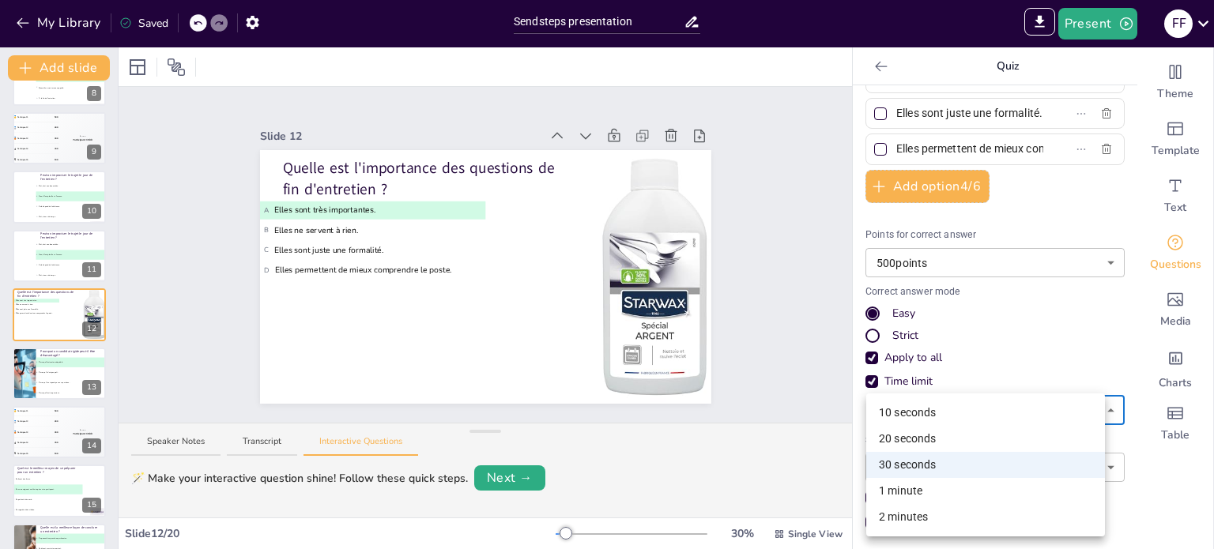
click at [1091, 410] on body "My Library Saved Sendsteps presentation IMPORT EXPORT Import Theme Export Theme…" at bounding box center [607, 274] width 1214 height 549
click at [894, 444] on font "20 secondes" at bounding box center [910, 440] width 62 height 13
type input "20"
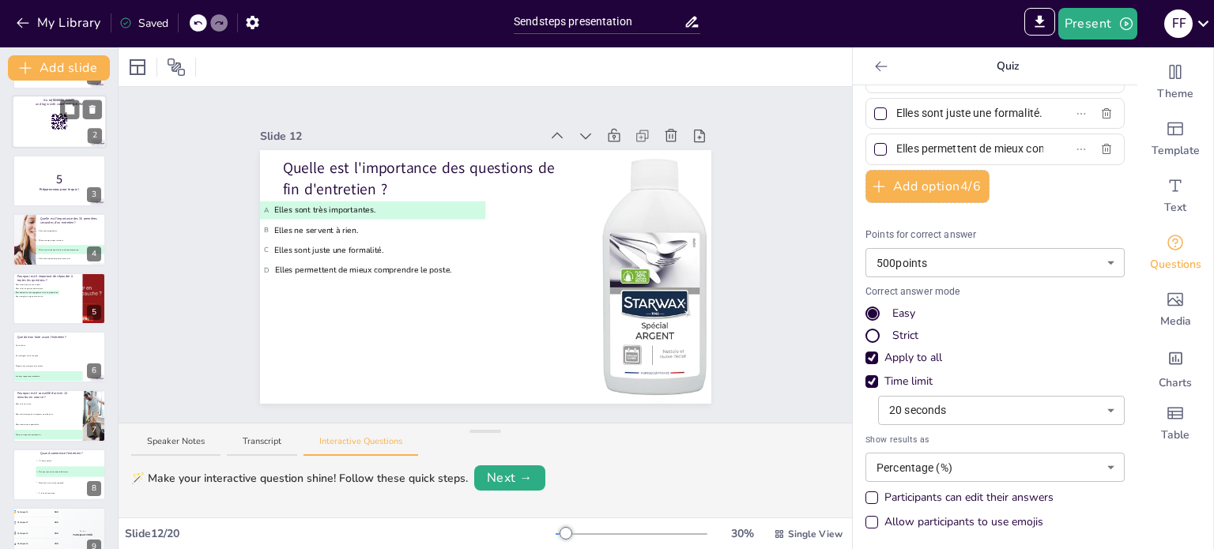
scroll to position [0, 0]
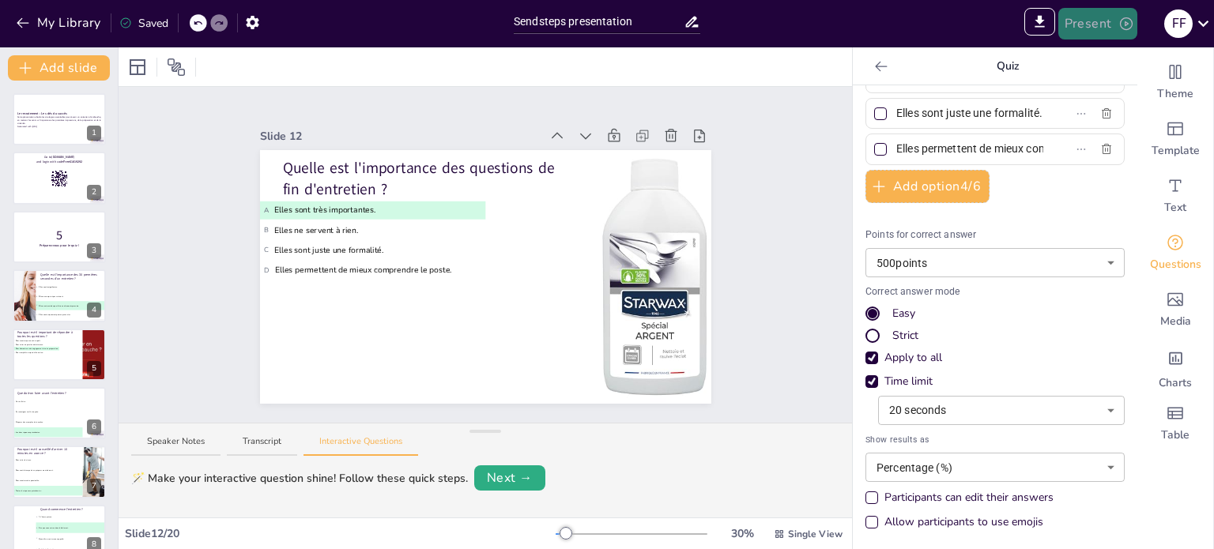
click at [1111, 25] on button "Present" at bounding box center [1098, 24] width 79 height 32
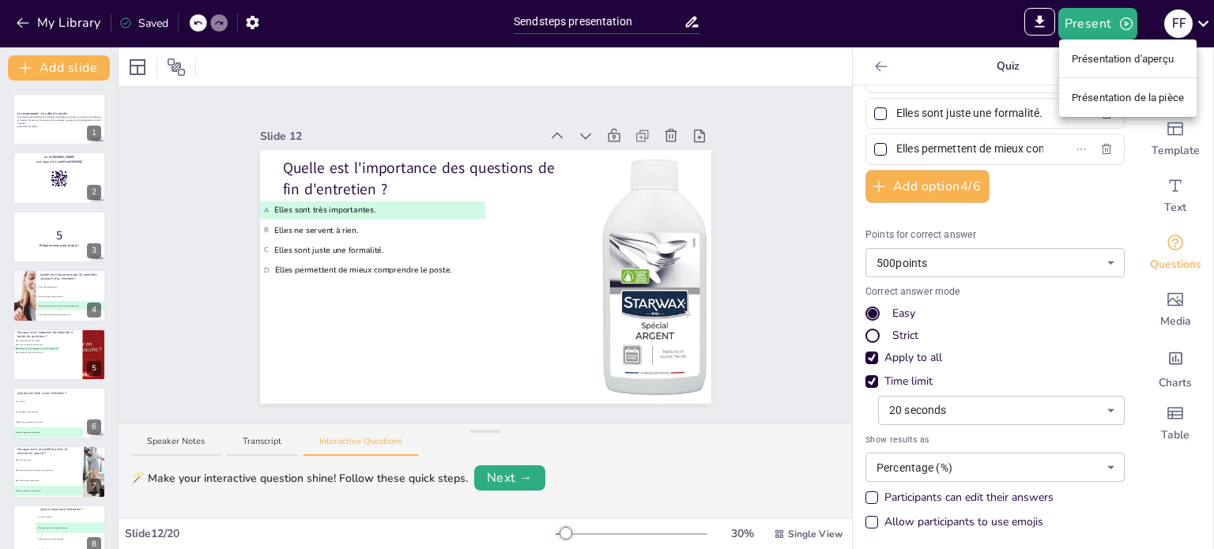
click at [1101, 100] on font "Présentation de la pièce" at bounding box center [1128, 98] width 112 height 12
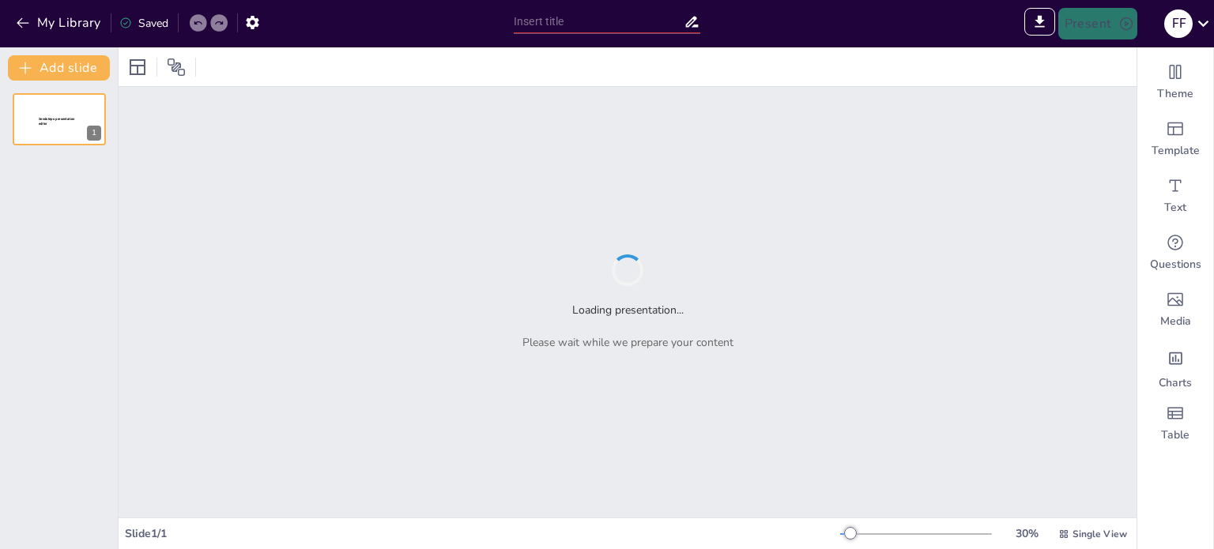
type input "Sendsteps presentation"
